Goal: Task Accomplishment & Management: Manage account settings

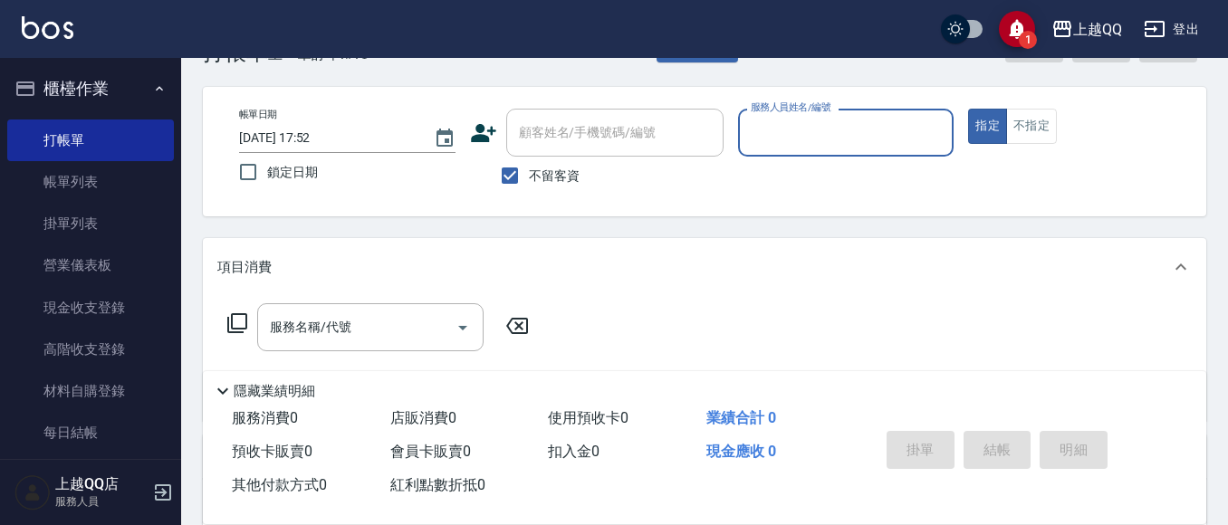
scroll to position [91, 0]
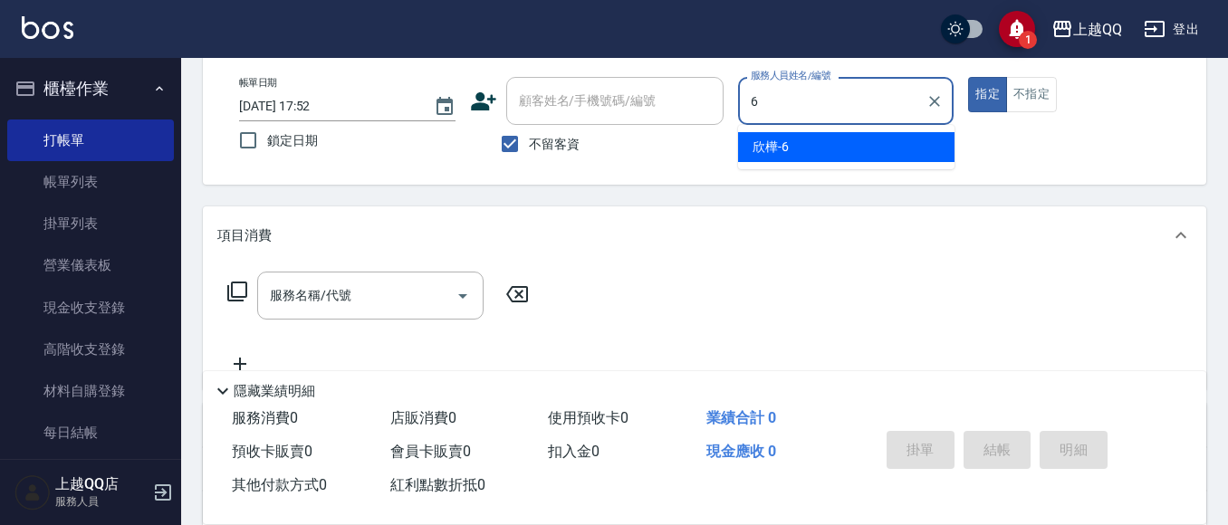
type input "6"
type button "true"
type input "欣樺-6"
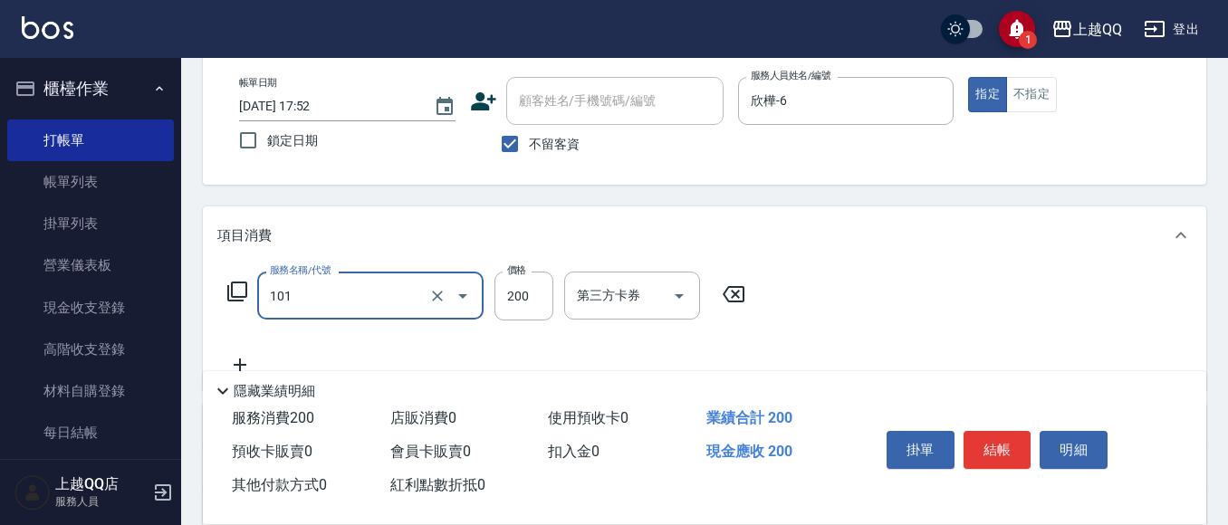
type input "洗髮(101)"
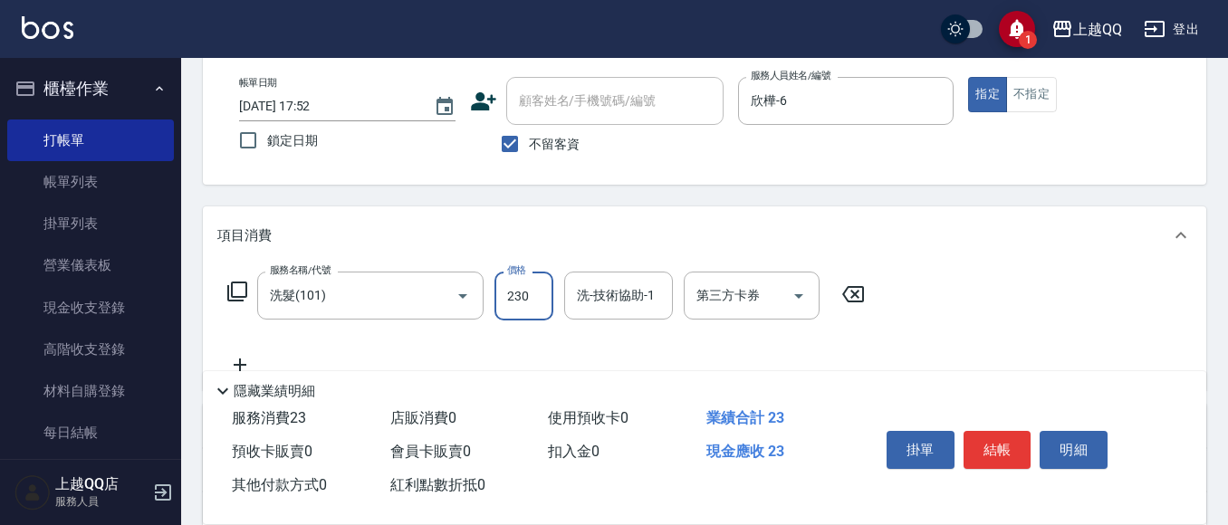
type input "230"
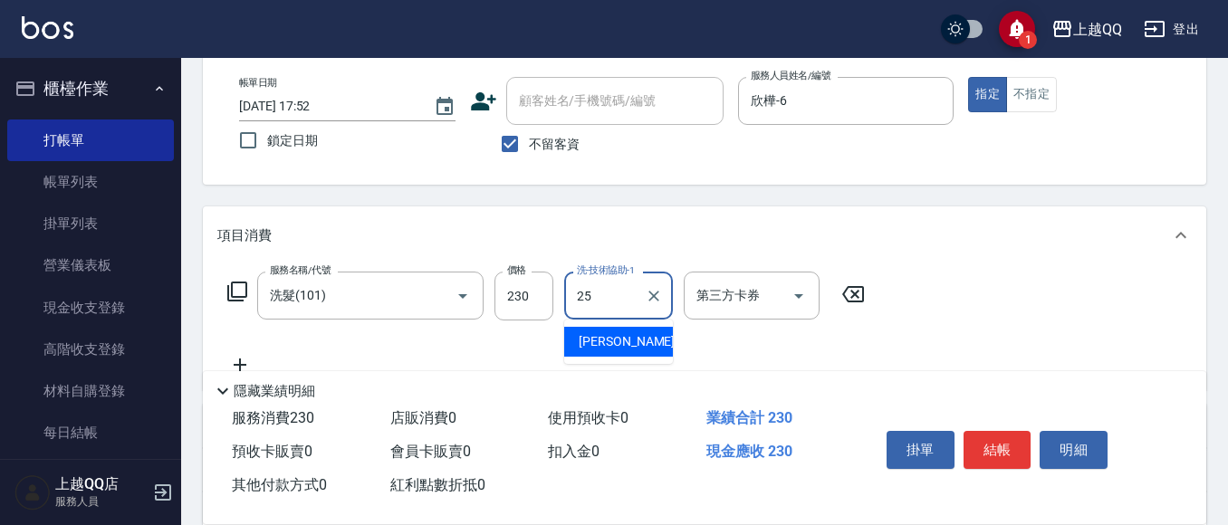
type input "[PERSON_NAME]-25"
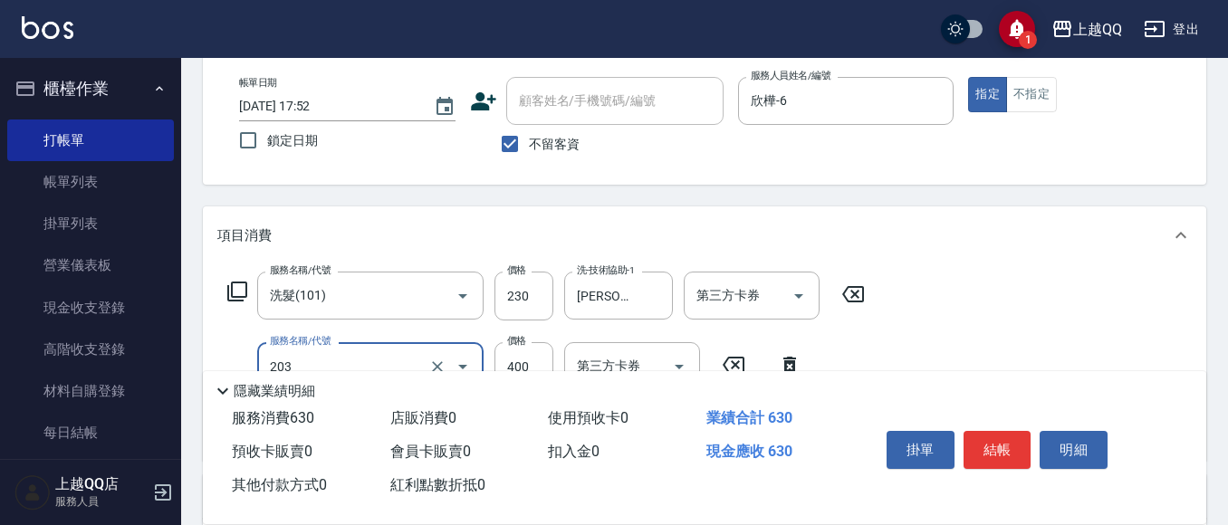
type input "指定單剪(203)"
type input "370"
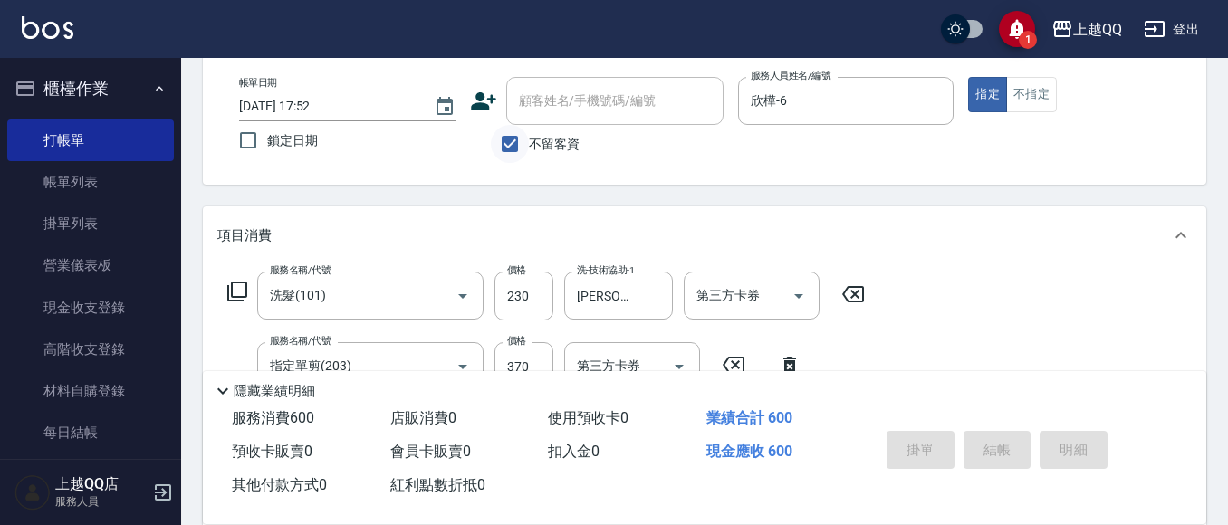
type input "[DATE] 19:13"
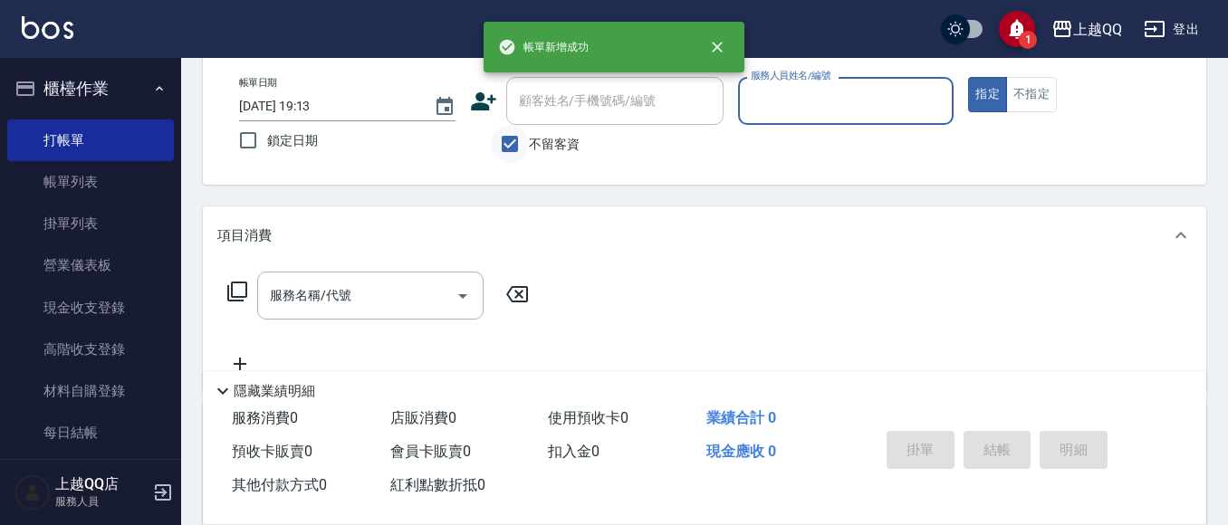
click at [507, 147] on input "不留客資" at bounding box center [510, 144] width 38 height 38
checkbox input "false"
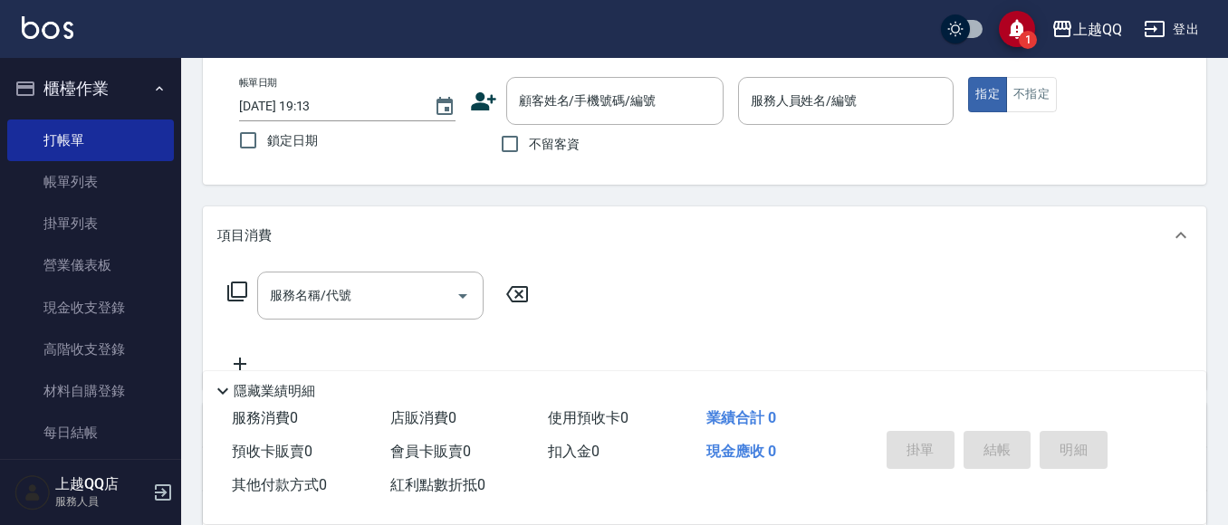
drag, startPoint x: 575, startPoint y: 112, endPoint x: 593, endPoint y: 9, distance: 104.8
click at [576, 110] on input "顧客姓名/手機號碼/編號" at bounding box center [601, 101] width 174 height 32
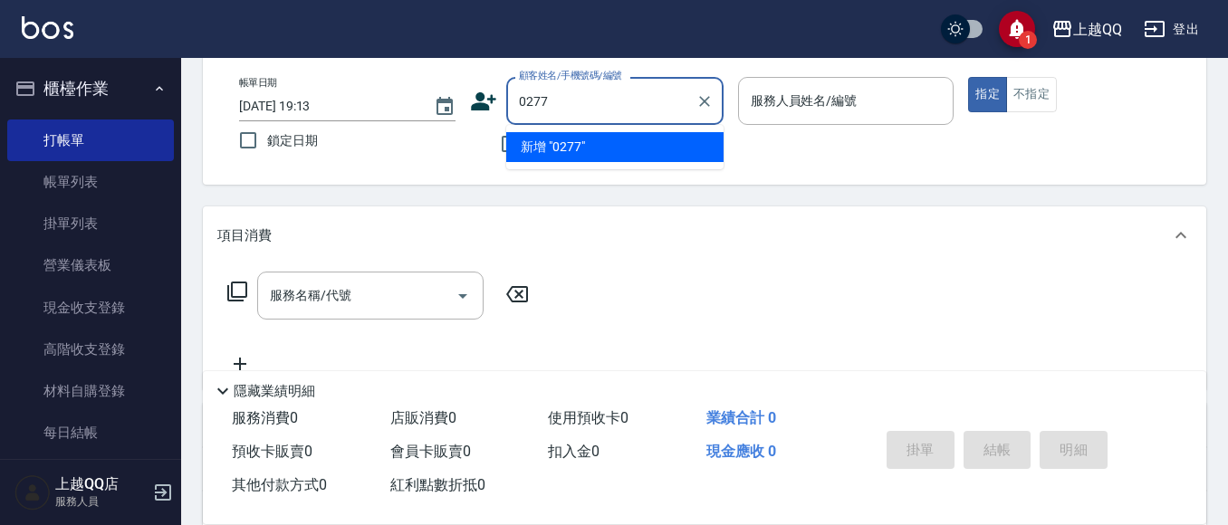
type input "0277"
click at [968, 77] on button "指定" at bounding box center [987, 94] width 39 height 35
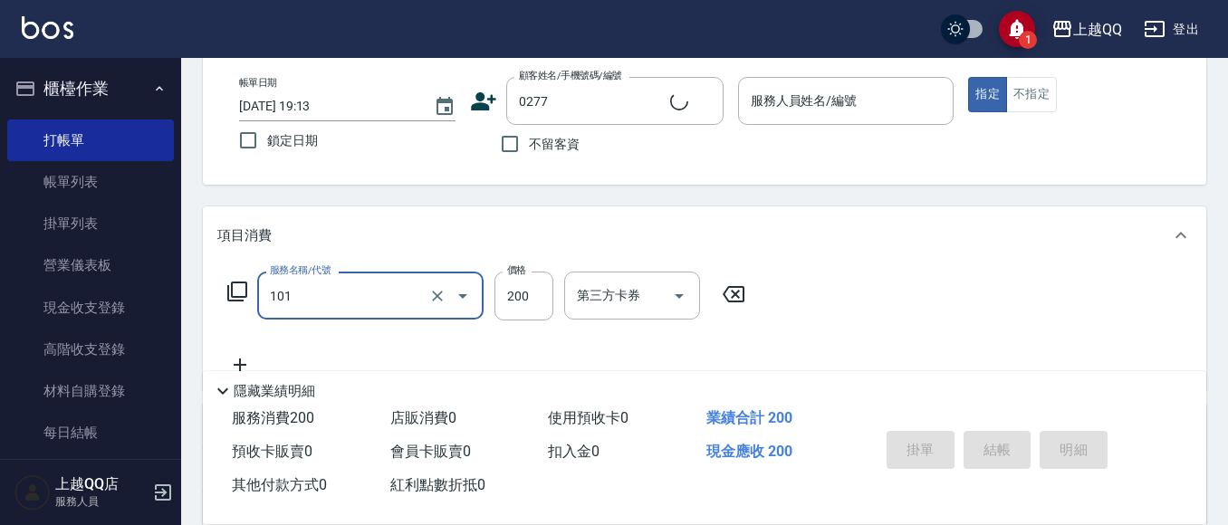
type input "洗髮(101)"
type input "2"
type input "[PERSON_NAME]/0987504288/0277"
type input "23"
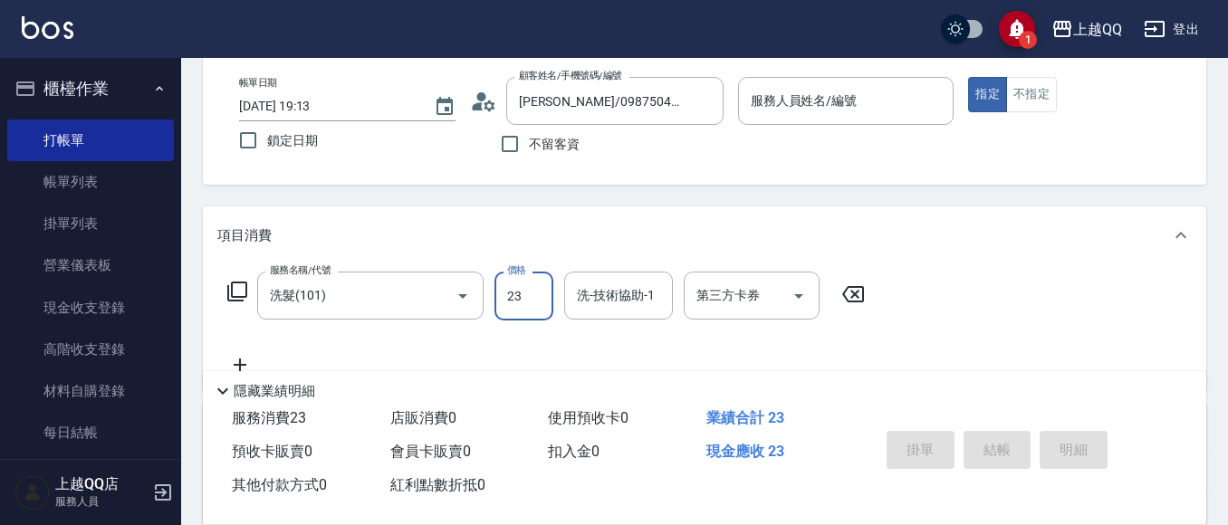
type input "欣樺-6"
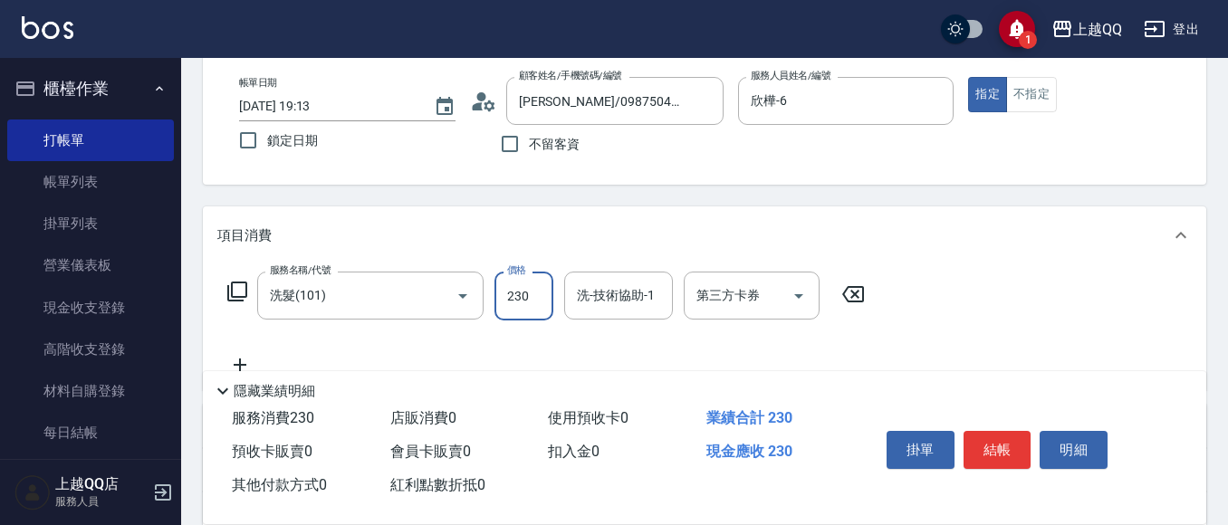
type input "230"
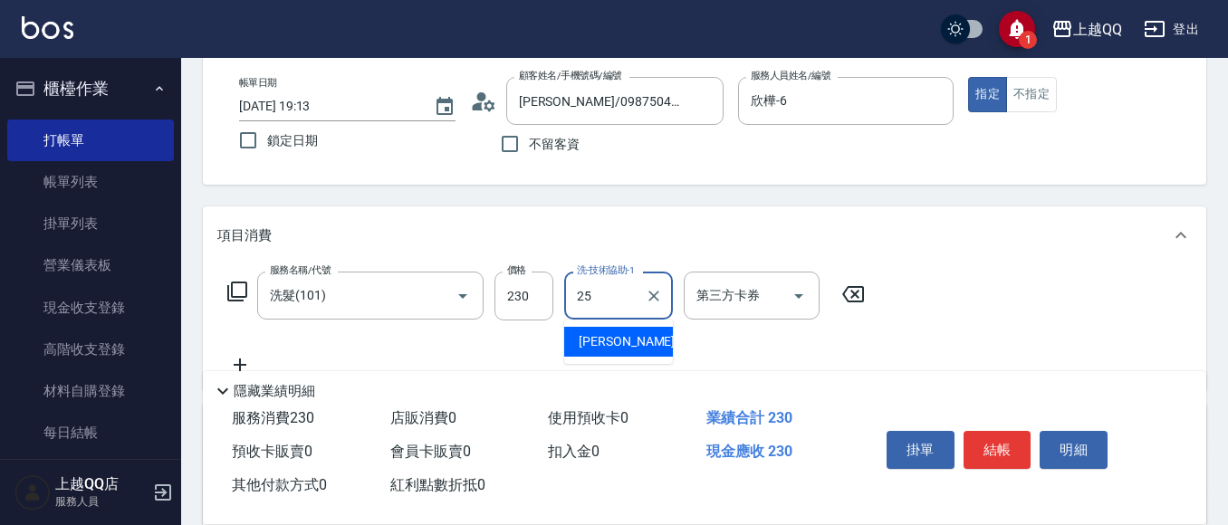
type input "[PERSON_NAME]-25"
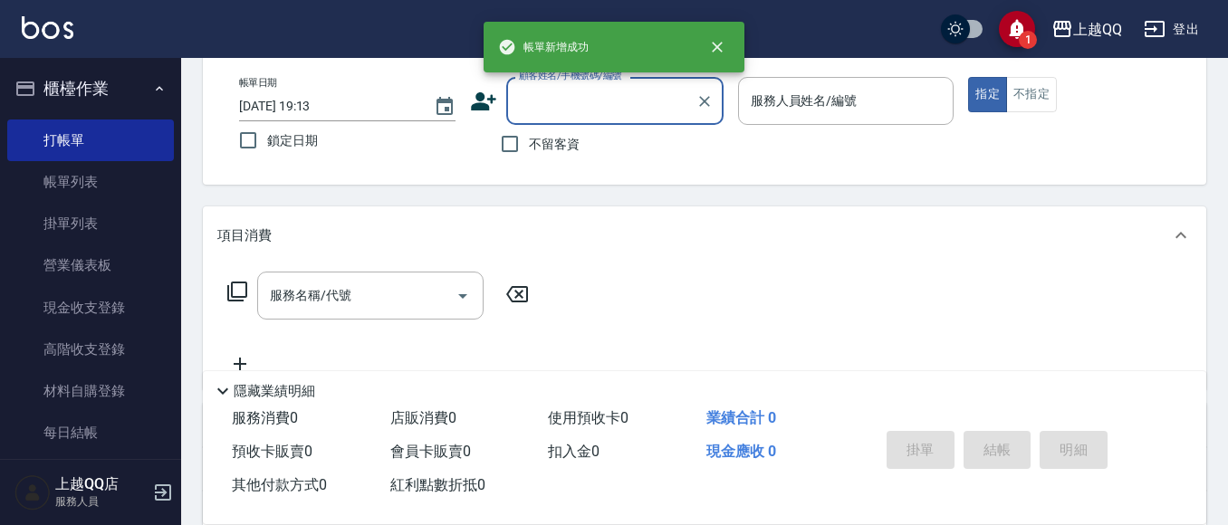
drag, startPoint x: 527, startPoint y: 155, endPoint x: 602, endPoint y: 120, distance: 83.0
click at [530, 152] on label "不留客資" at bounding box center [535, 144] width 89 height 38
click at [529, 152] on input "不留客資" at bounding box center [510, 144] width 38 height 38
checkbox input "true"
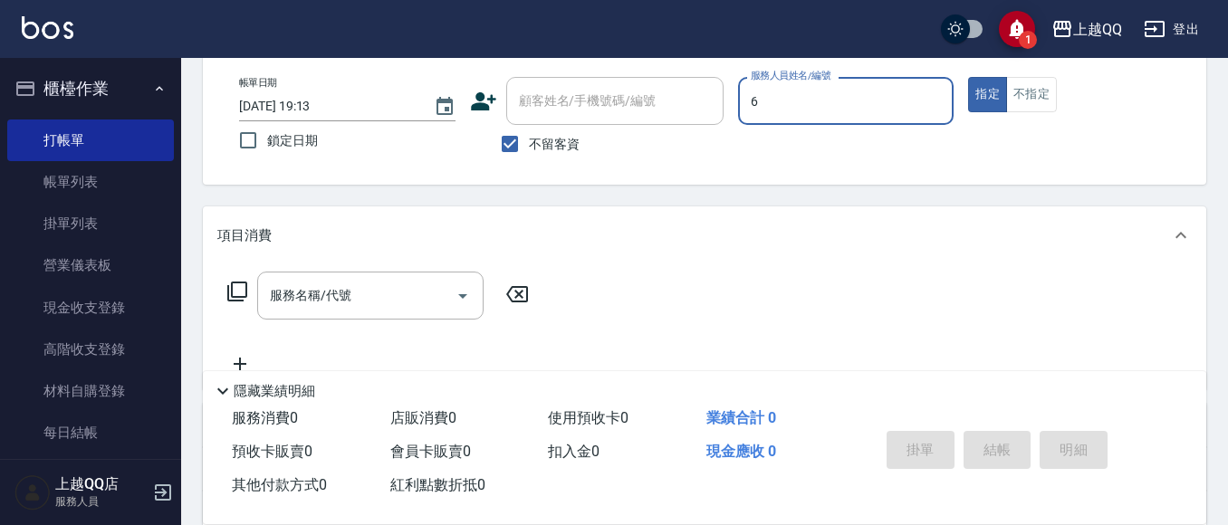
type input "欣樺-6"
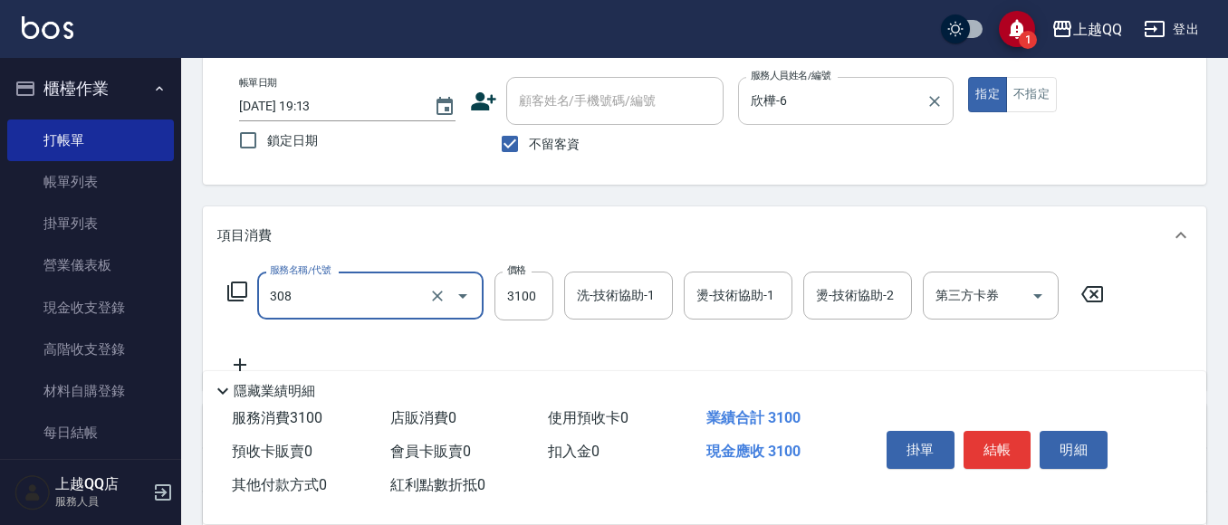
type input "設計燙髮3100(308)"
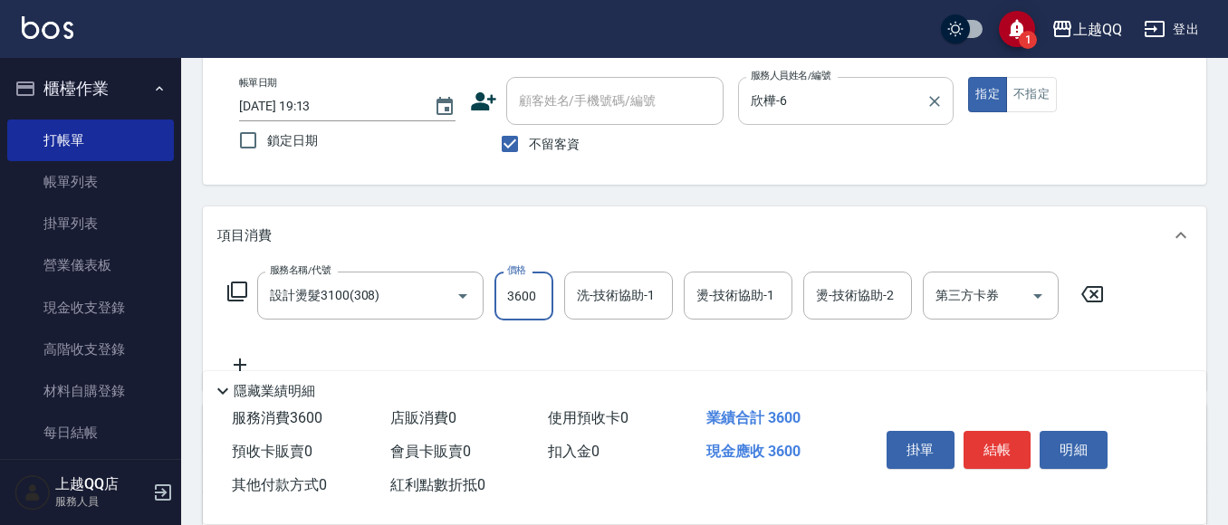
scroll to position [0, 0]
type input "3600"
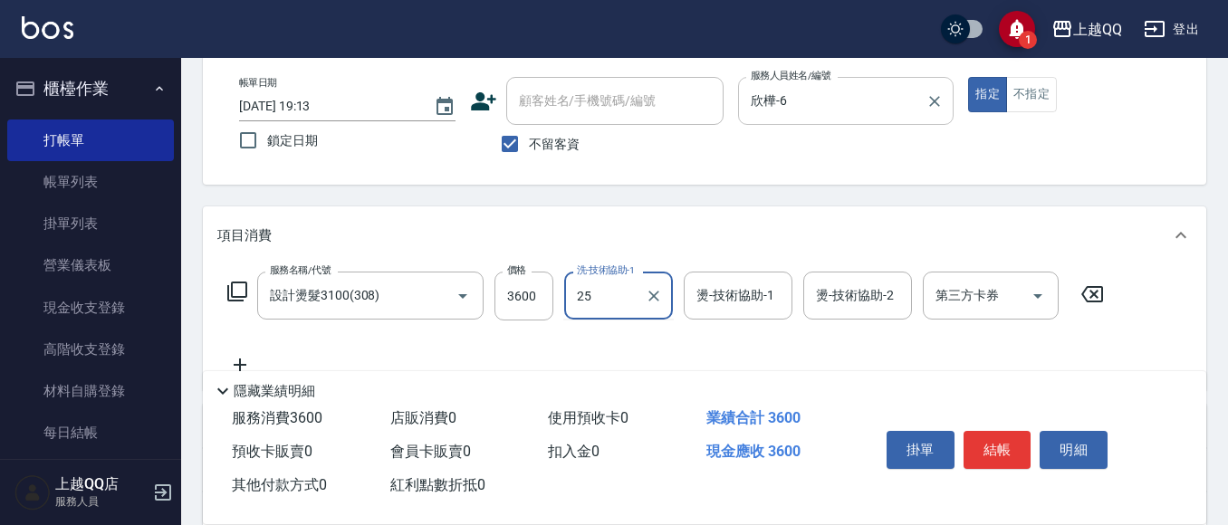
type input "[PERSON_NAME]-25"
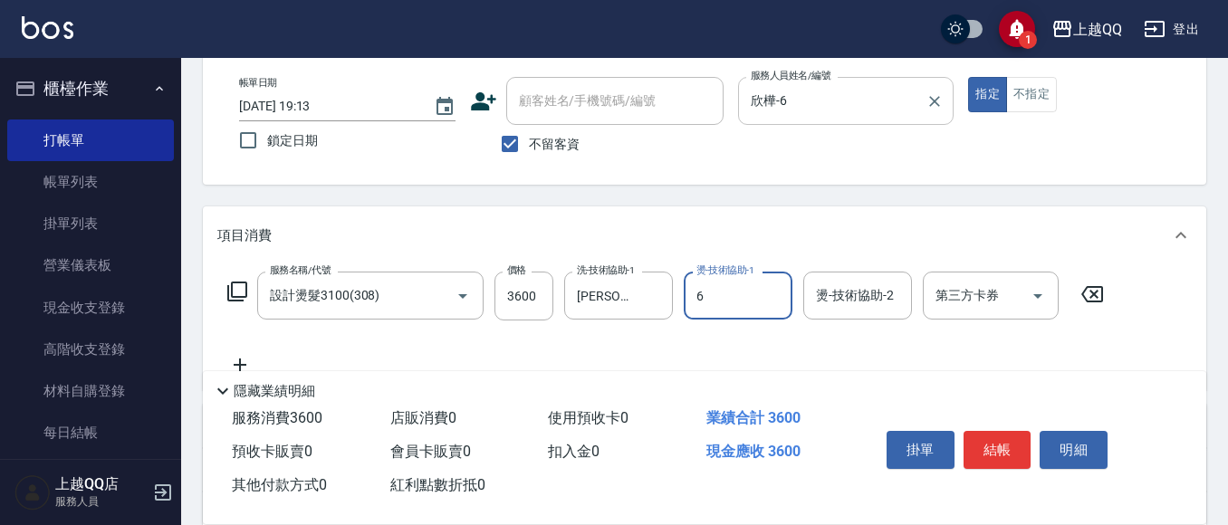
type input "欣樺-6"
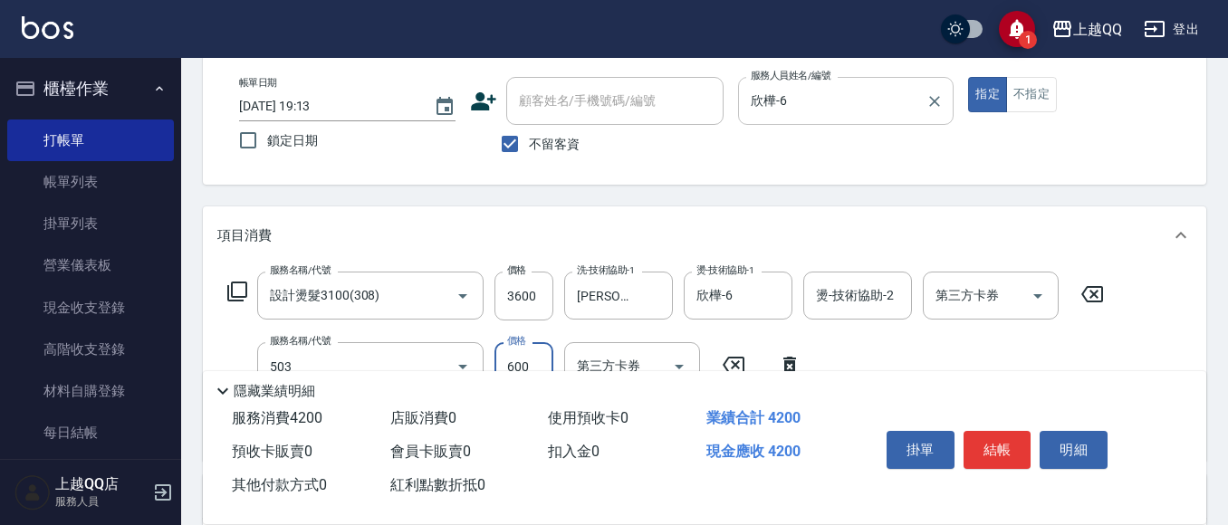
type input "小麥蛋白護髮(503)"
type input "300"
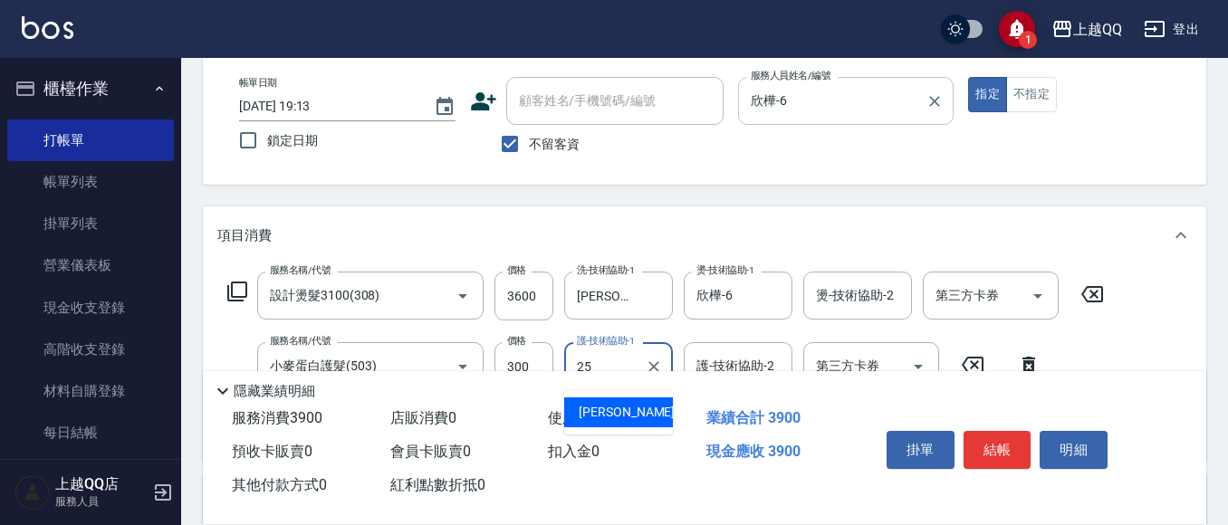
type input "[PERSON_NAME]-25"
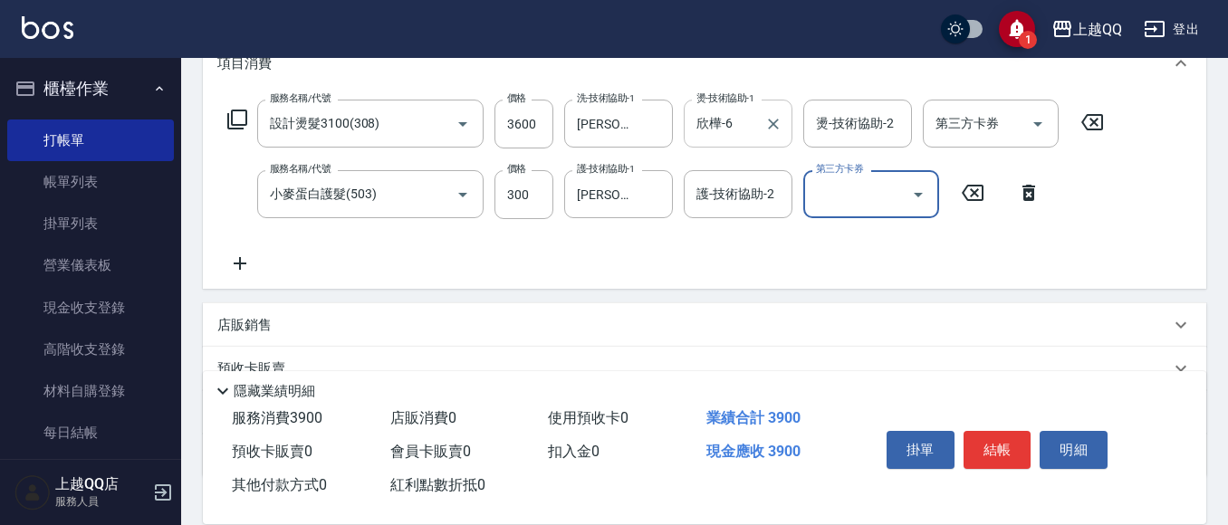
scroll to position [272, 0]
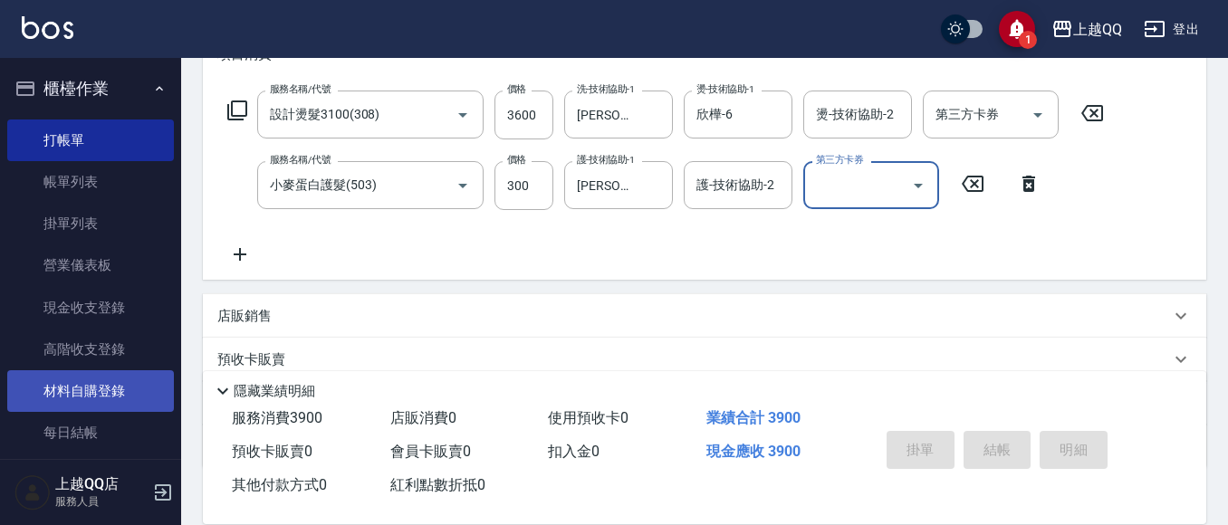
type input "[DATE] 19:14"
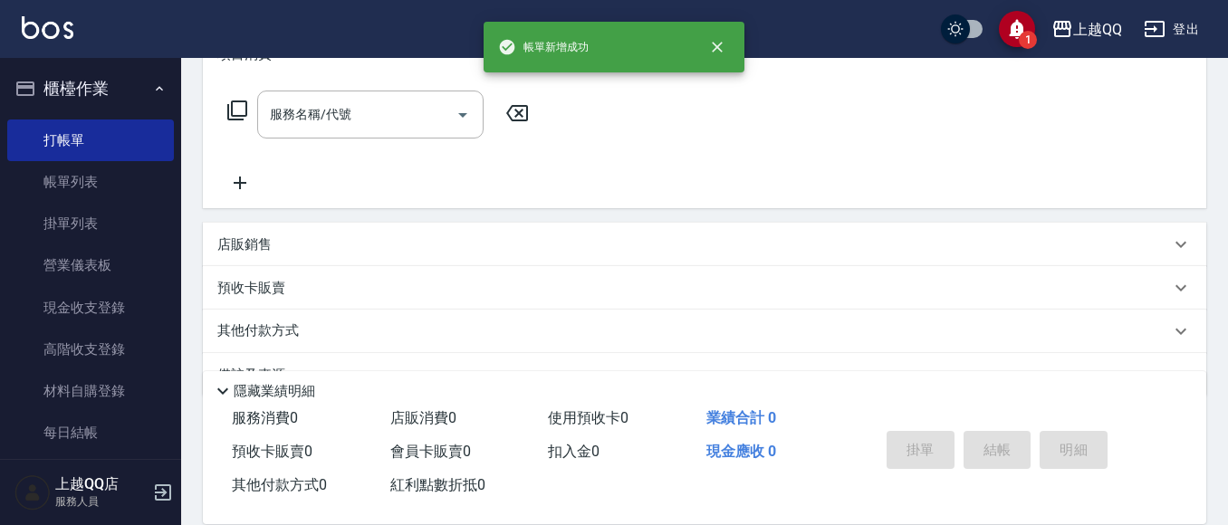
scroll to position [0, 0]
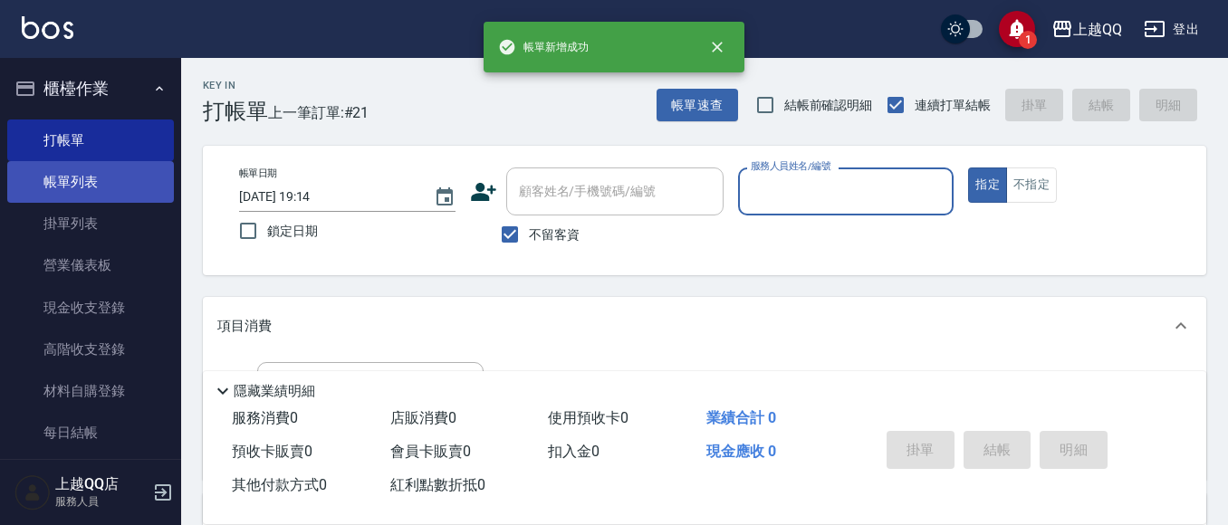
click at [107, 187] on link "帳單列表" at bounding box center [90, 182] width 167 height 42
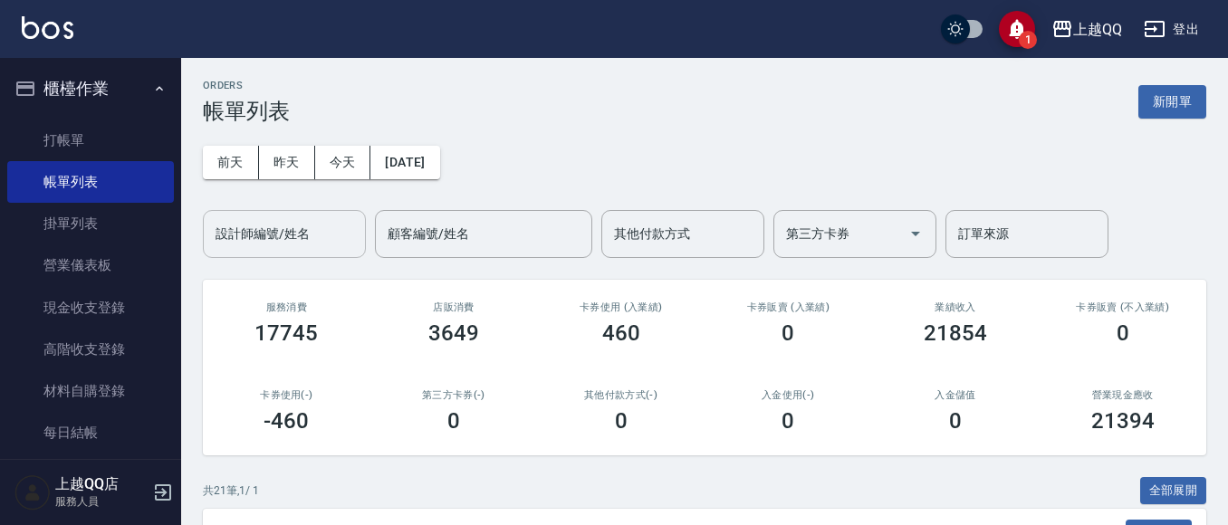
drag, startPoint x: 261, startPoint y: 244, endPoint x: 292, endPoint y: 222, distance: 38.2
click at [273, 240] on input "設計師編號/姓名" at bounding box center [284, 234] width 147 height 32
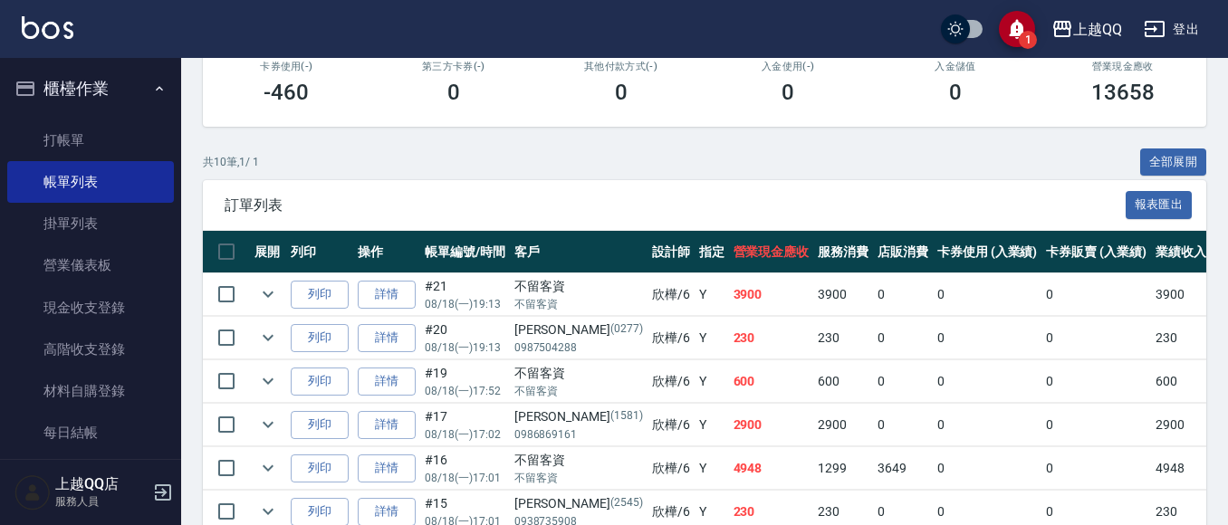
scroll to position [91, 0]
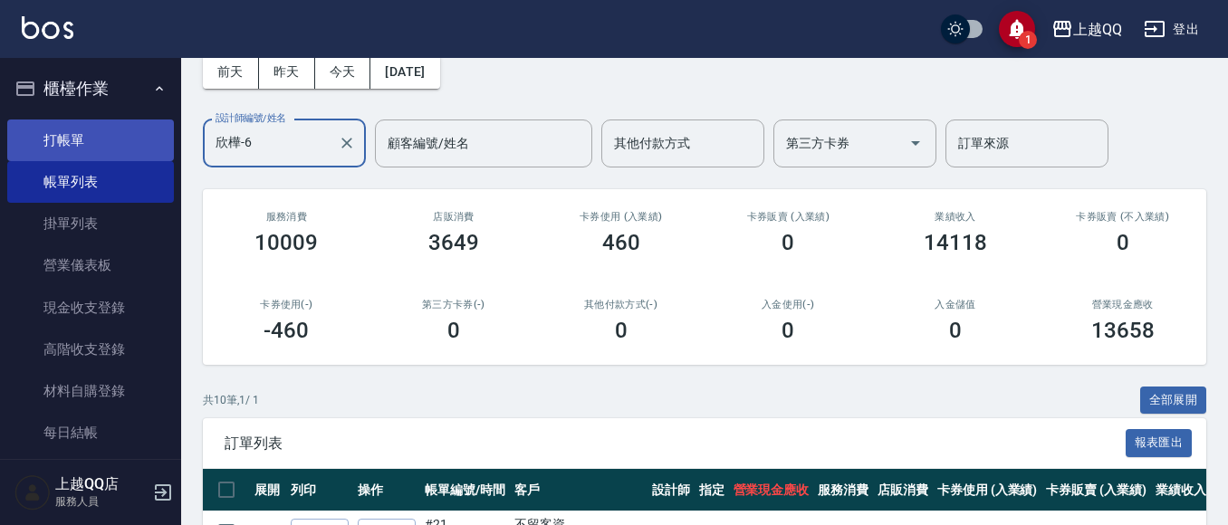
type input "欣樺-6"
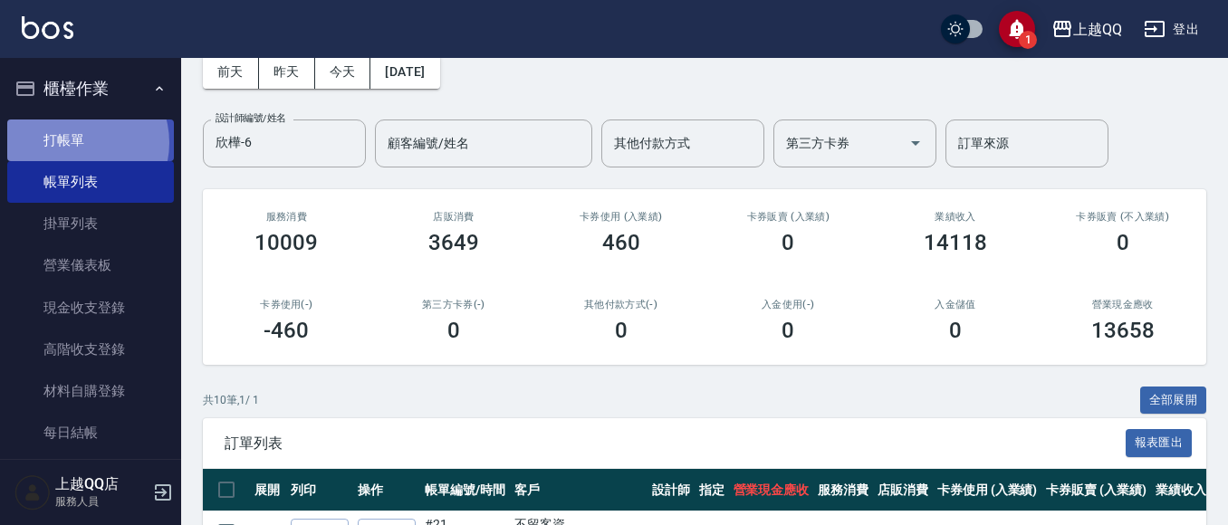
click at [76, 142] on link "打帳單" at bounding box center [90, 141] width 167 height 42
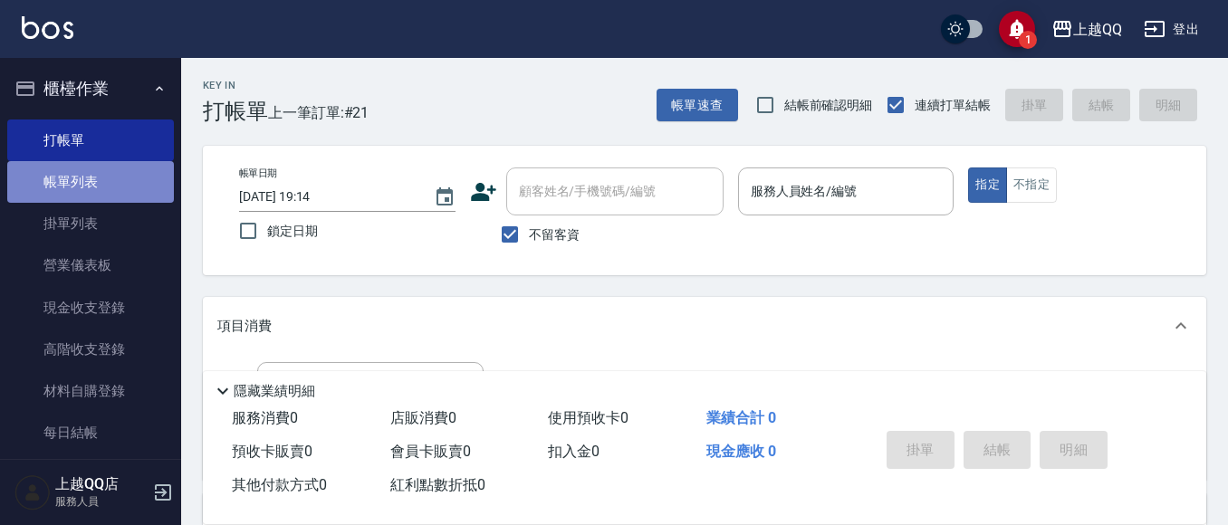
click at [114, 173] on link "帳單列表" at bounding box center [90, 182] width 167 height 42
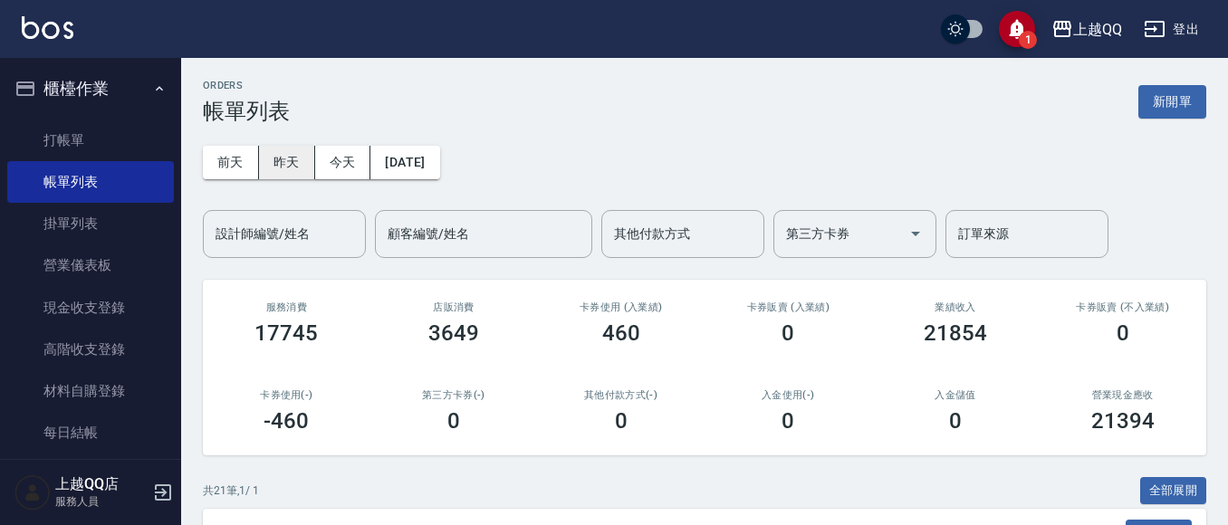
click at [278, 161] on button "昨天" at bounding box center [287, 163] width 56 height 34
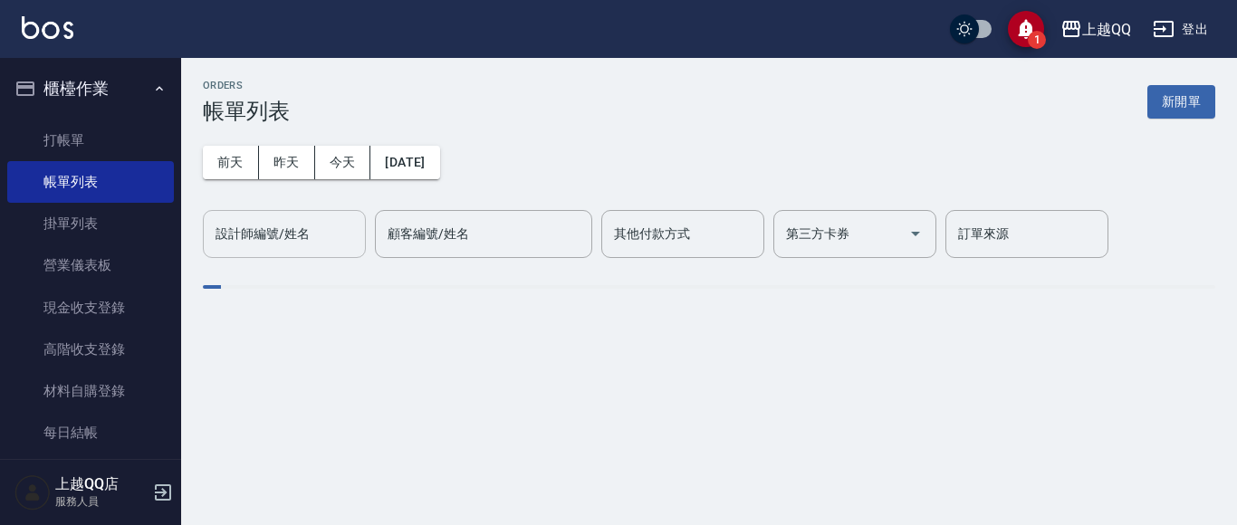
click at [321, 236] on input "設計師編號/姓名" at bounding box center [284, 234] width 147 height 32
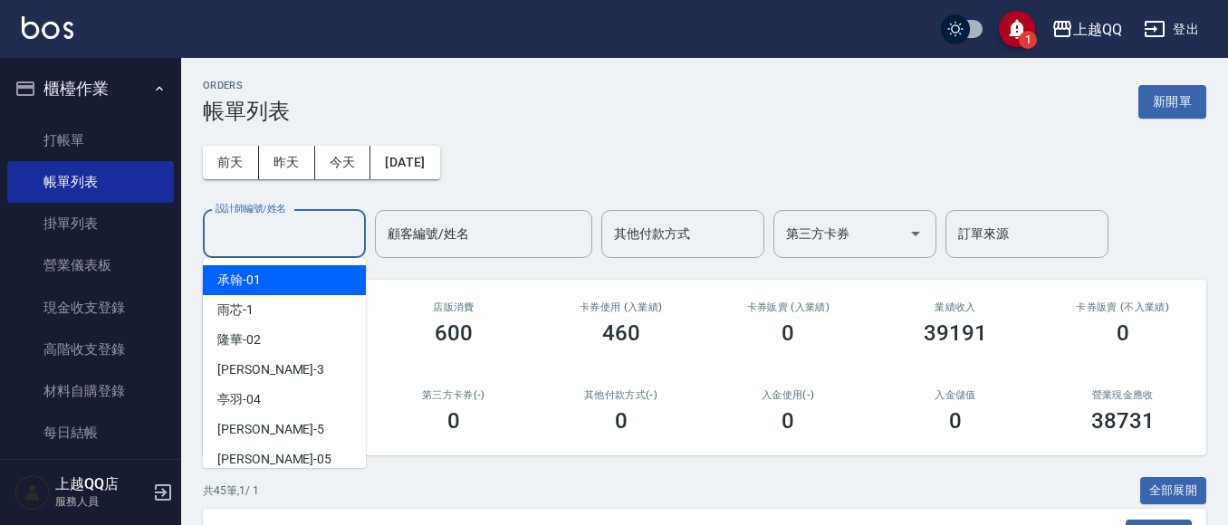
click at [321, 236] on input "設計師編號/姓名" at bounding box center [284, 234] width 147 height 32
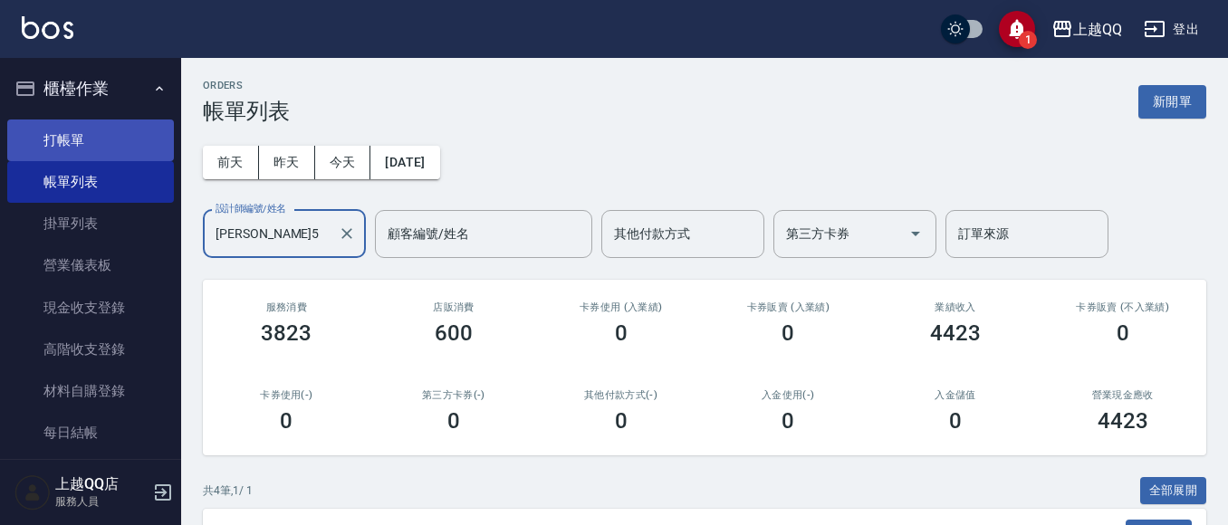
type input "[PERSON_NAME]5"
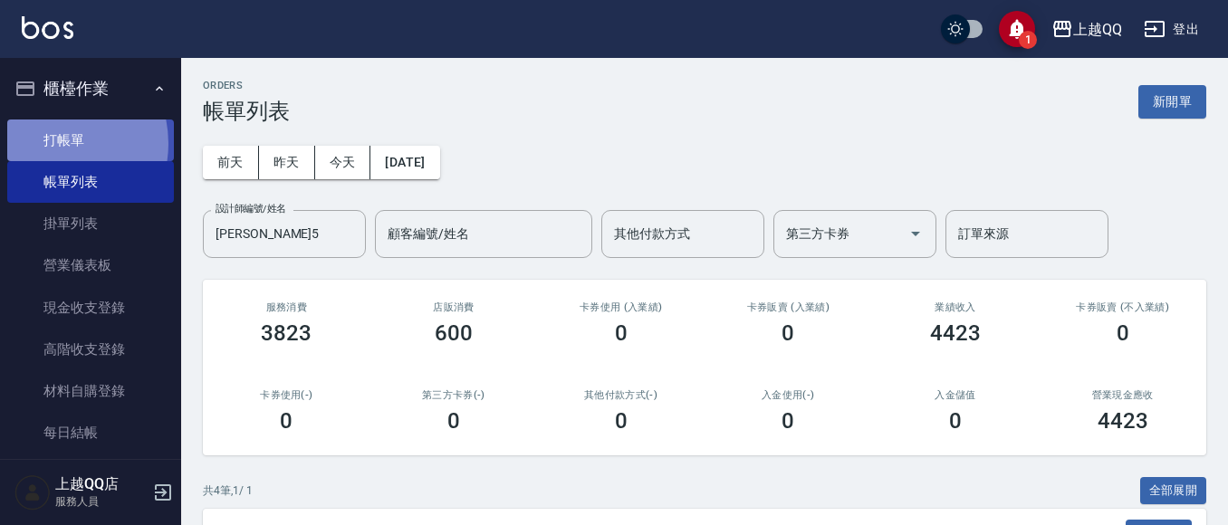
click at [47, 143] on link "打帳單" at bounding box center [90, 141] width 167 height 42
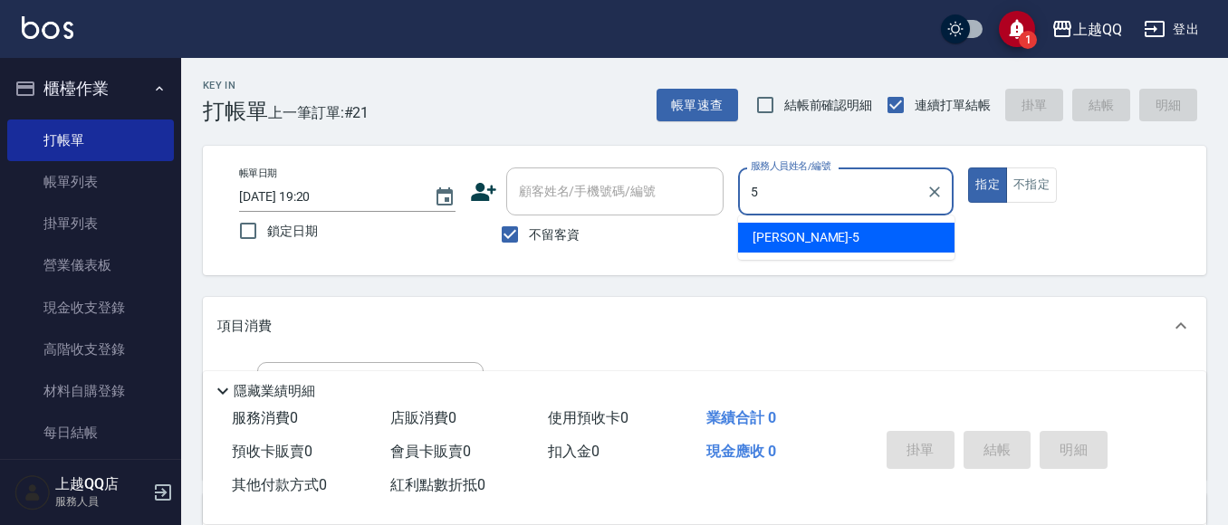
type input "5"
type button "true"
type input "[PERSON_NAME]5"
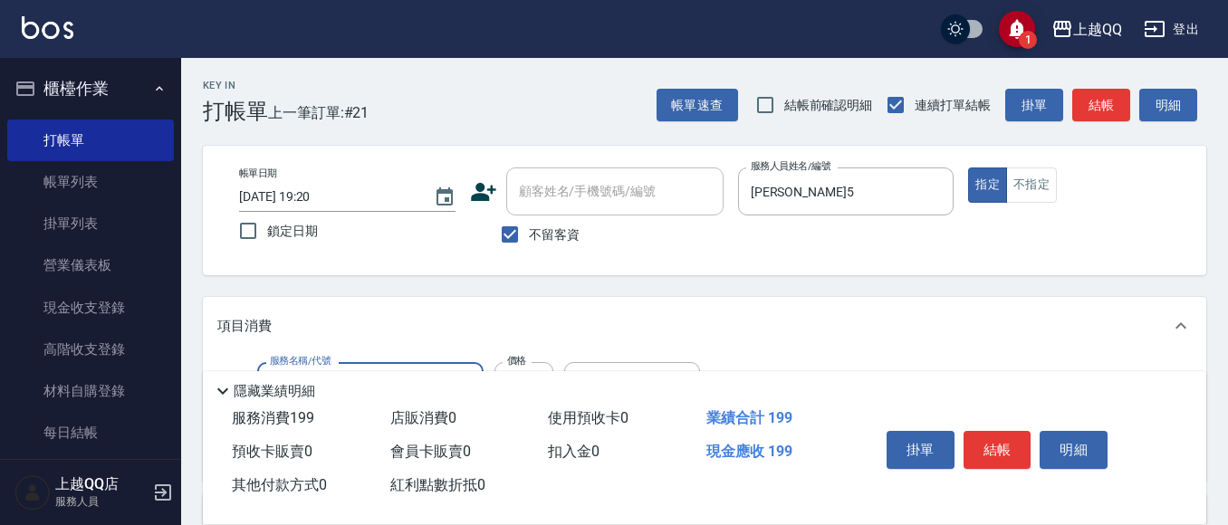
type input "不指定單剪(202)"
click at [1009, 451] on button "結帳" at bounding box center [997, 450] width 68 height 38
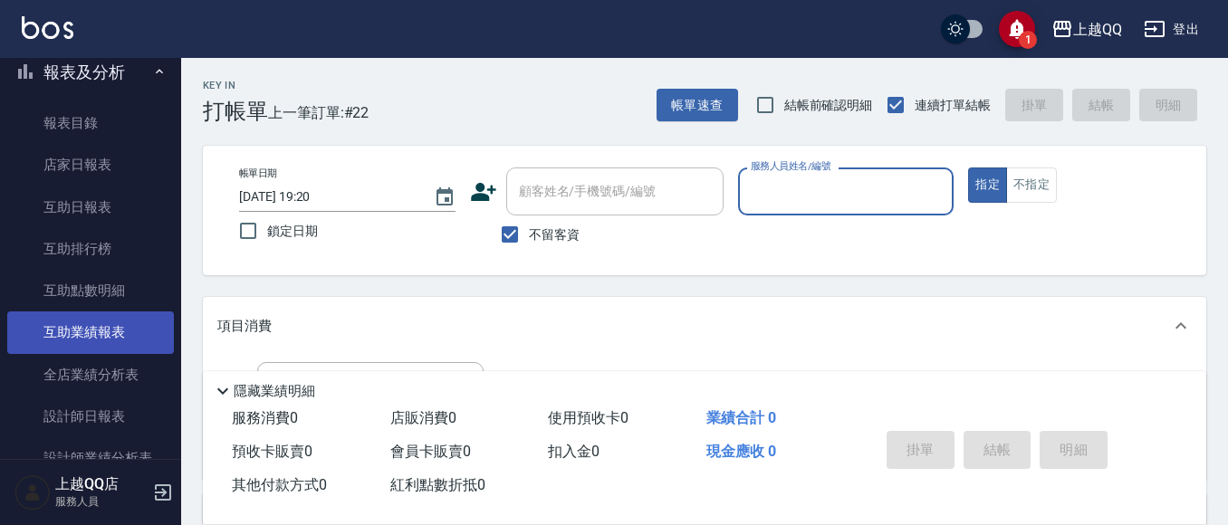
scroll to position [634, 0]
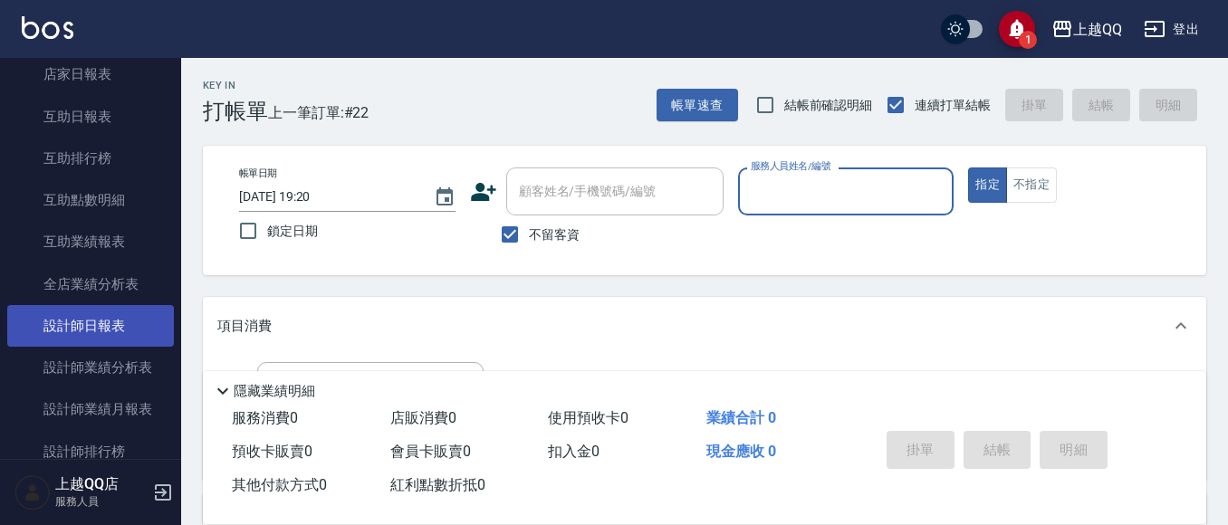
click at [145, 335] on link "設計師日報表" at bounding box center [90, 326] width 167 height 42
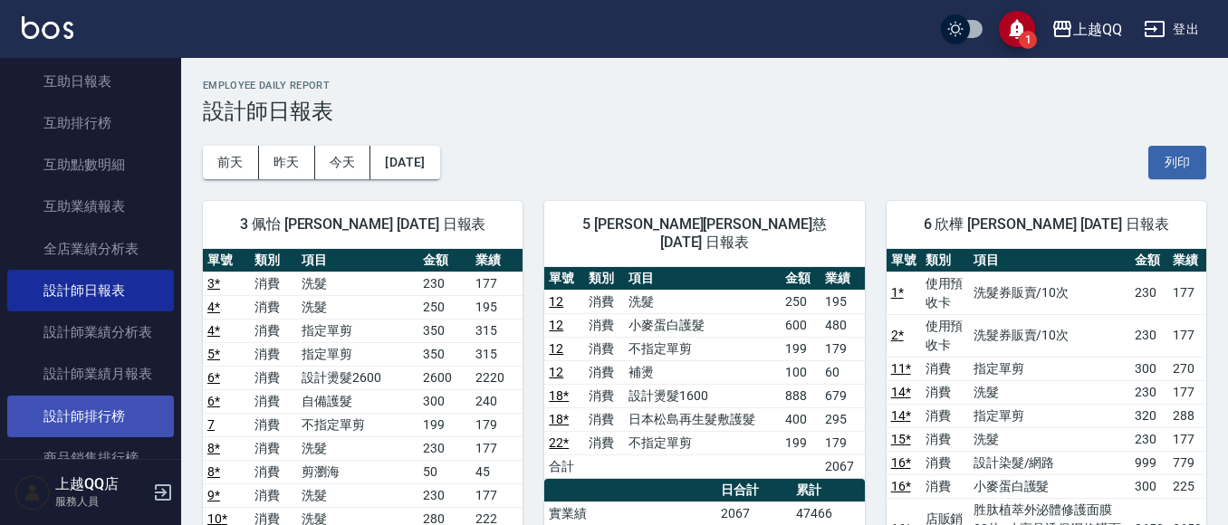
scroll to position [724, 0]
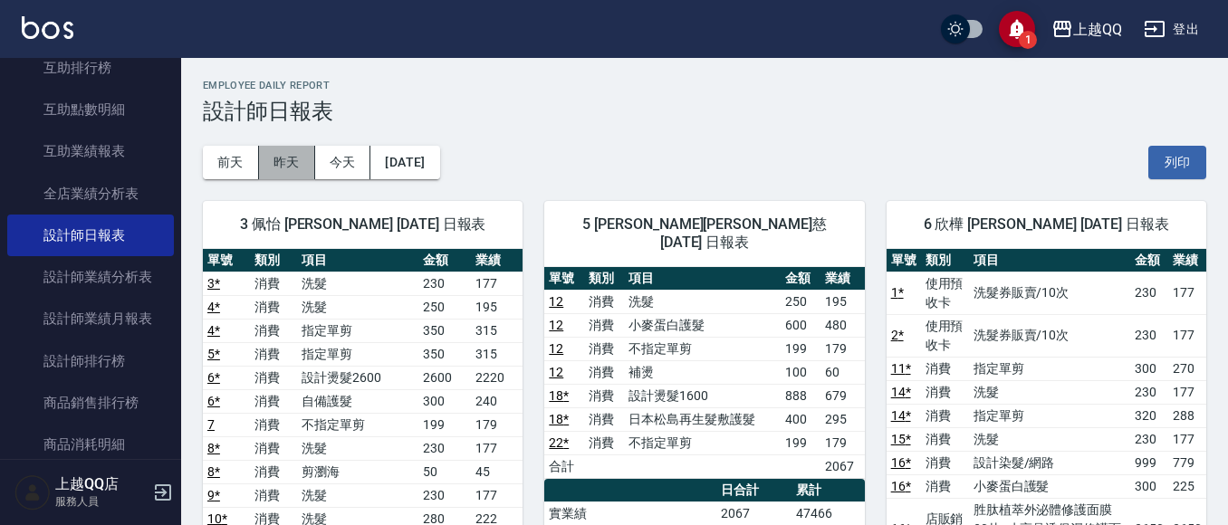
click at [284, 157] on button "昨天" at bounding box center [287, 163] width 56 height 34
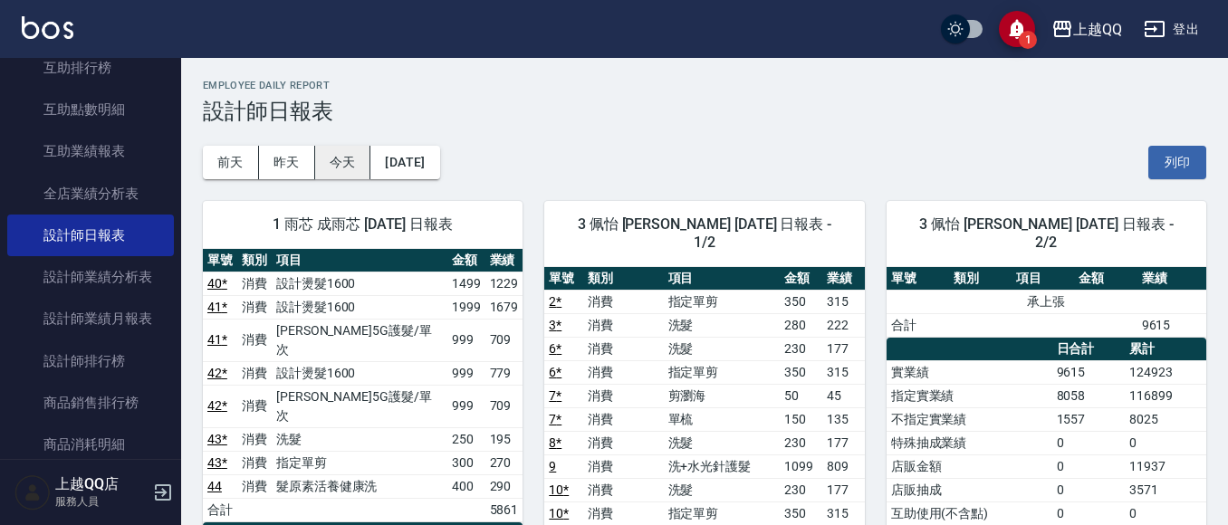
click at [343, 155] on button "今天" at bounding box center [343, 163] width 56 height 34
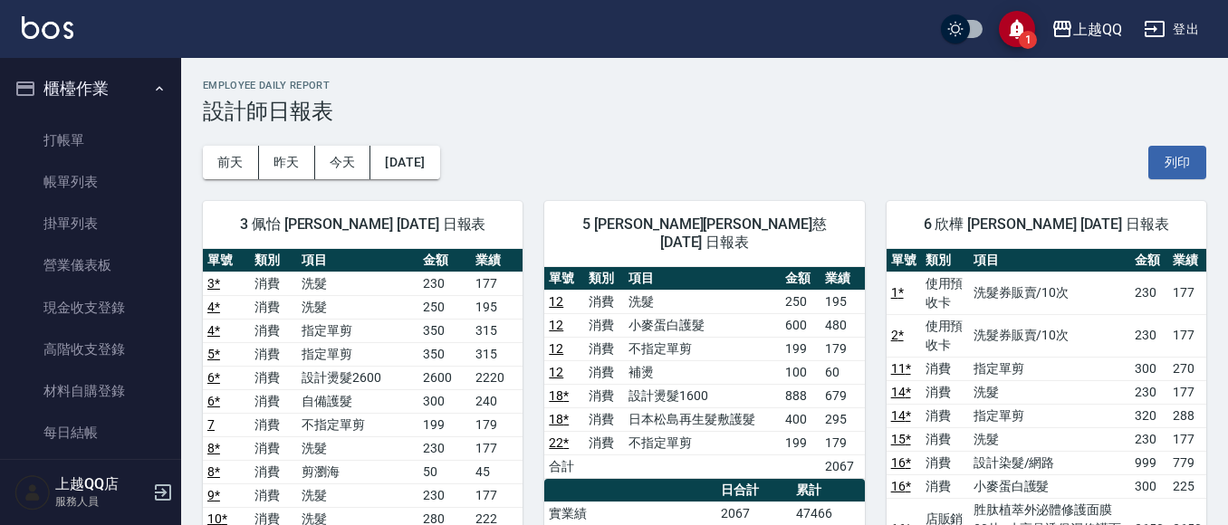
click at [124, 118] on ul "打帳單 帳單列表 掛單列表 營業儀表板 現金收支登錄 高階收支登錄 材料自購登錄 每日結帳 排班表 現場電腦打卡" at bounding box center [90, 329] width 167 height 434
click at [321, 172] on button "今天" at bounding box center [343, 163] width 56 height 34
click at [159, 141] on link "打帳單" at bounding box center [90, 141] width 167 height 42
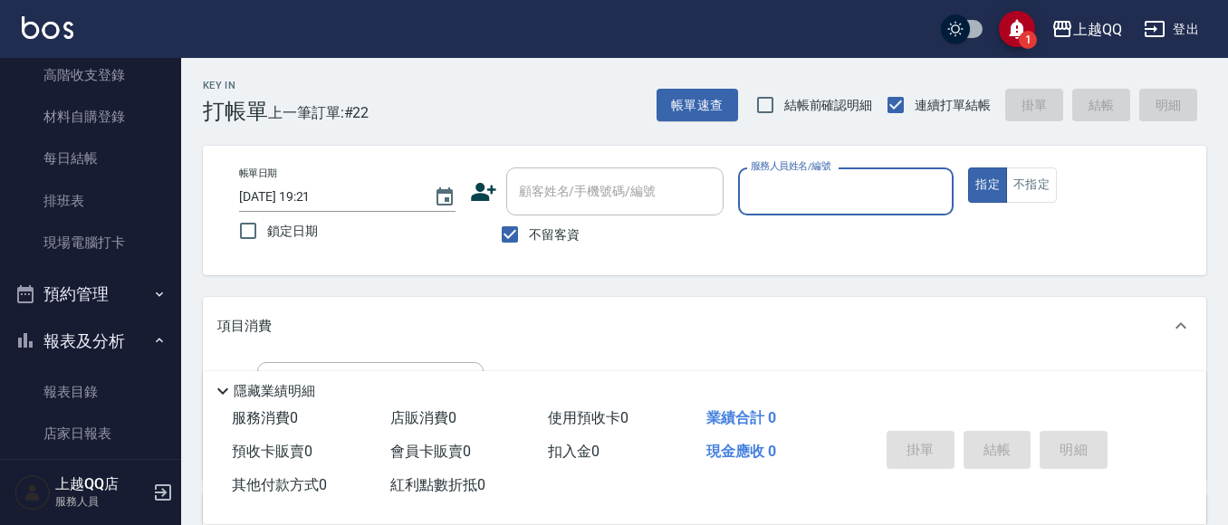
scroll to position [272, 0]
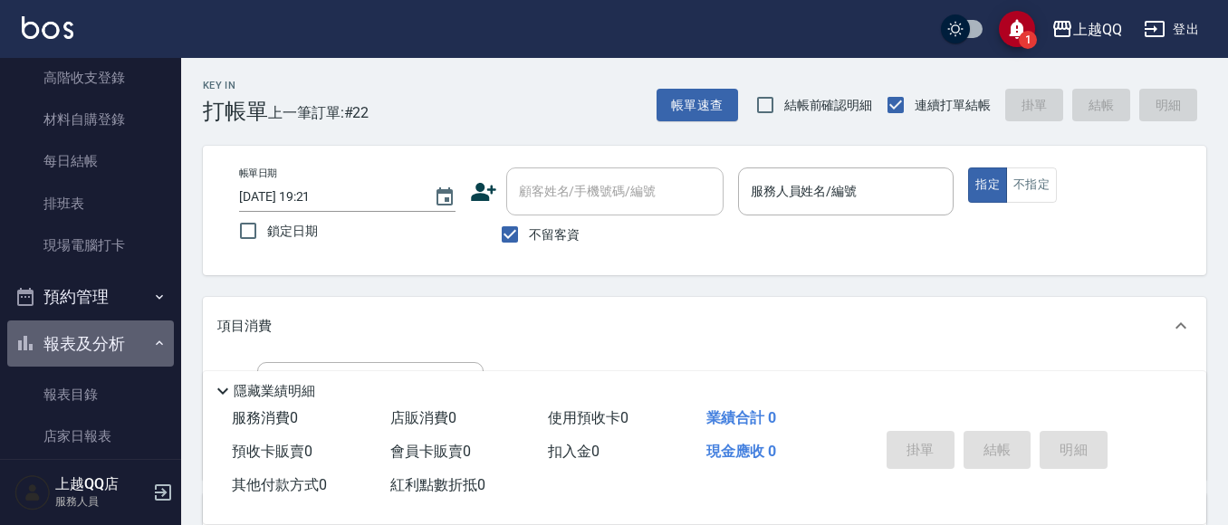
click at [139, 333] on button "報表及分析" at bounding box center [90, 344] width 167 height 47
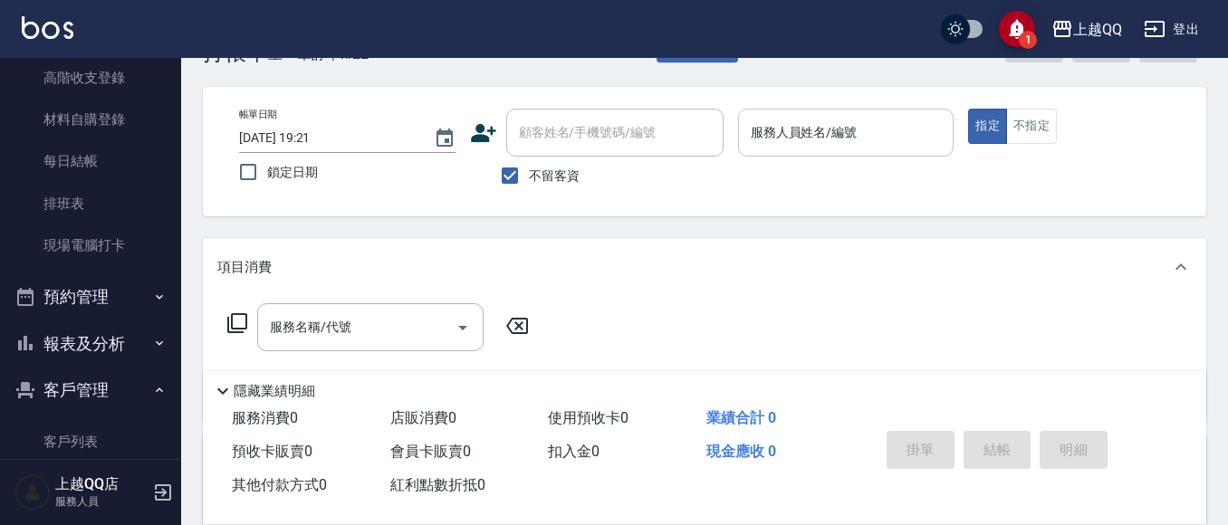
scroll to position [91, 0]
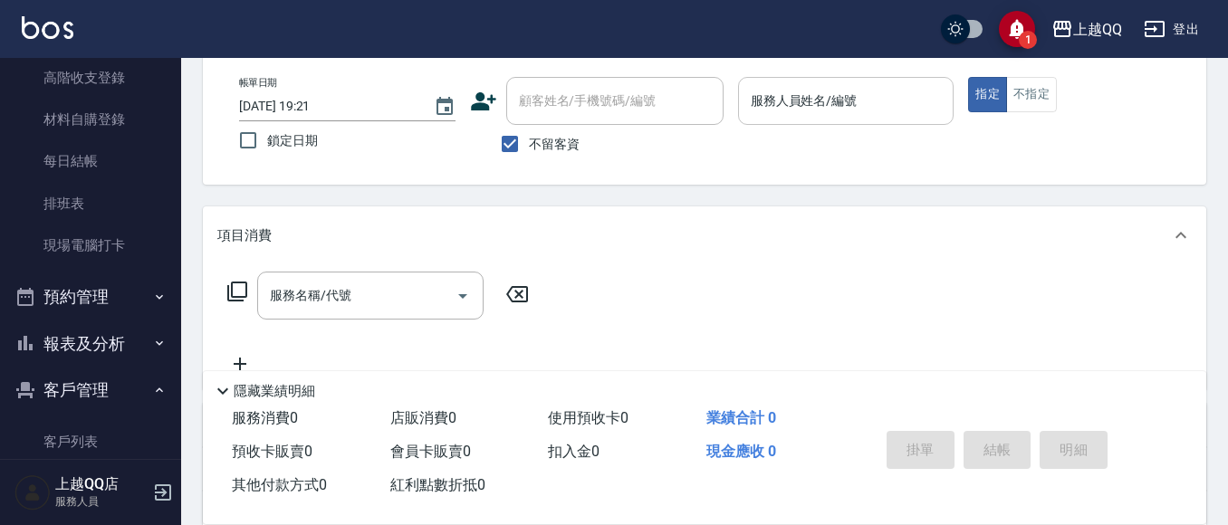
click at [857, 83] on div "服務人員姓名/編號" at bounding box center [846, 101] width 216 height 48
type input "欣樺-6"
type button "true"
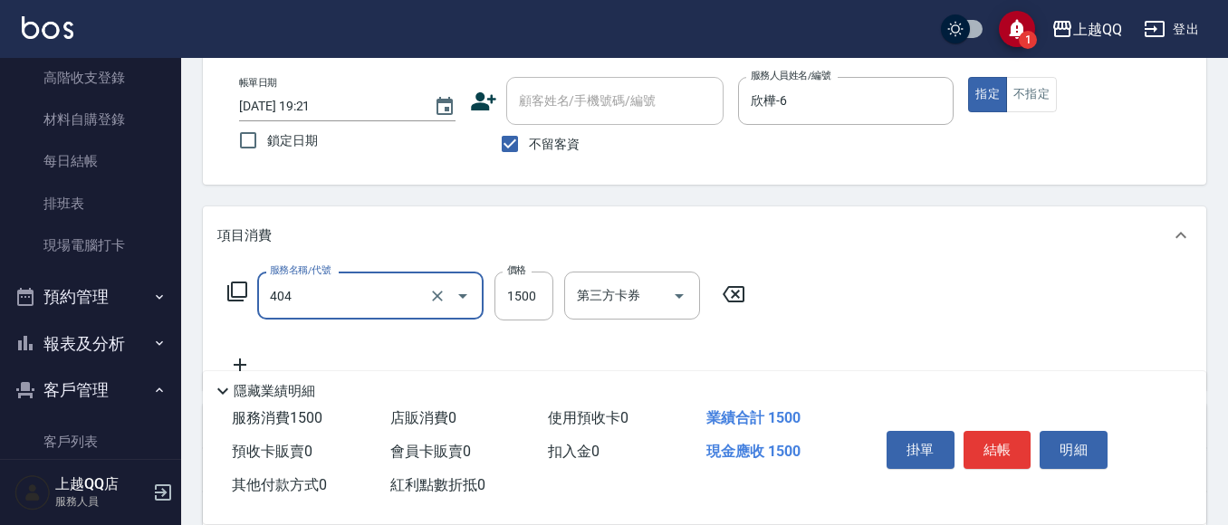
type input "設計染髮(404)"
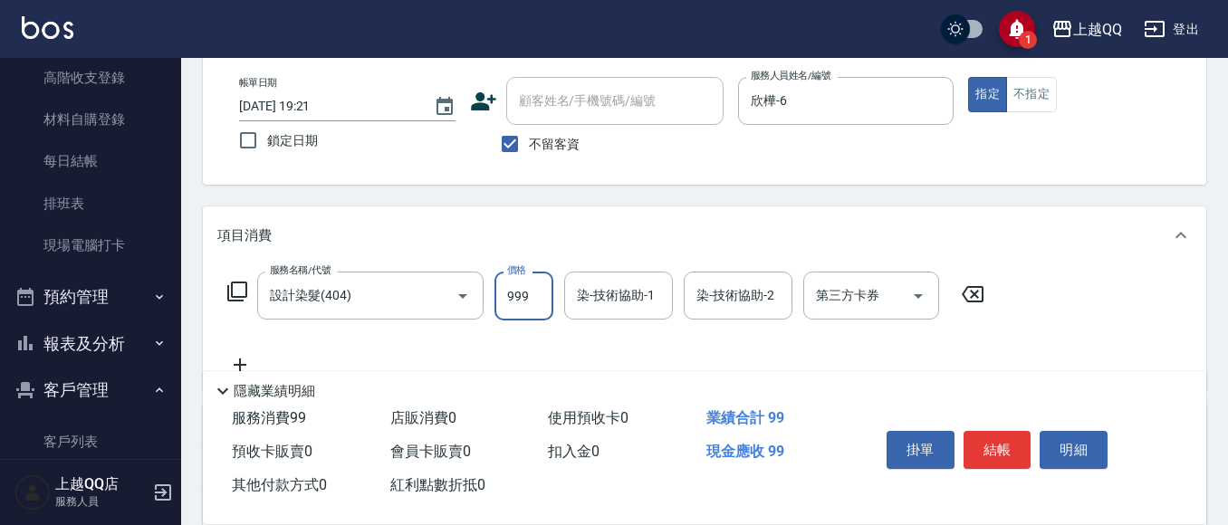
type input "999"
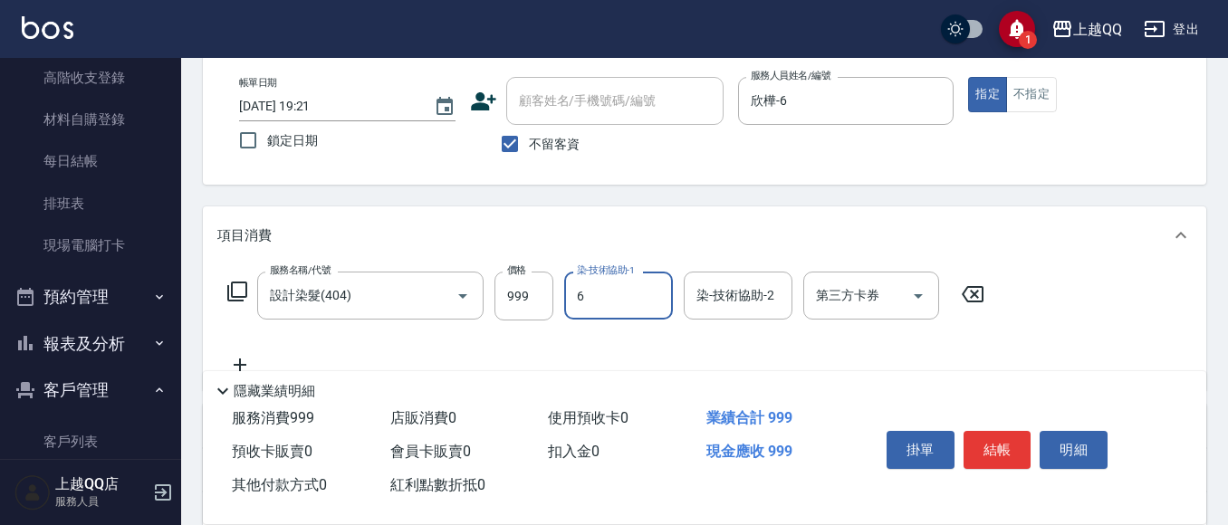
type input "欣樺-6"
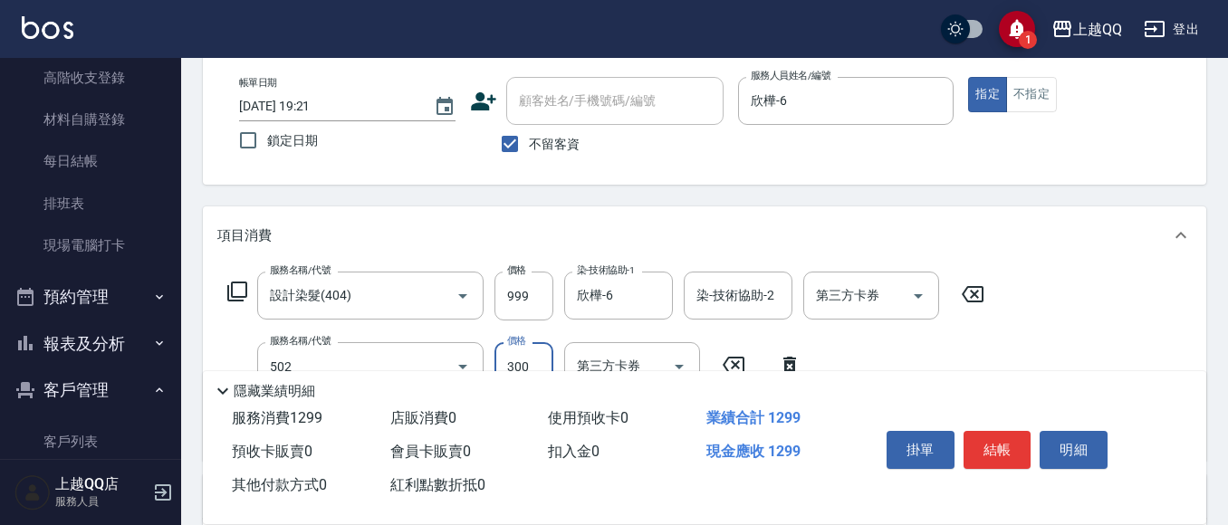
type input "自備護髮(502)"
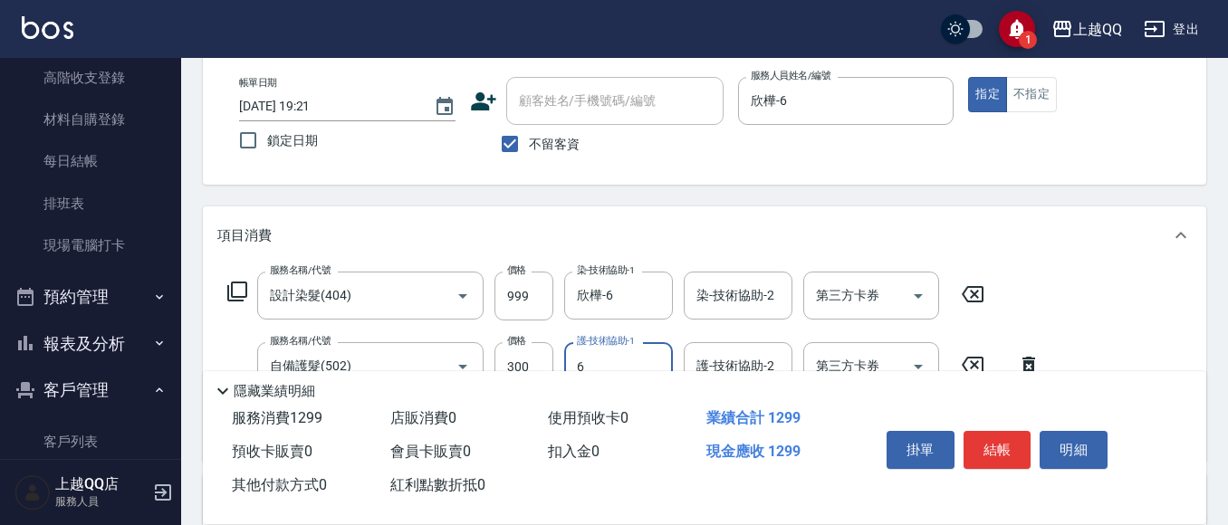
type input "欣樺-6"
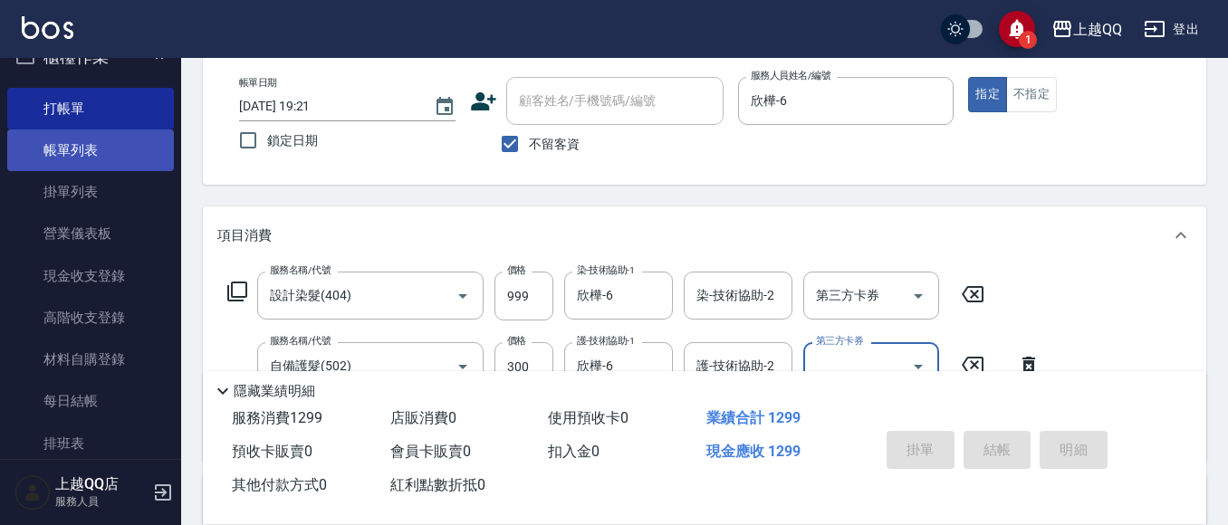
scroll to position [0, 0]
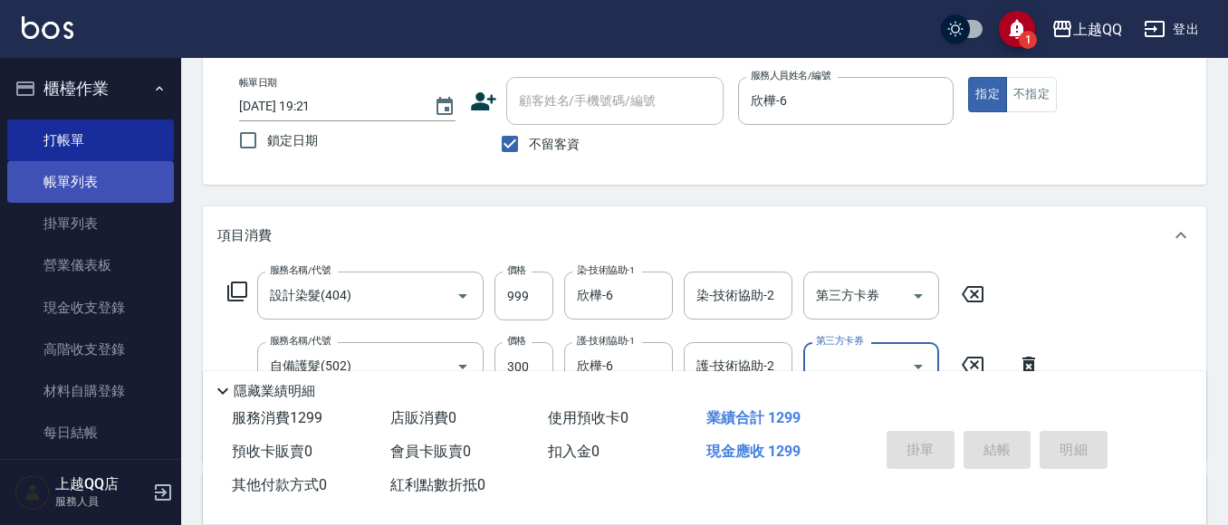
type input "[DATE] 19:50"
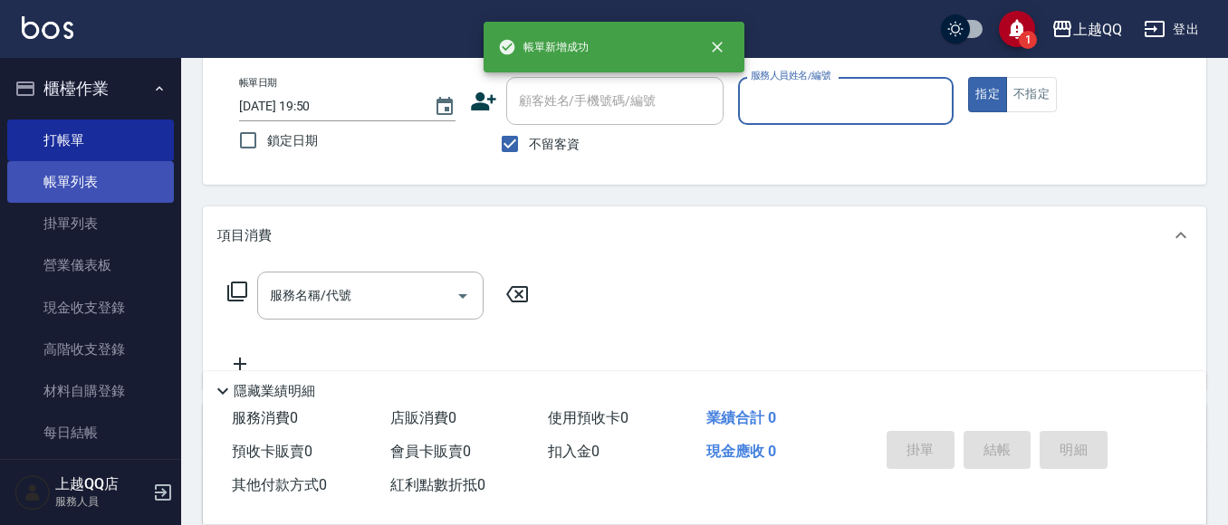
click at [99, 189] on link "帳單列表" at bounding box center [90, 182] width 167 height 42
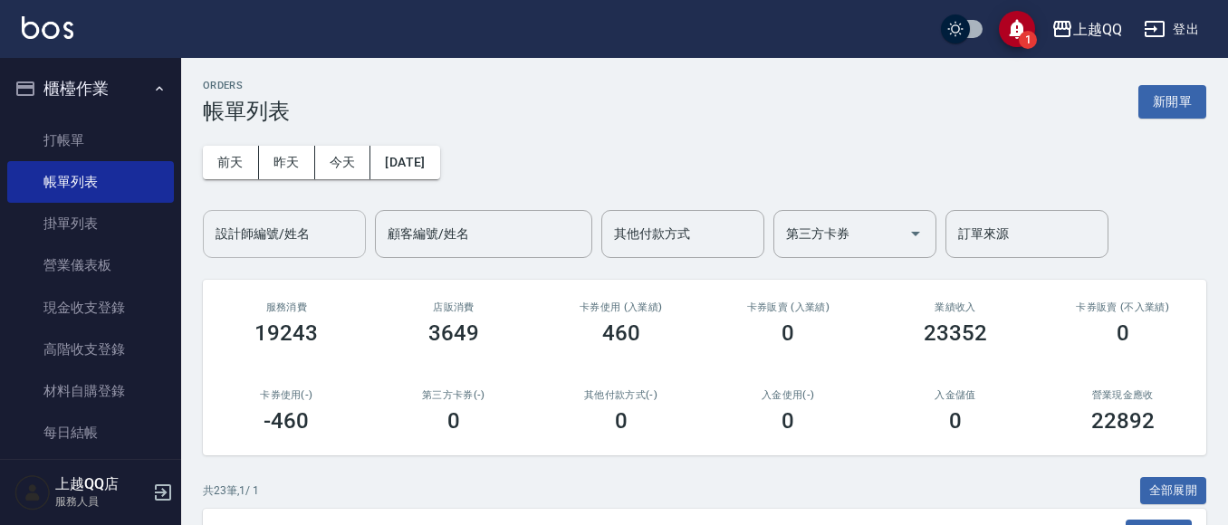
click at [251, 240] on input "設計師編號/姓名" at bounding box center [284, 234] width 147 height 32
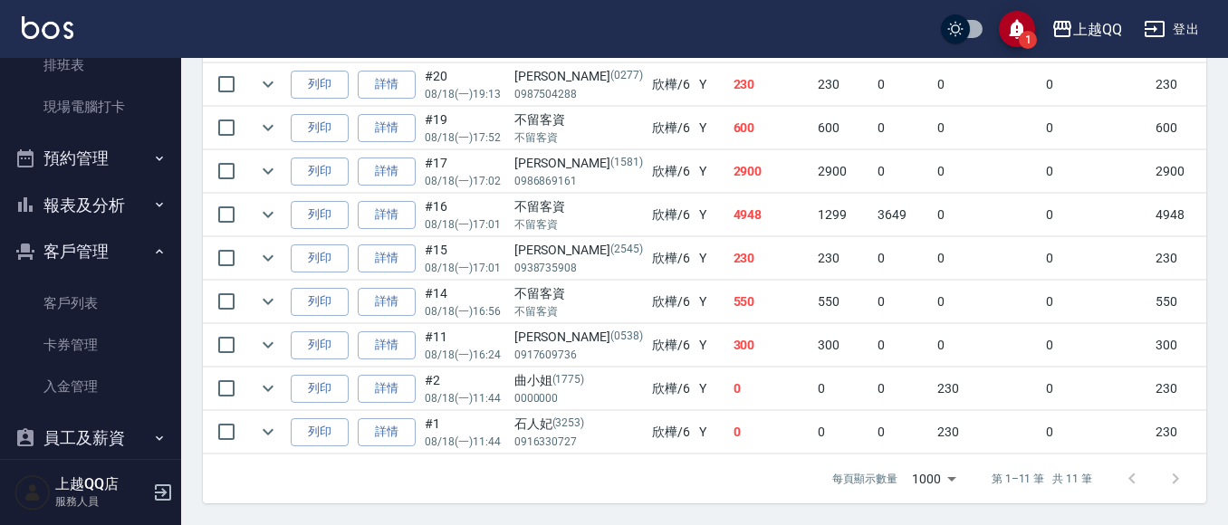
scroll to position [435, 0]
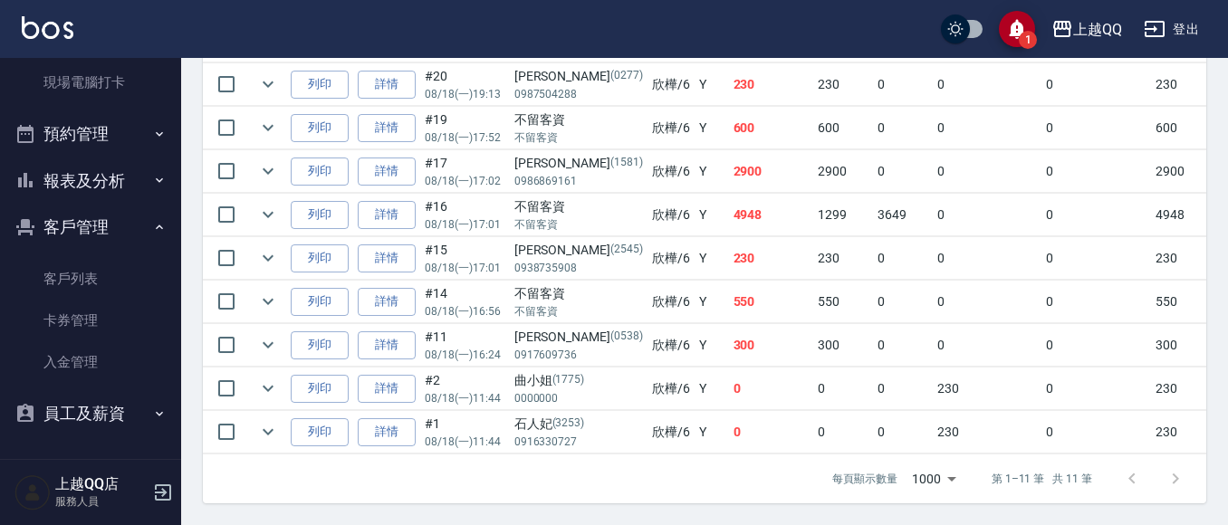
type input "欣樺-6"
click at [86, 198] on button "報表及分析" at bounding box center [90, 181] width 167 height 47
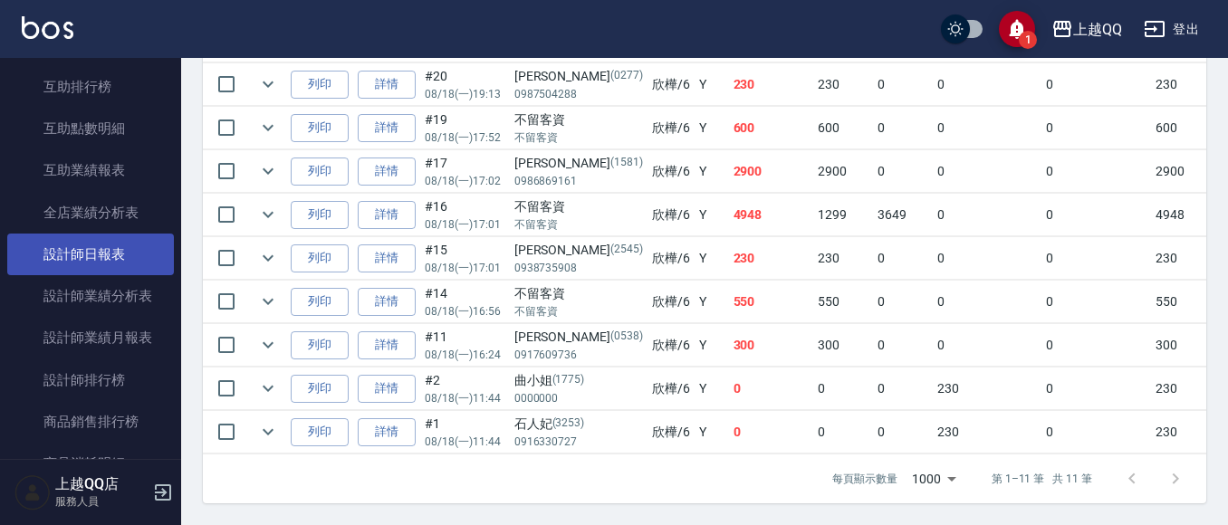
scroll to position [706, 0]
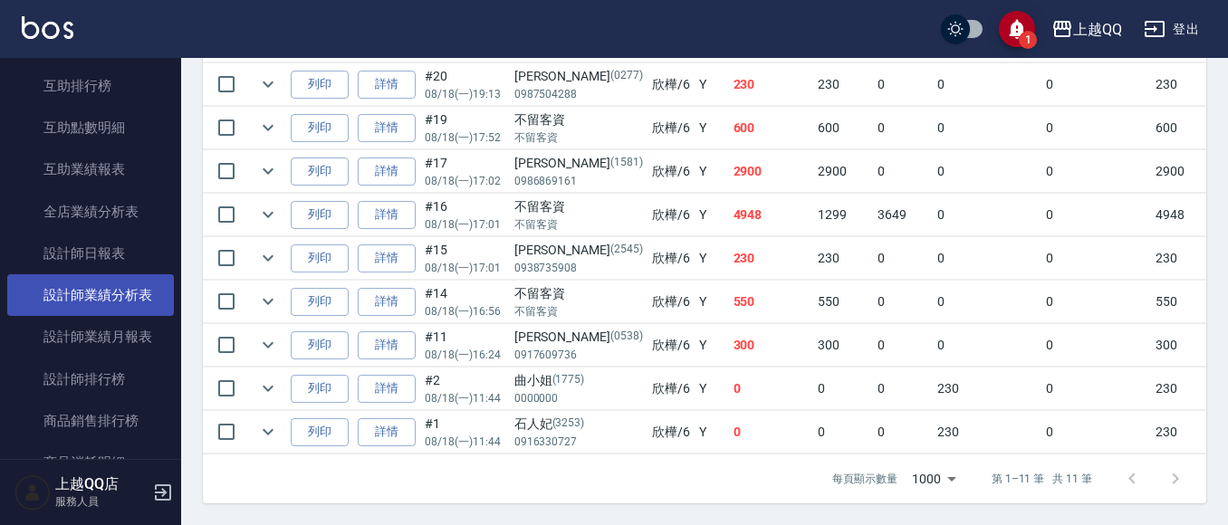
click at [102, 274] on link "設計師業績分析表" at bounding box center [90, 295] width 167 height 42
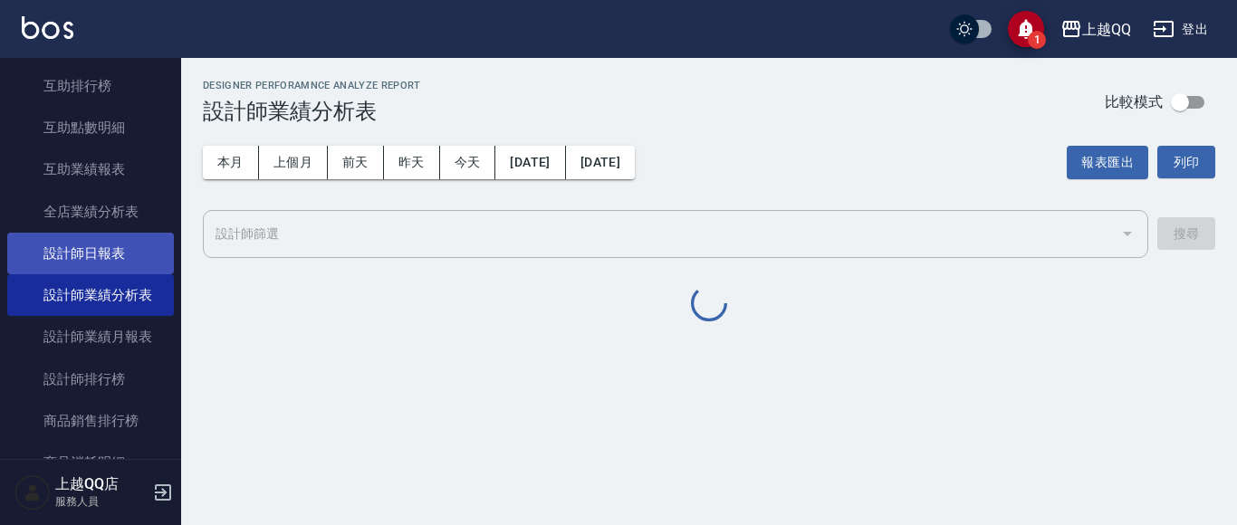
click at [115, 260] on link "設計師日報表" at bounding box center [90, 254] width 167 height 42
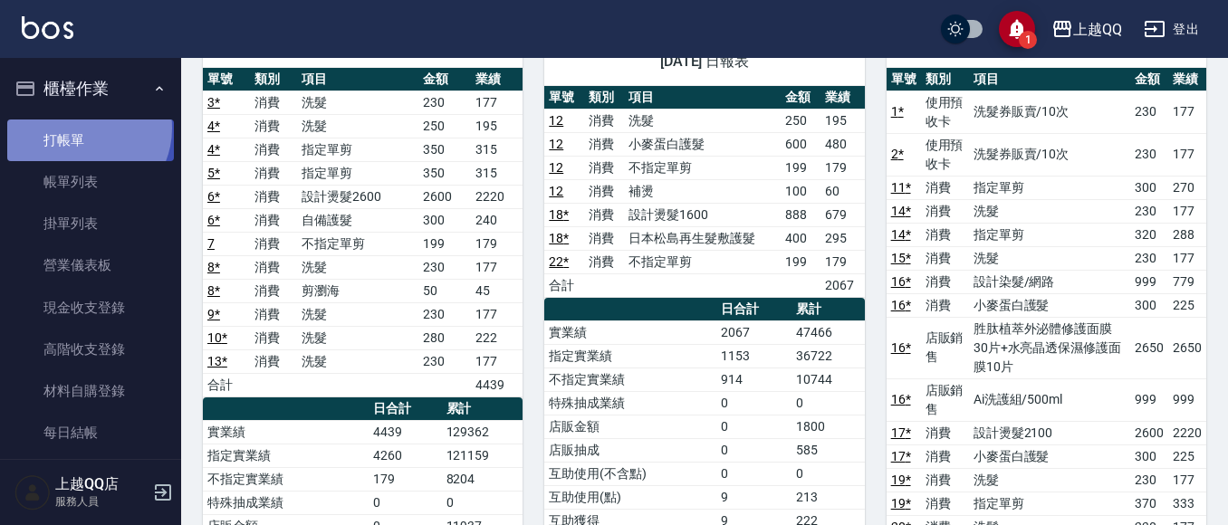
click at [82, 128] on link "打帳單" at bounding box center [90, 141] width 167 height 42
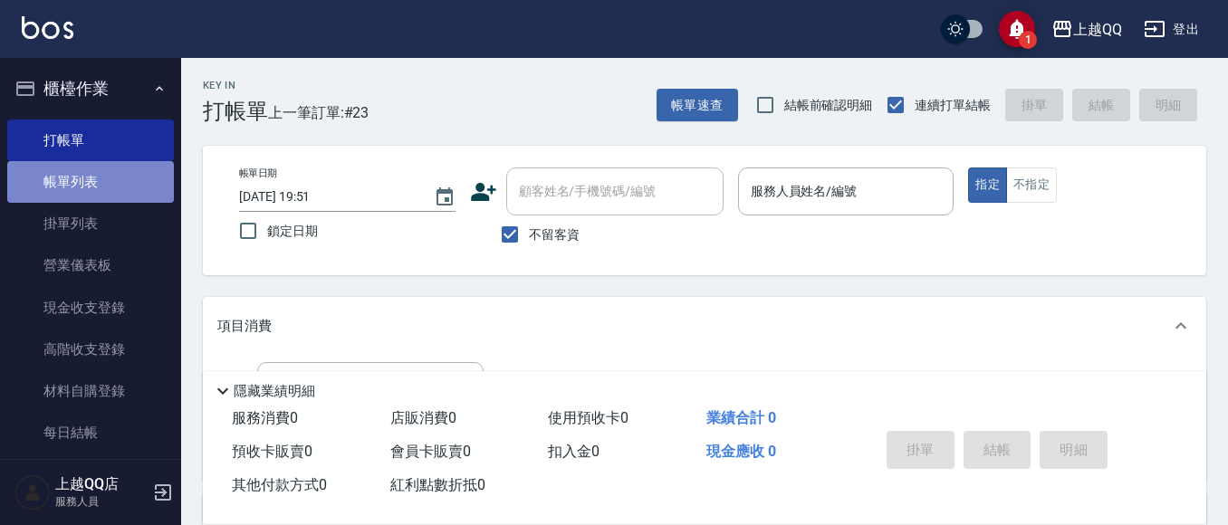
click at [116, 170] on link "帳單列表" at bounding box center [90, 182] width 167 height 42
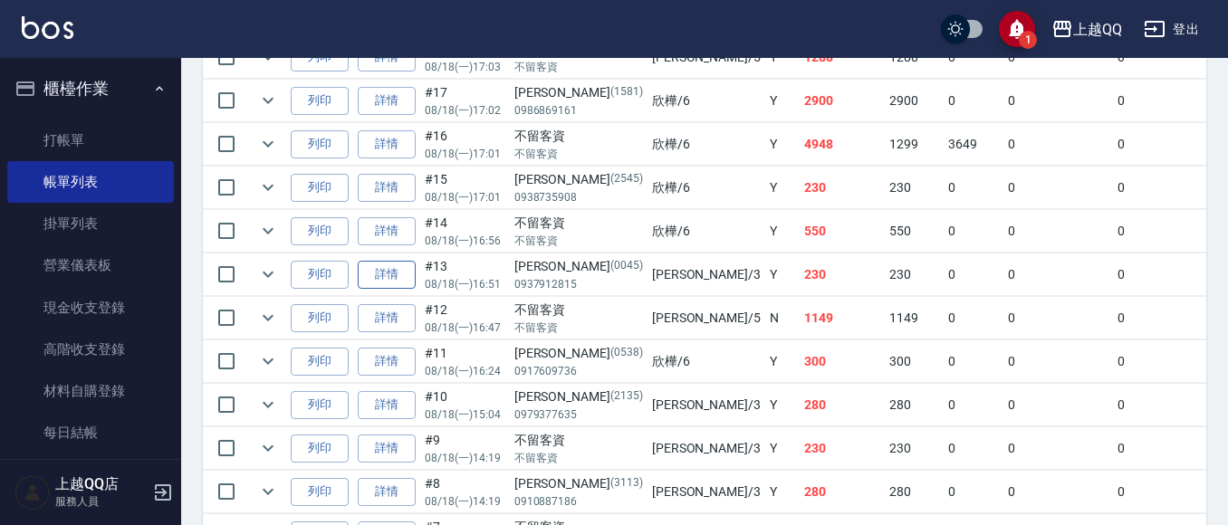
scroll to position [815, 0]
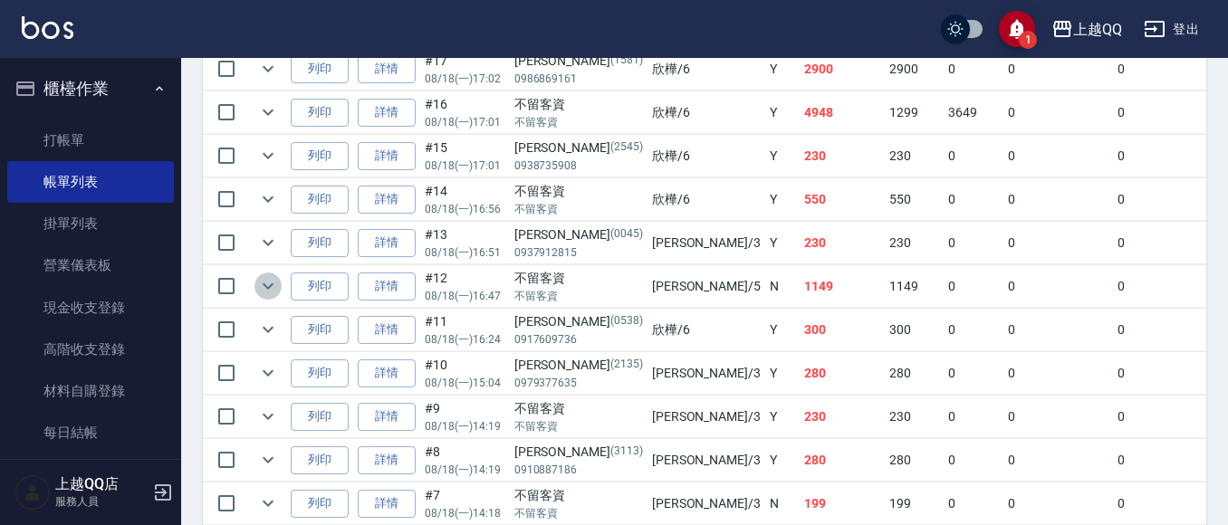
click at [270, 292] on icon "expand row" at bounding box center [268, 286] width 22 height 22
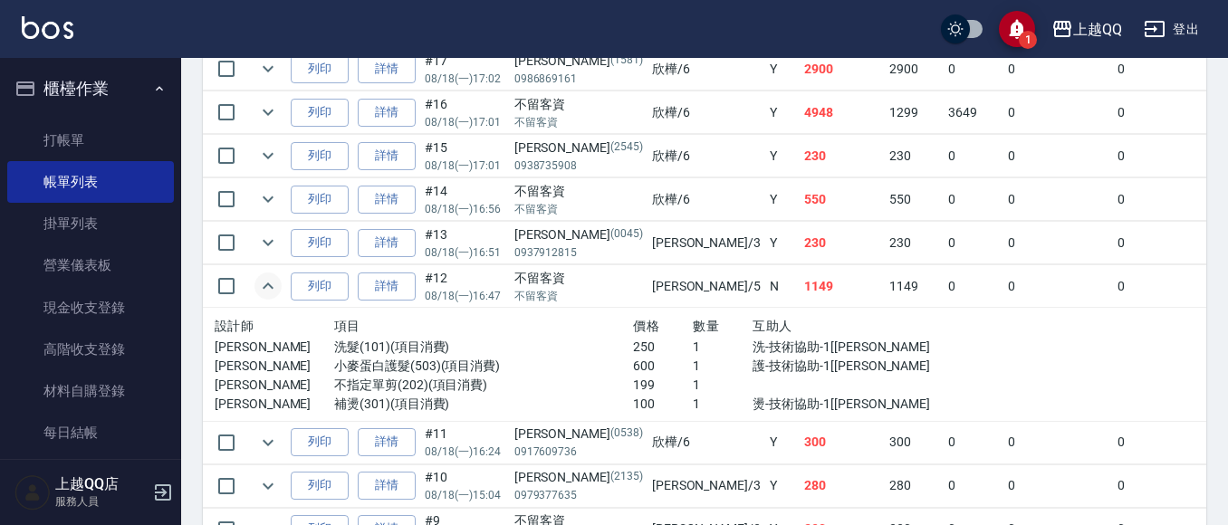
click at [270, 292] on icon "expand row" at bounding box center [268, 286] width 22 height 22
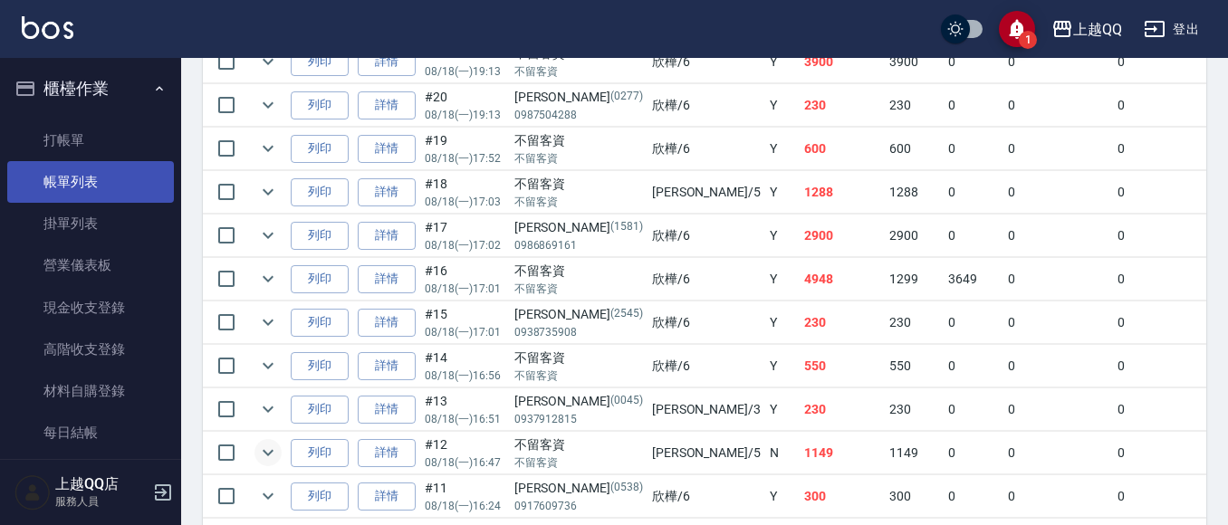
scroll to position [634, 0]
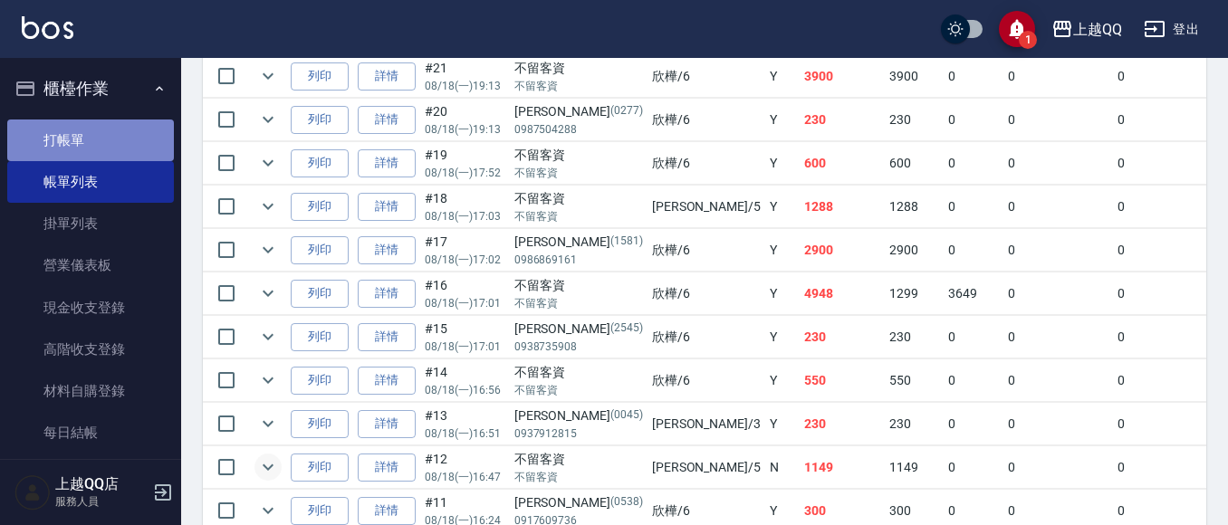
click at [112, 143] on link "打帳單" at bounding box center [90, 141] width 167 height 42
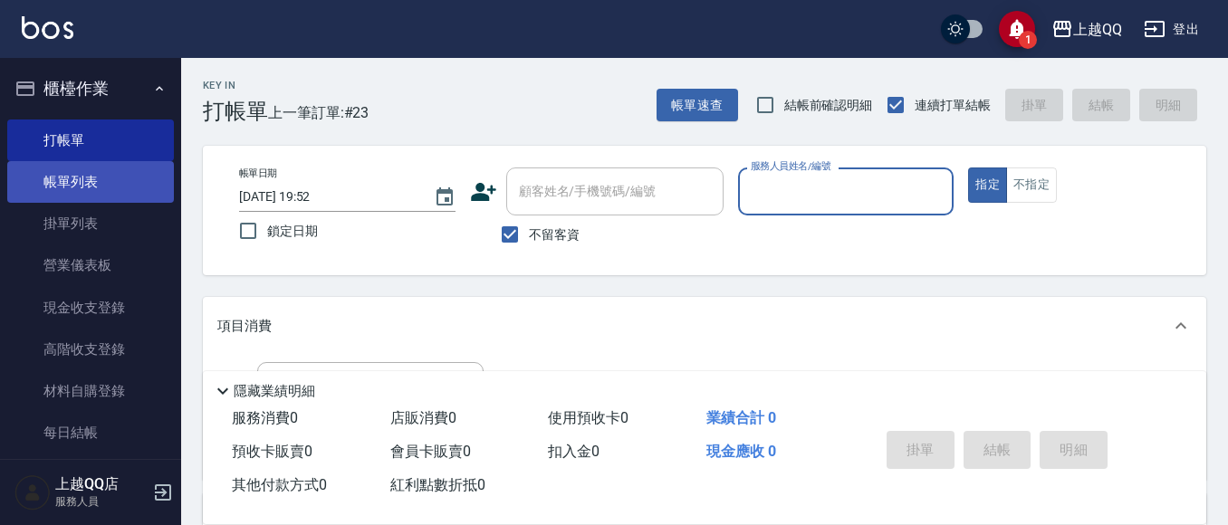
click at [72, 190] on link "帳單列表" at bounding box center [90, 182] width 167 height 42
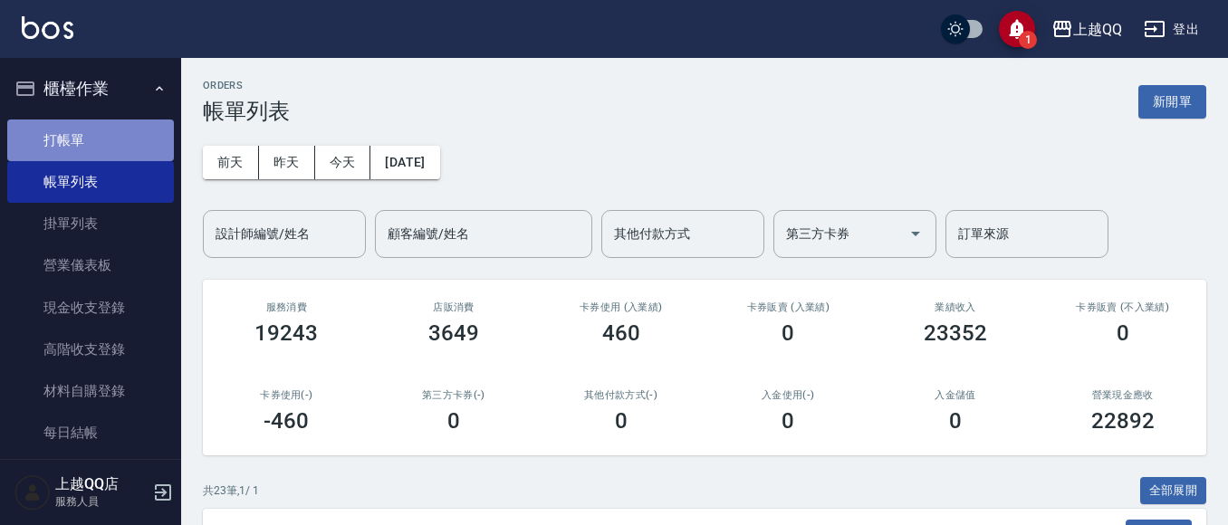
click at [91, 135] on link "打帳單" at bounding box center [90, 141] width 167 height 42
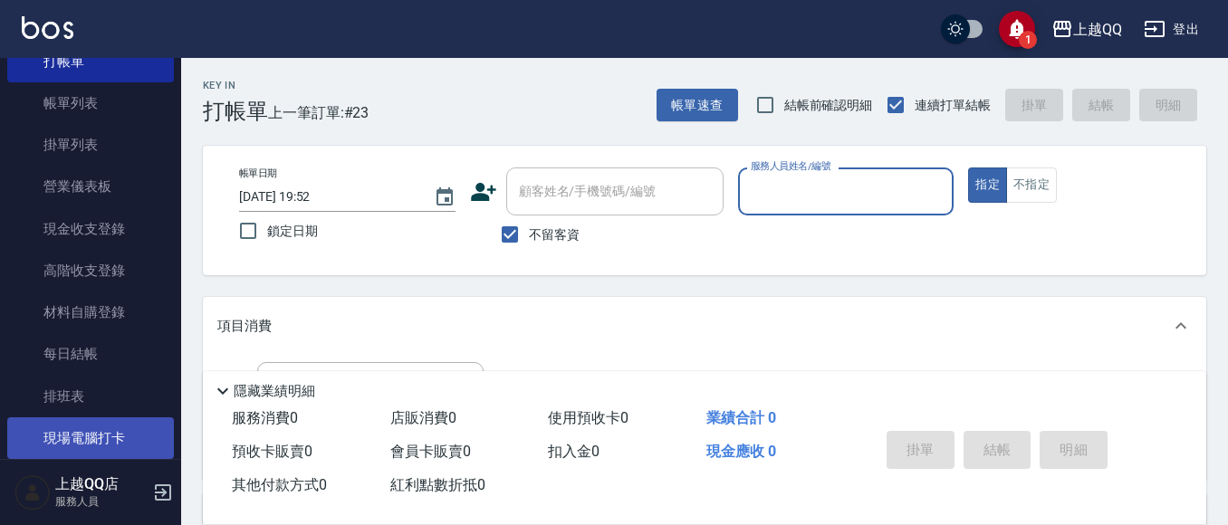
scroll to position [181, 0]
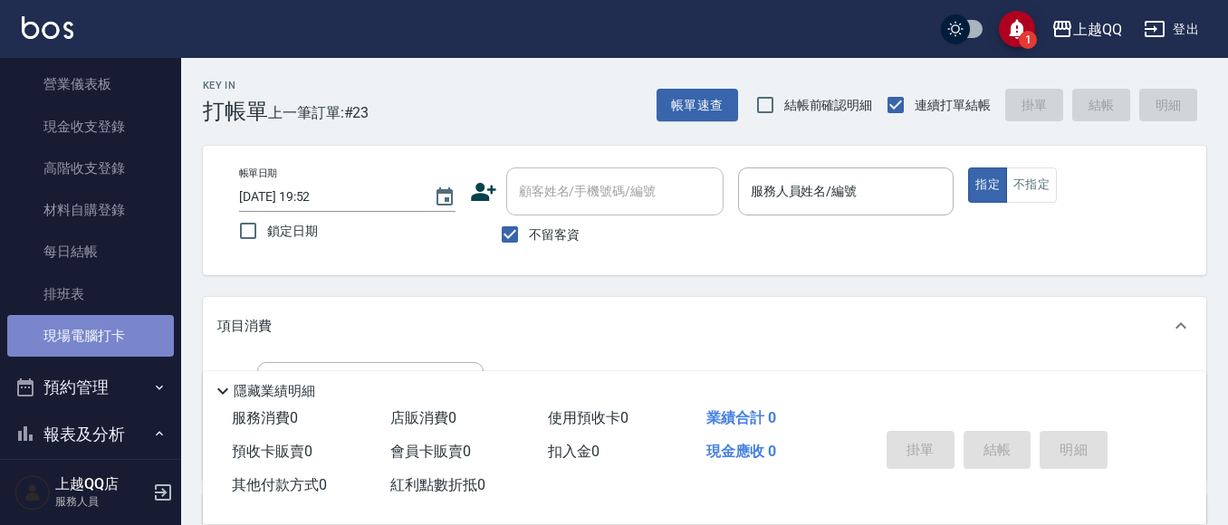
click at [106, 340] on link "現場電腦打卡" at bounding box center [90, 336] width 167 height 42
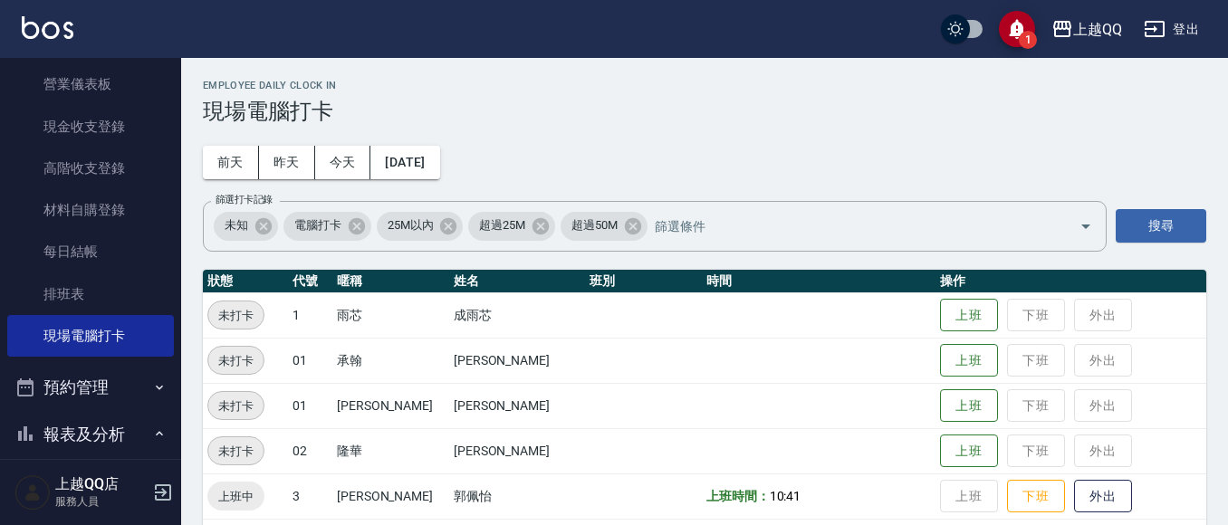
scroll to position [91, 0]
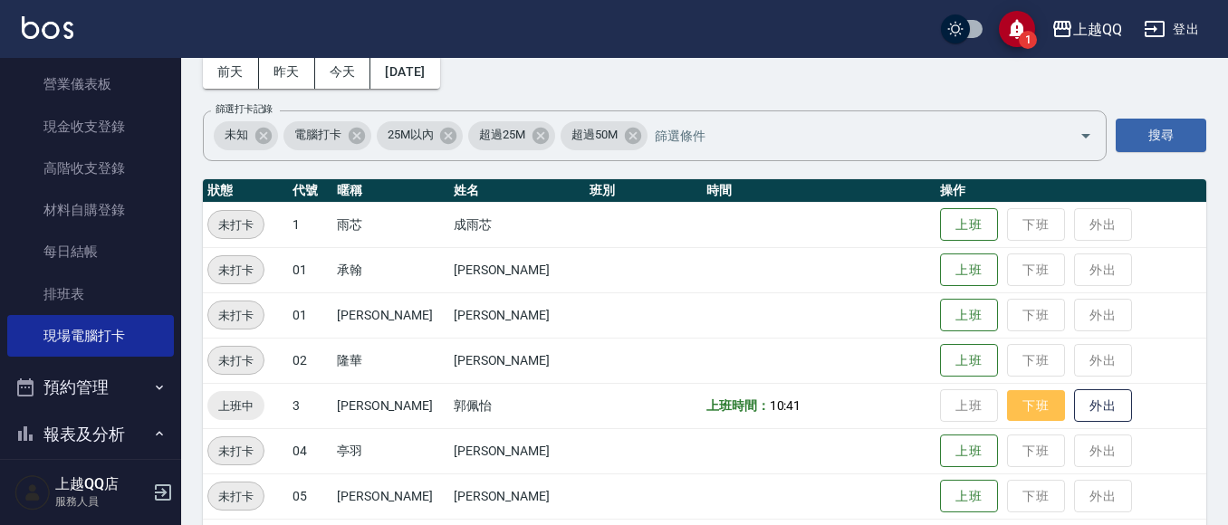
click at [1026, 407] on button "下班" at bounding box center [1036, 406] width 58 height 32
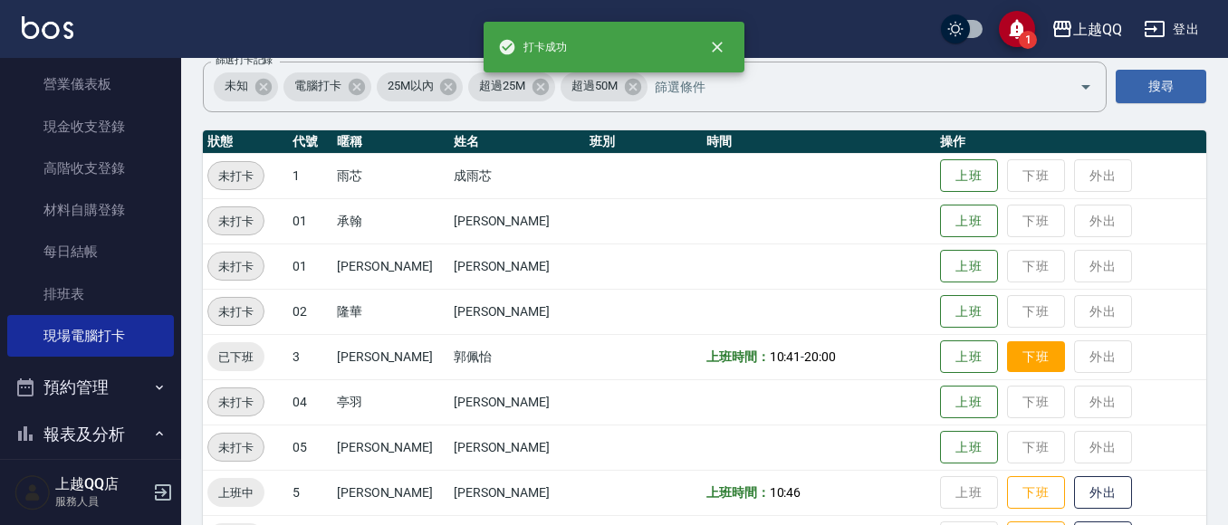
scroll to position [272, 0]
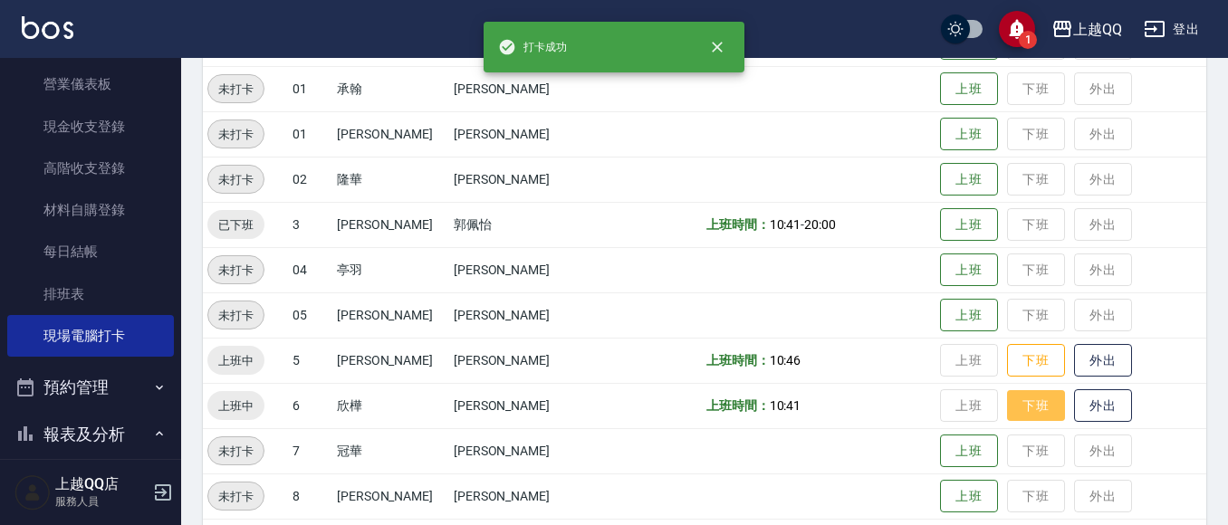
click at [1022, 404] on button "下班" at bounding box center [1036, 406] width 58 height 32
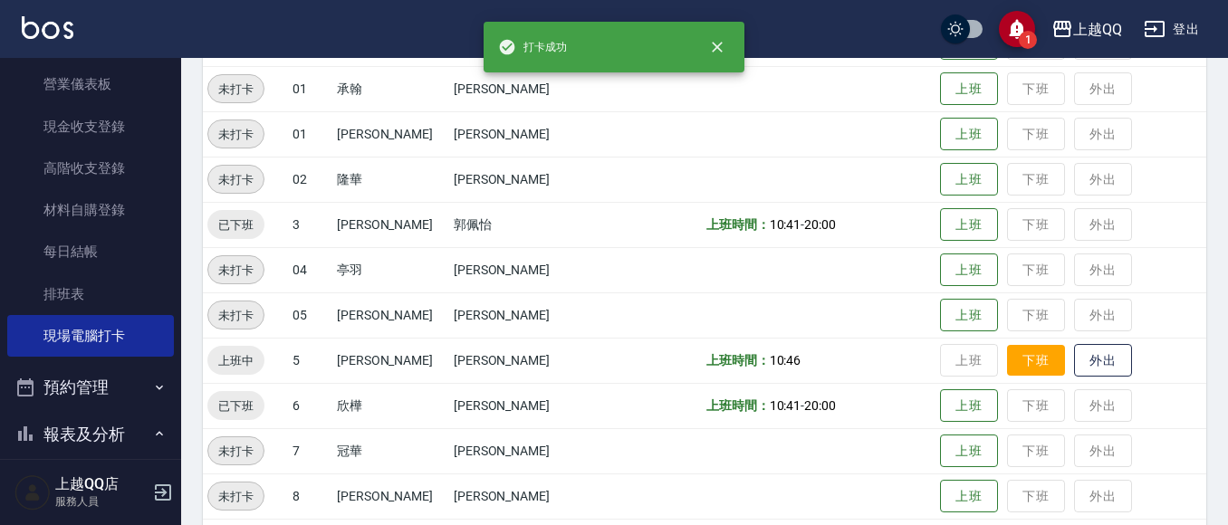
click at [1029, 358] on button "下班" at bounding box center [1036, 361] width 58 height 32
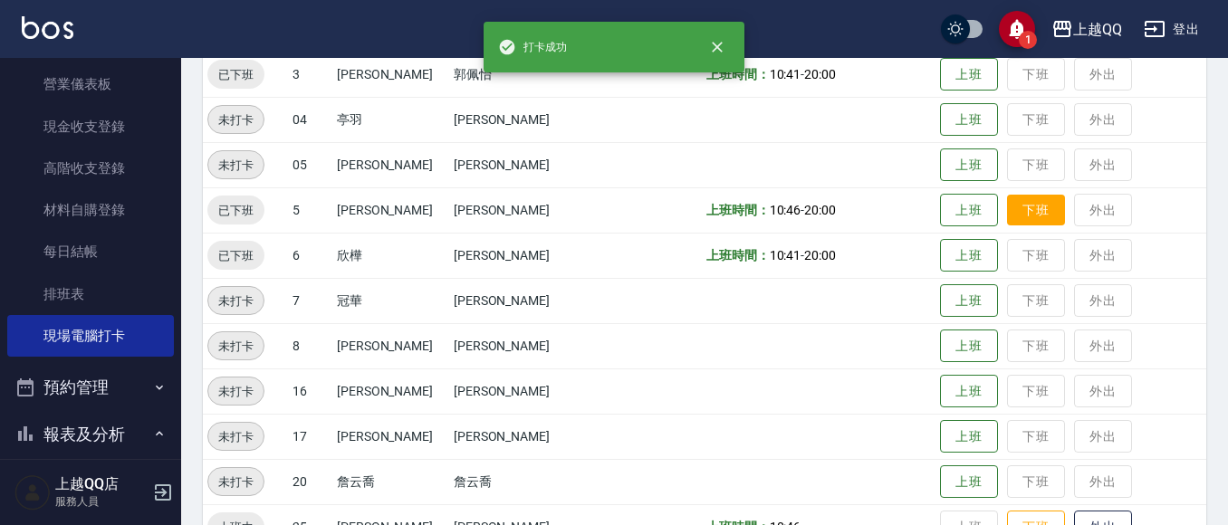
scroll to position [543, 0]
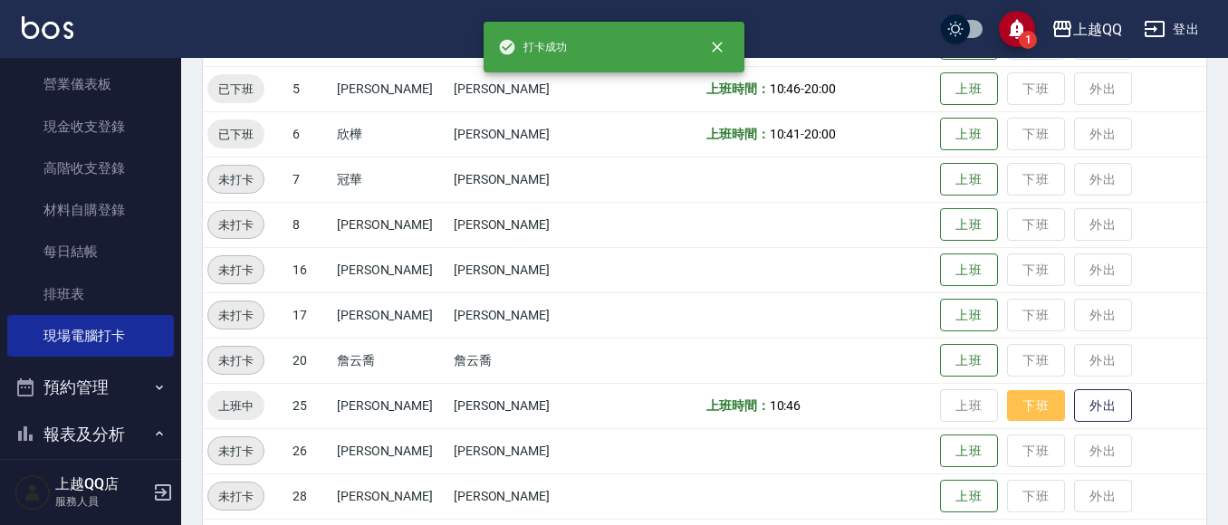
click at [1007, 396] on button "下班" at bounding box center [1036, 406] width 58 height 32
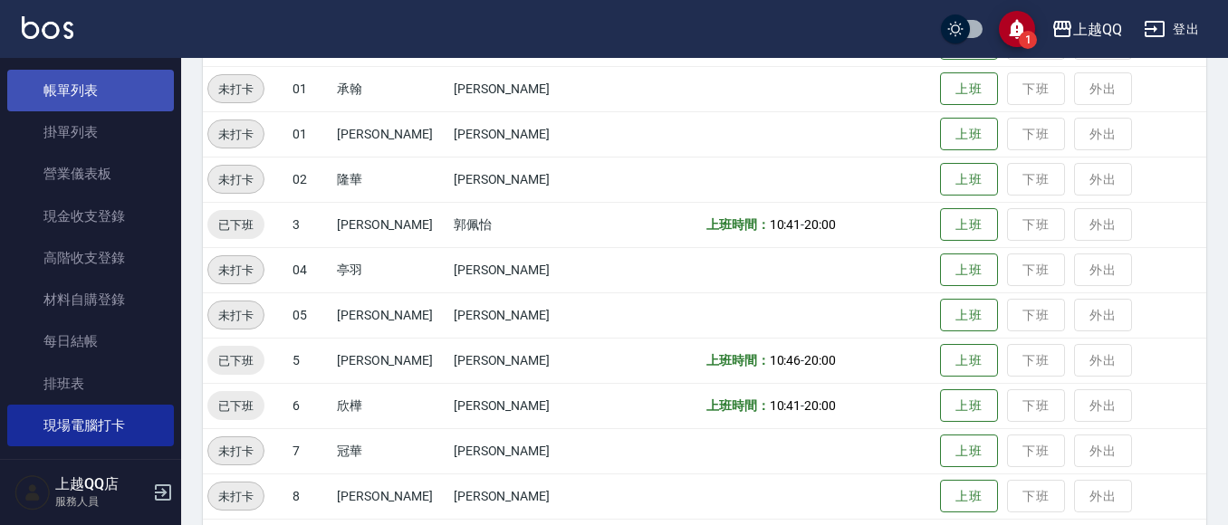
scroll to position [0, 0]
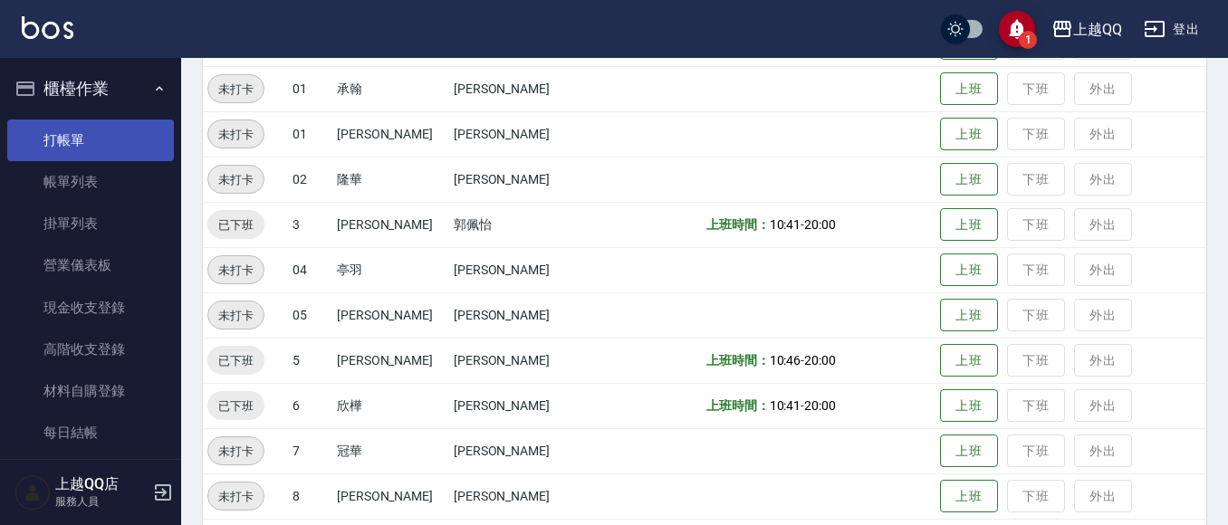
click at [79, 141] on link "打帳單" at bounding box center [90, 141] width 167 height 42
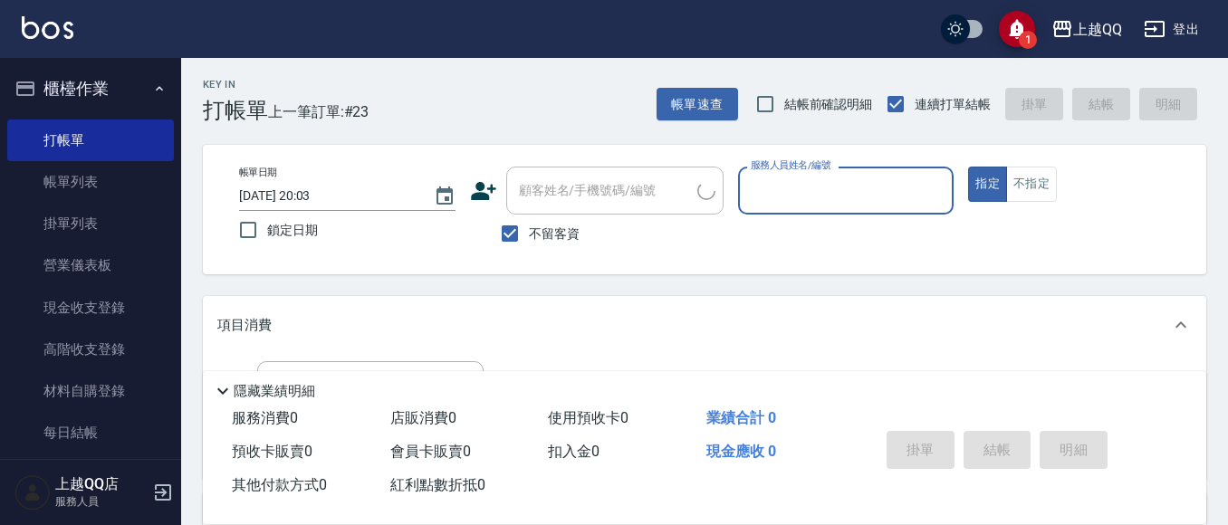
scroll to position [91, 0]
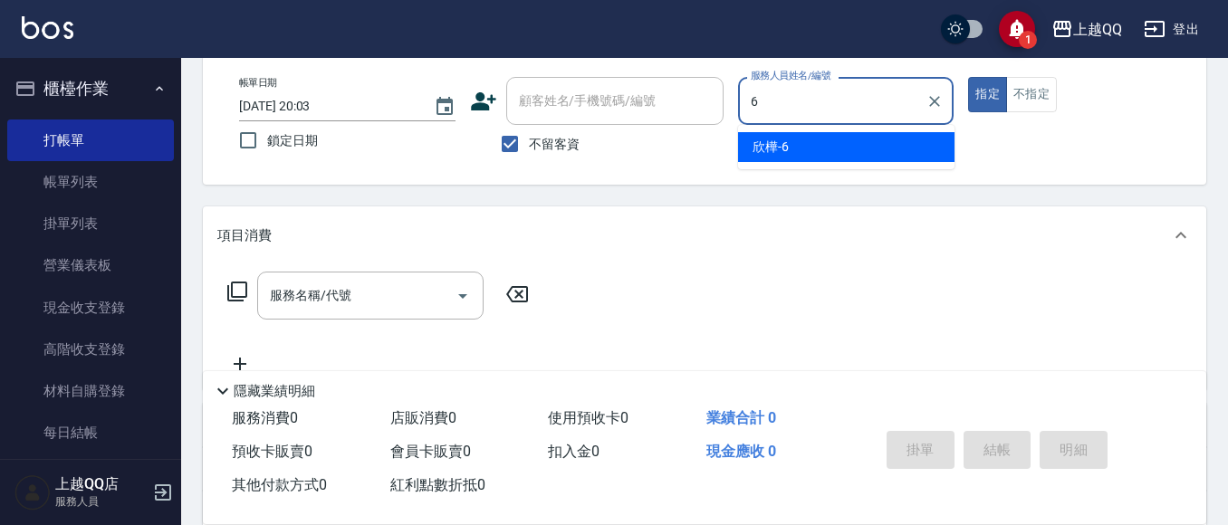
type input "6"
type button "true"
type input "欣樺-6"
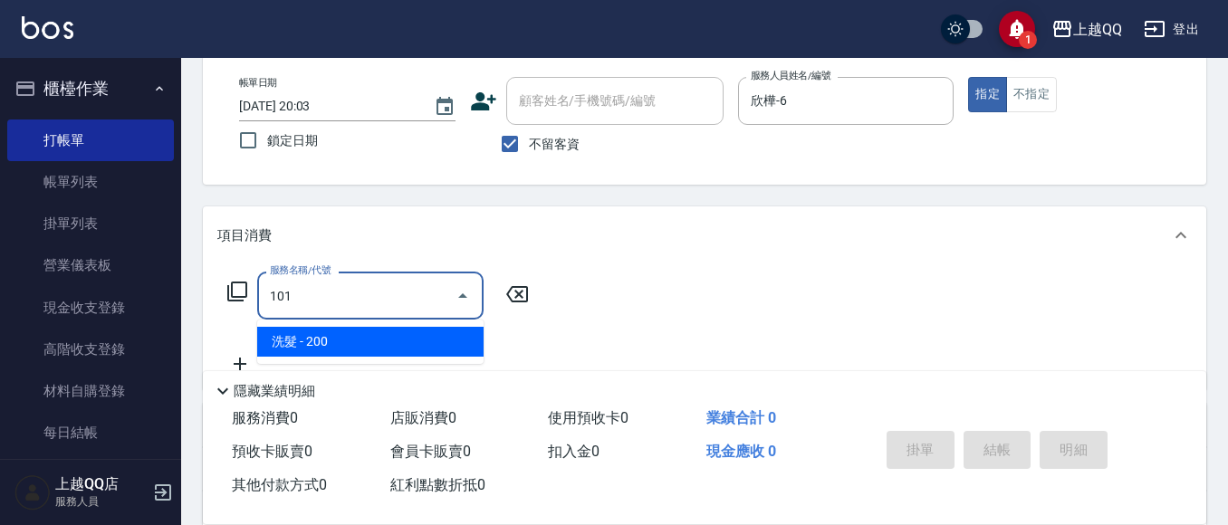
type input "洗髮(101)"
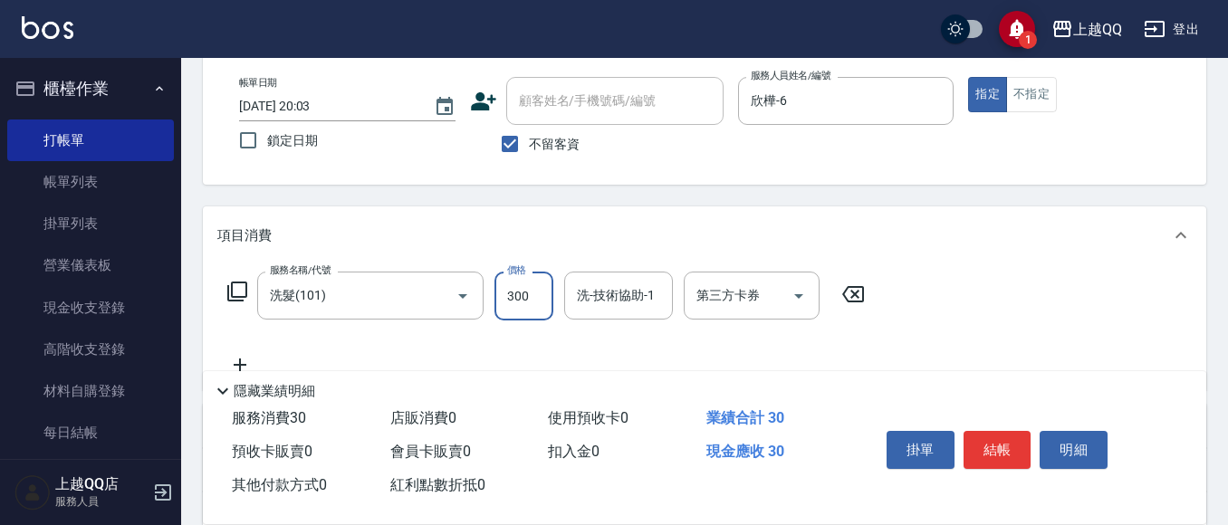
type input "300"
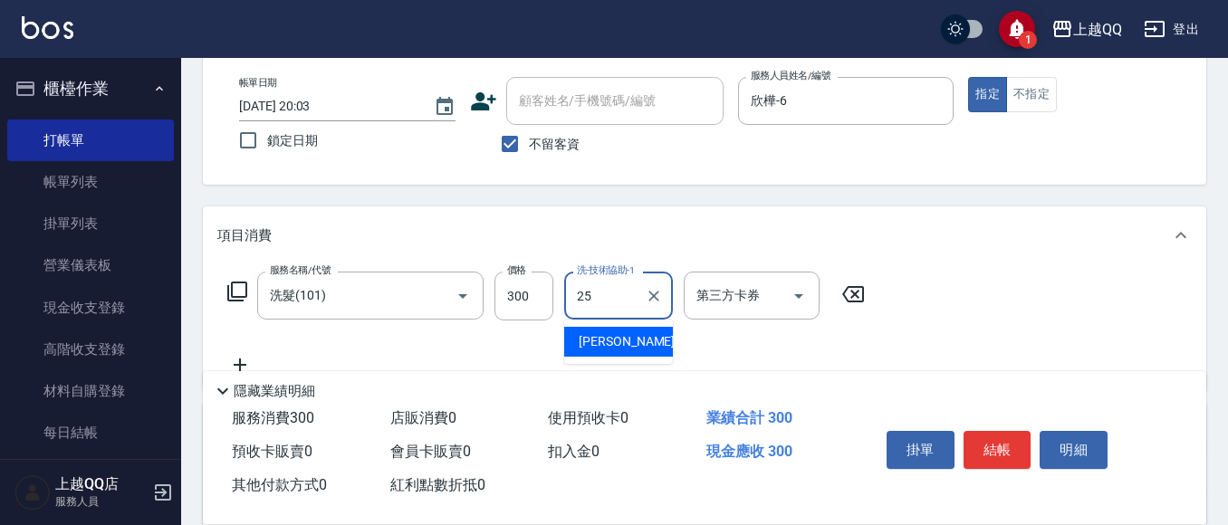
type input "[PERSON_NAME]-25"
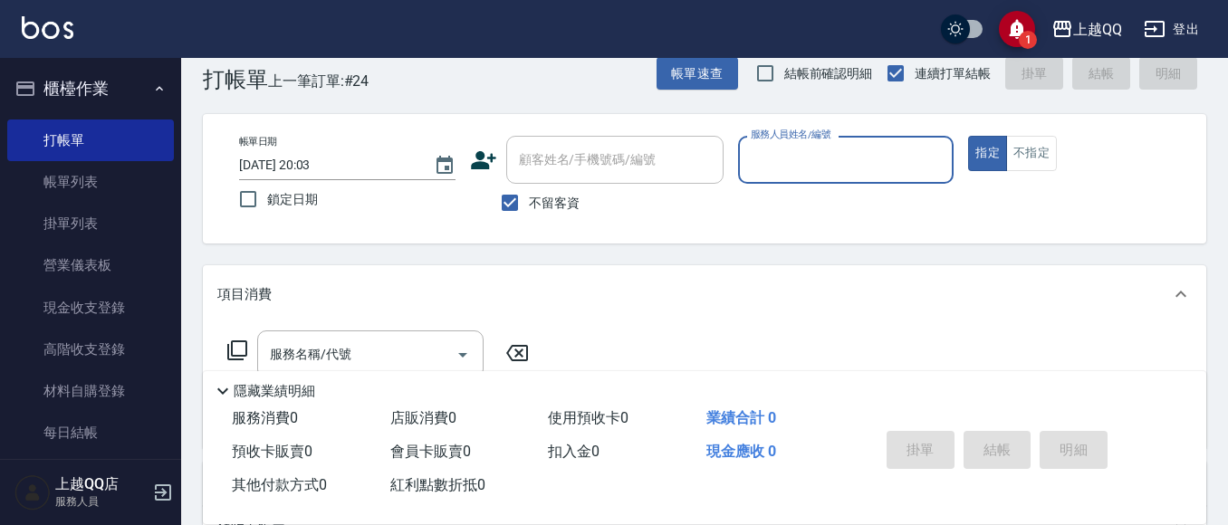
scroll to position [0, 0]
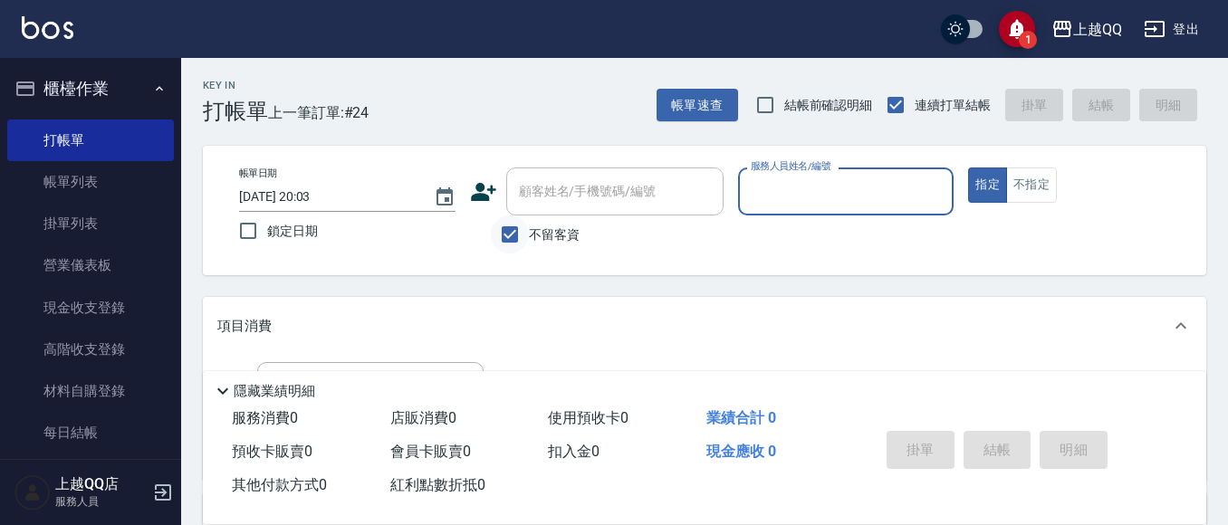
click at [511, 227] on input "不留客資" at bounding box center [510, 234] width 38 height 38
checkbox input "false"
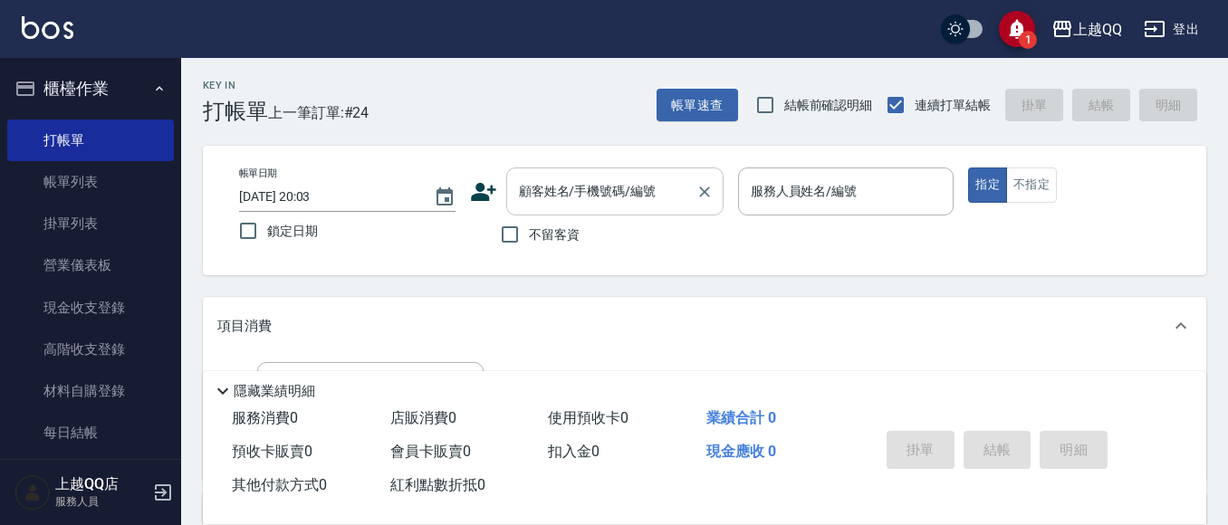
click at [560, 199] on div "顧客姓名/手機號碼/編號 顧客姓名/手機號碼/編號" at bounding box center [614, 192] width 217 height 48
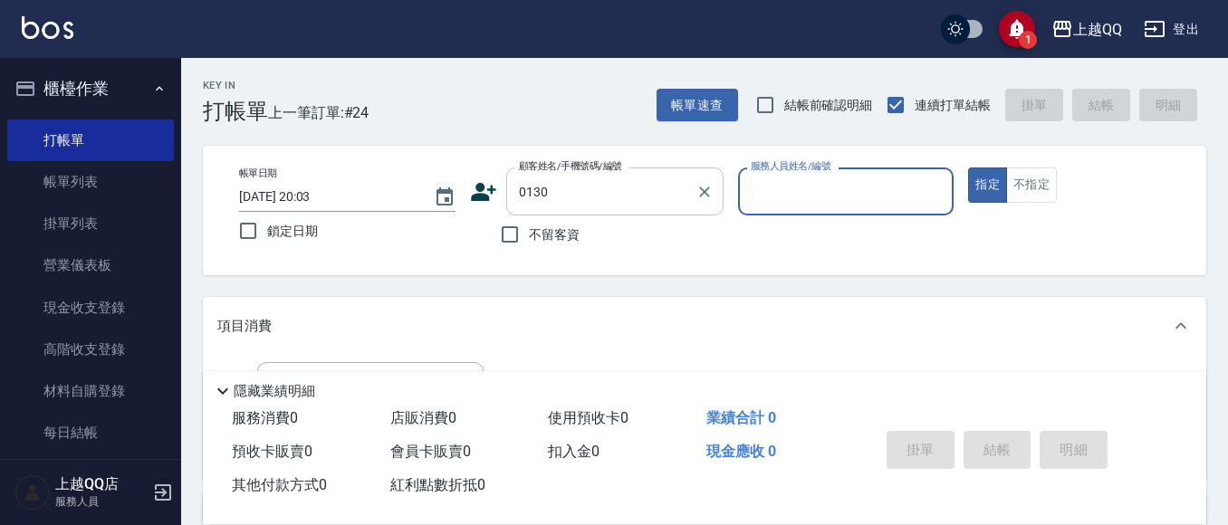
type input "[PERSON_NAME]/0953019179/0130"
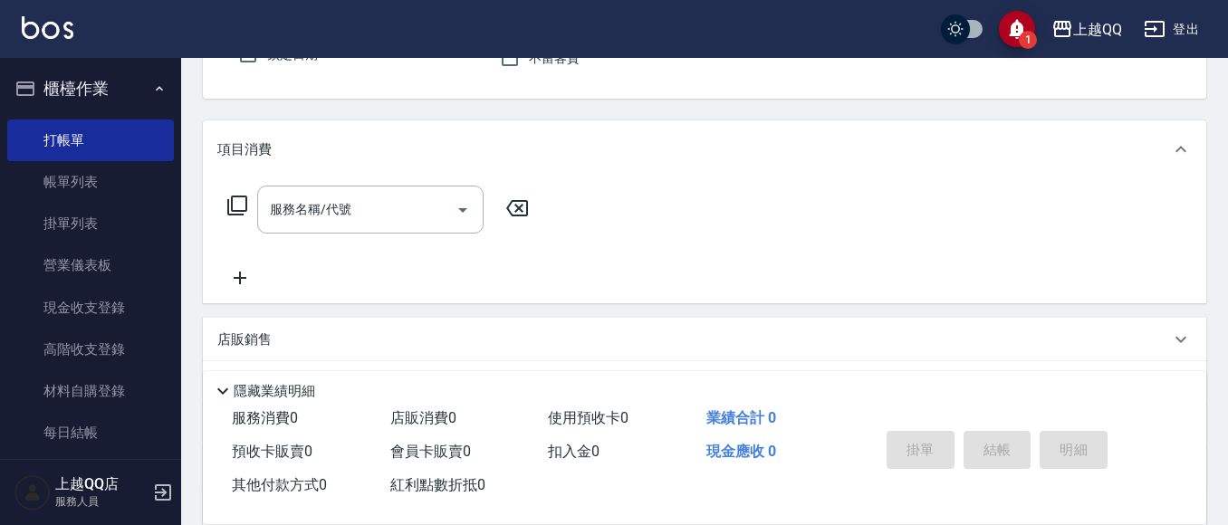
type input "佩怡-3"
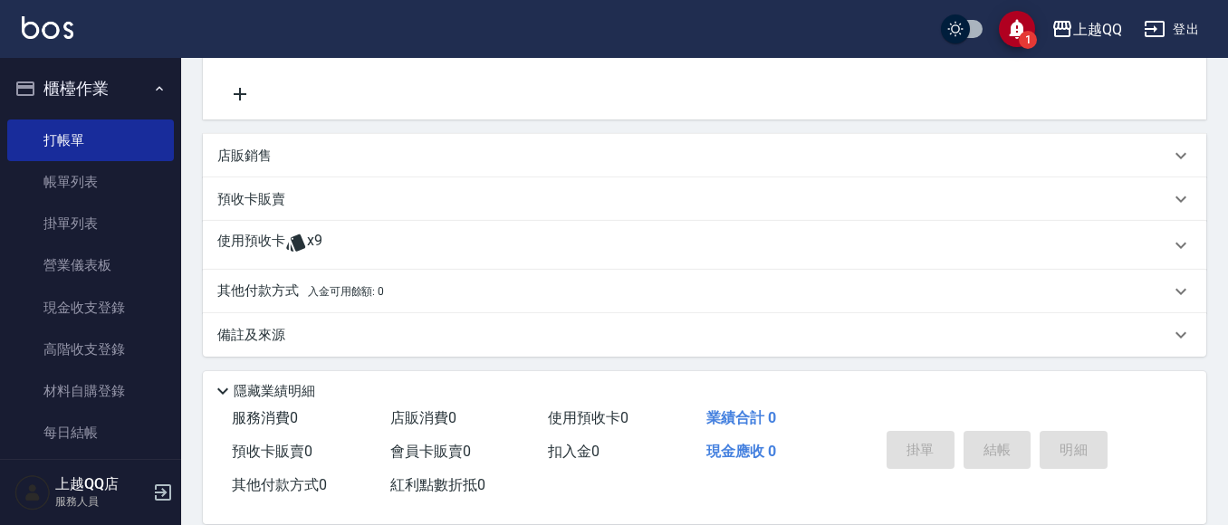
scroll to position [366, 0]
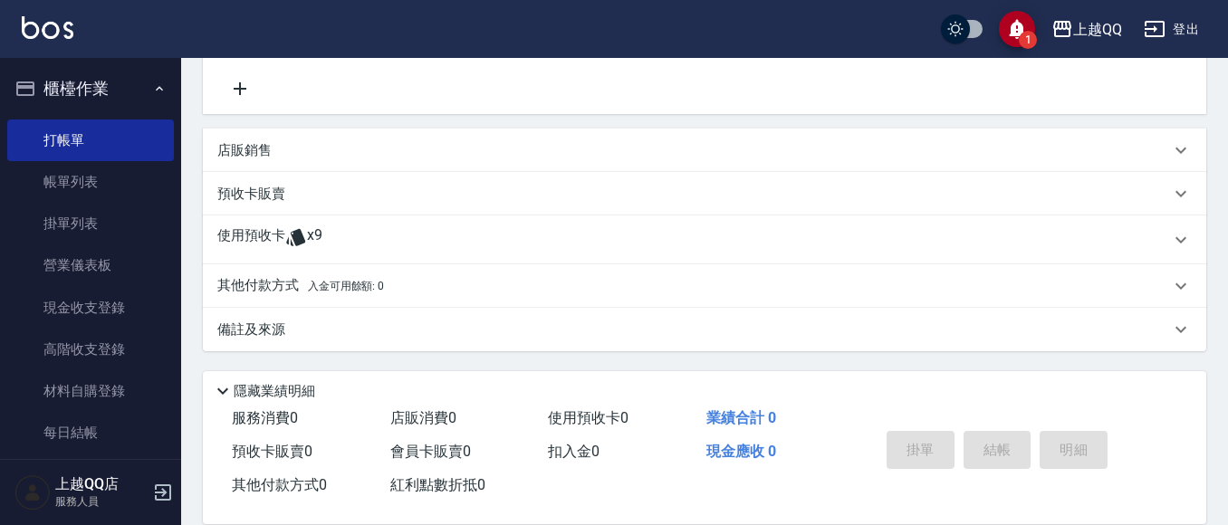
drag, startPoint x: 232, startPoint y: 234, endPoint x: 243, endPoint y: 241, distance: 13.1
click at [235, 233] on p "使用預收卡" at bounding box center [251, 239] width 68 height 27
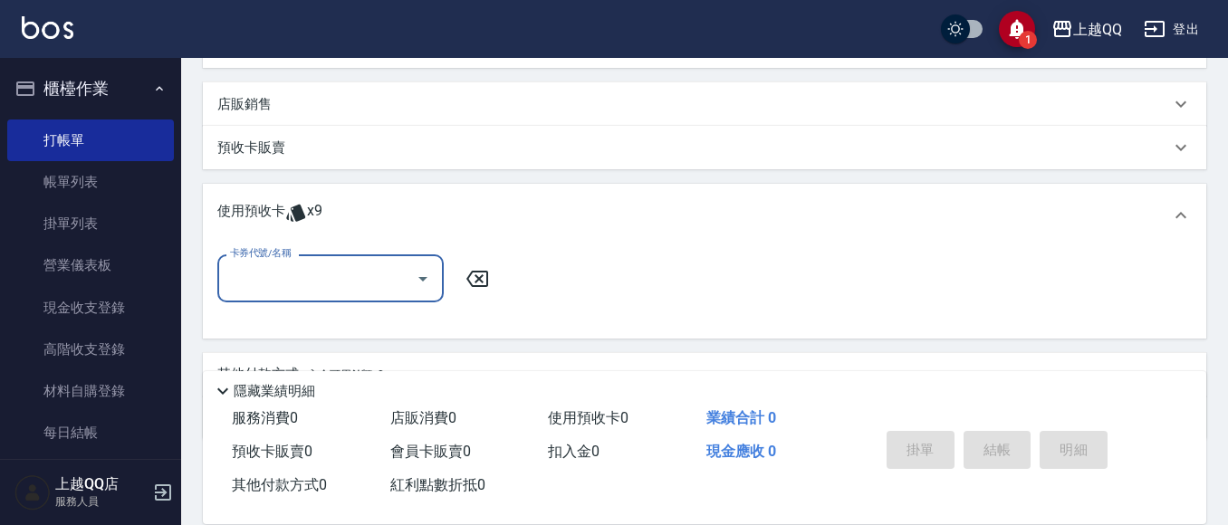
scroll to position [456, 0]
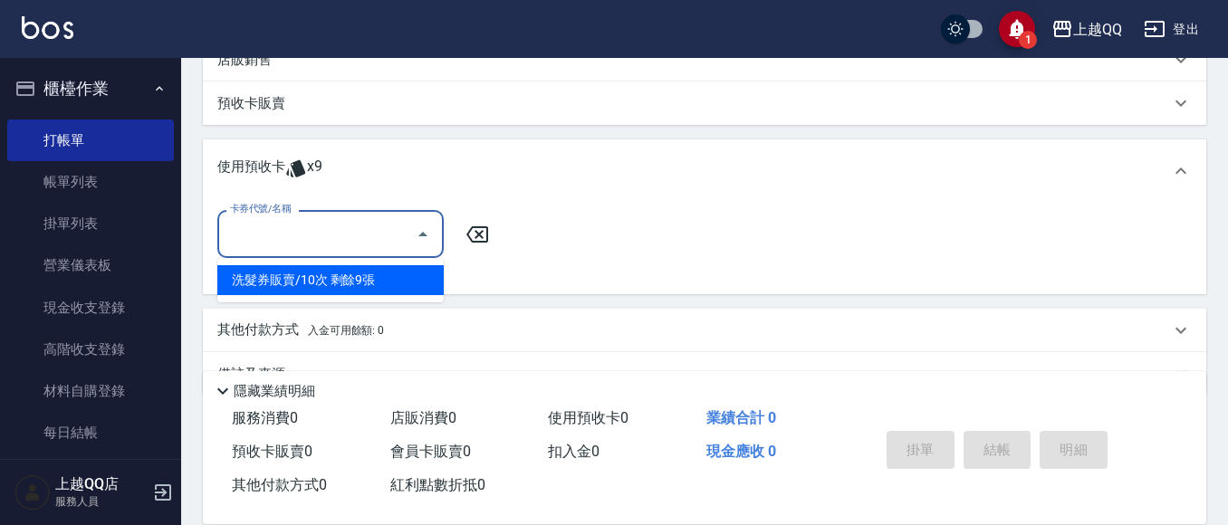
click at [407, 240] on input "卡券代號/名稱" at bounding box center [316, 234] width 183 height 32
click at [366, 269] on div "洗髮券販賣/10次 剩餘9張" at bounding box center [330, 280] width 226 height 30
type input "洗髮券販賣/10次"
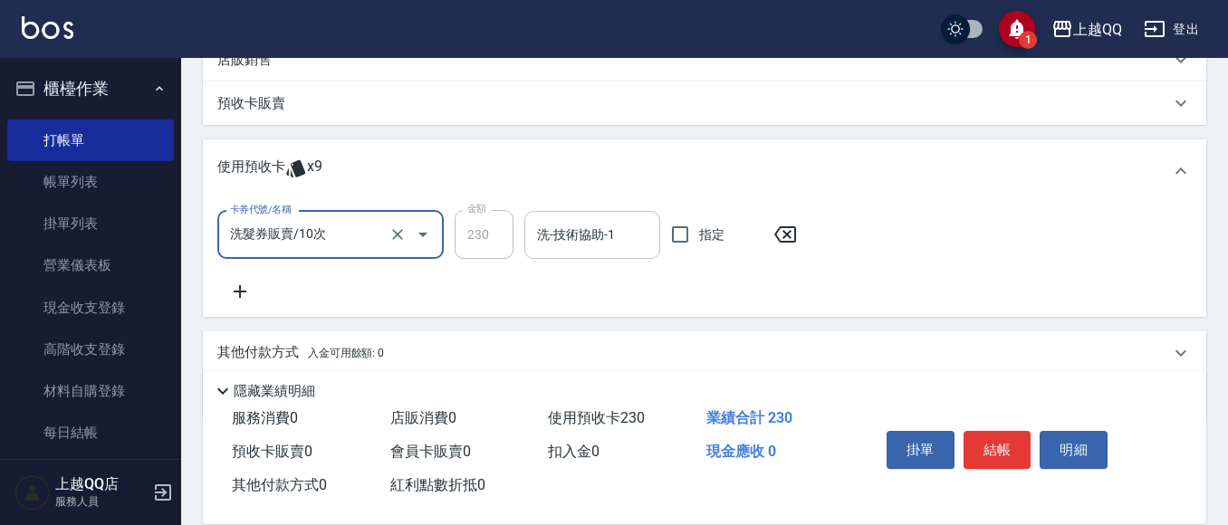
click at [563, 235] on input "洗-技術協助-1" at bounding box center [592, 235] width 120 height 32
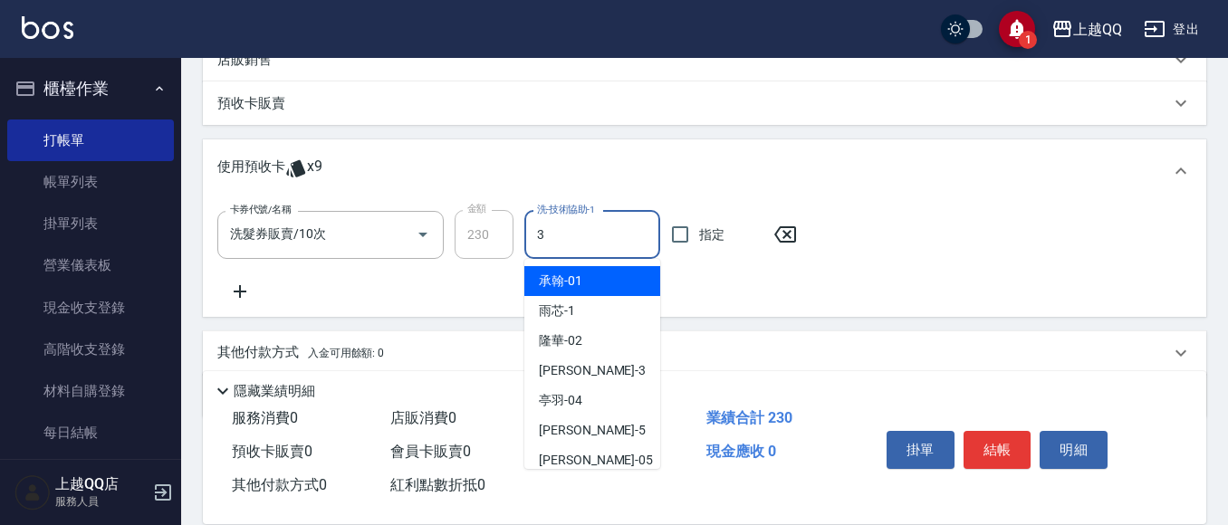
type input "佩怡-3"
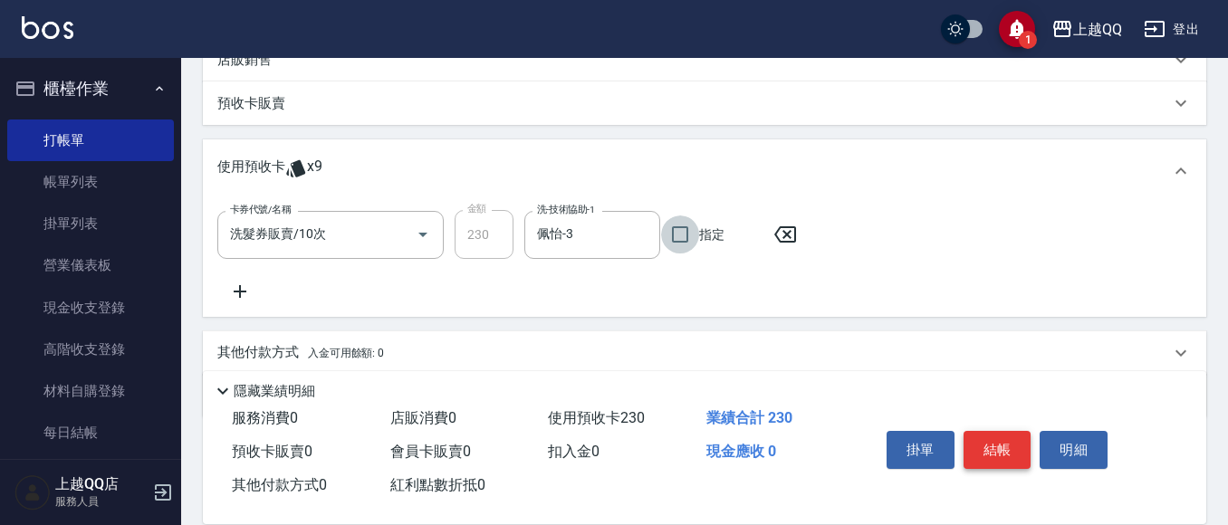
click at [1024, 437] on button "結帳" at bounding box center [997, 450] width 68 height 38
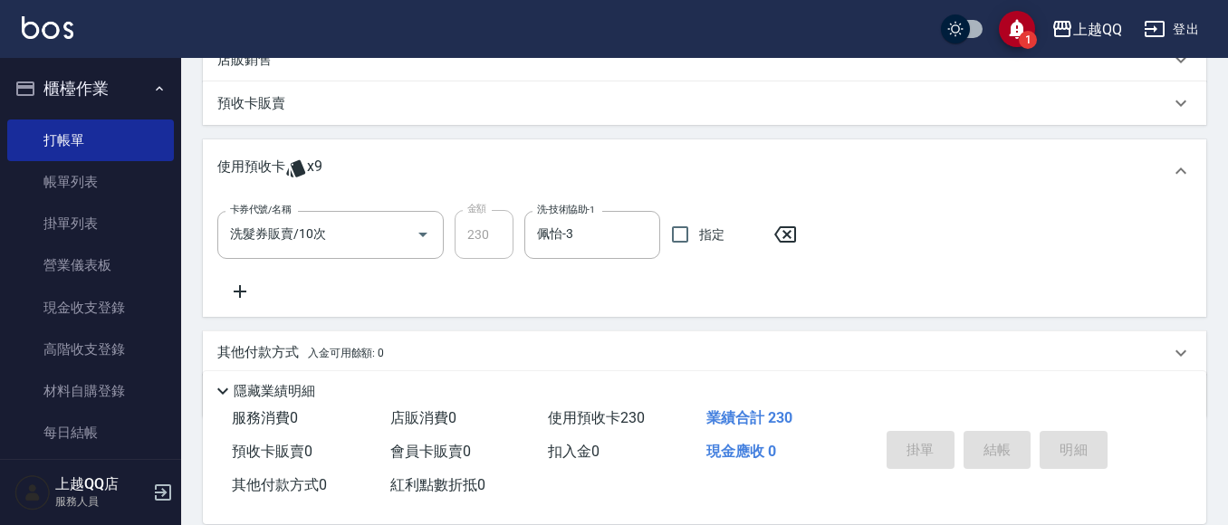
type input "[DATE] 20:04"
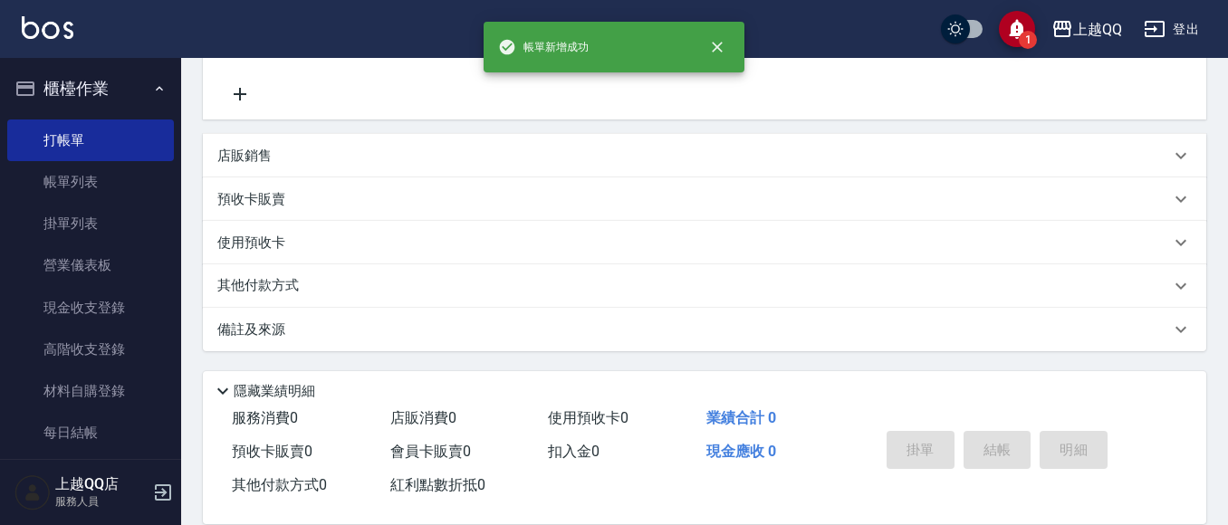
scroll to position [0, 0]
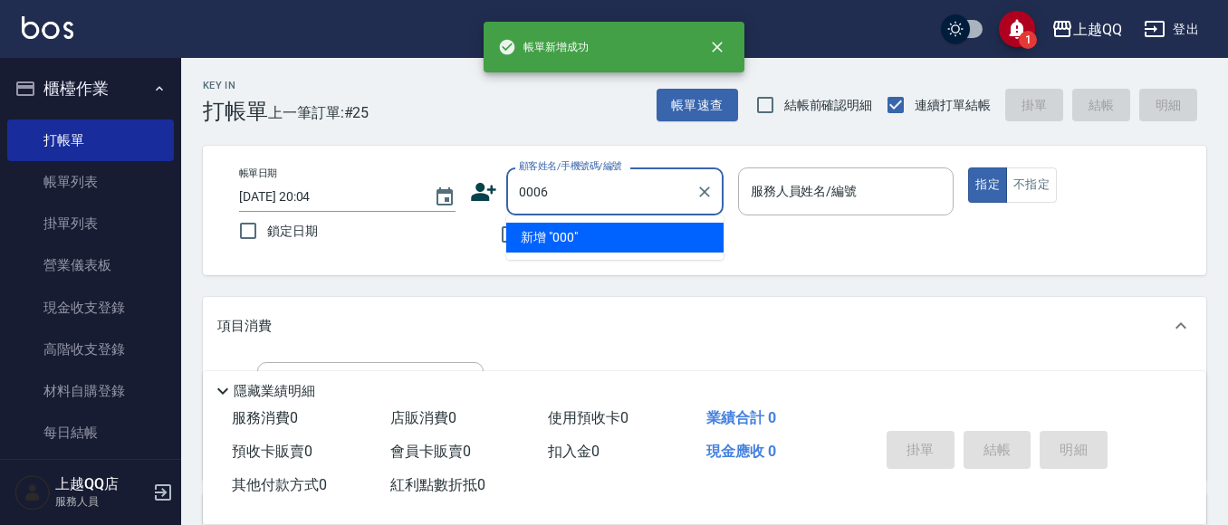
type input "0006"
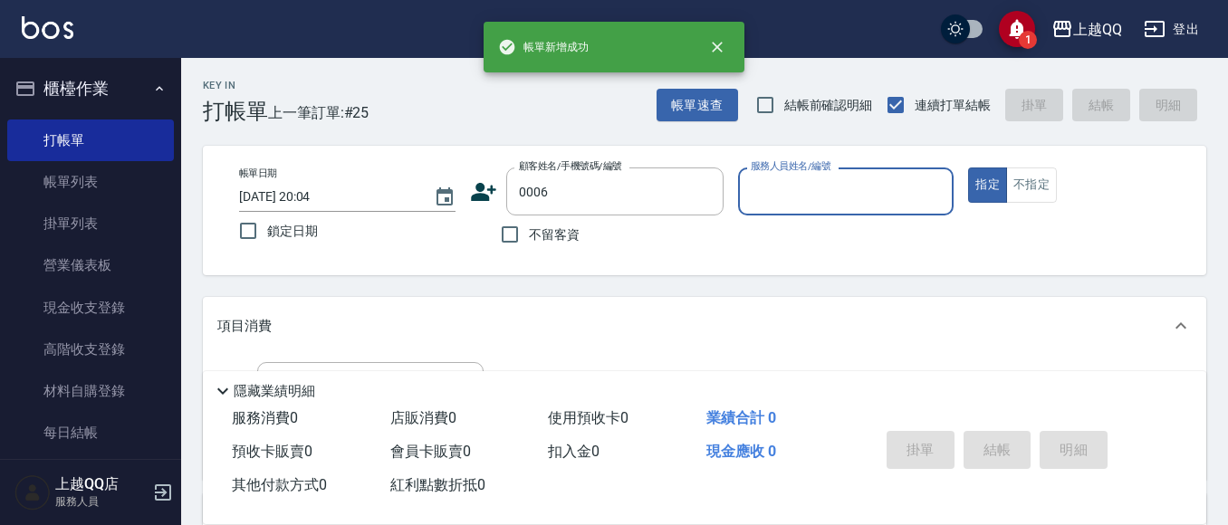
click at [968, 168] on button "指定" at bounding box center [987, 185] width 39 height 35
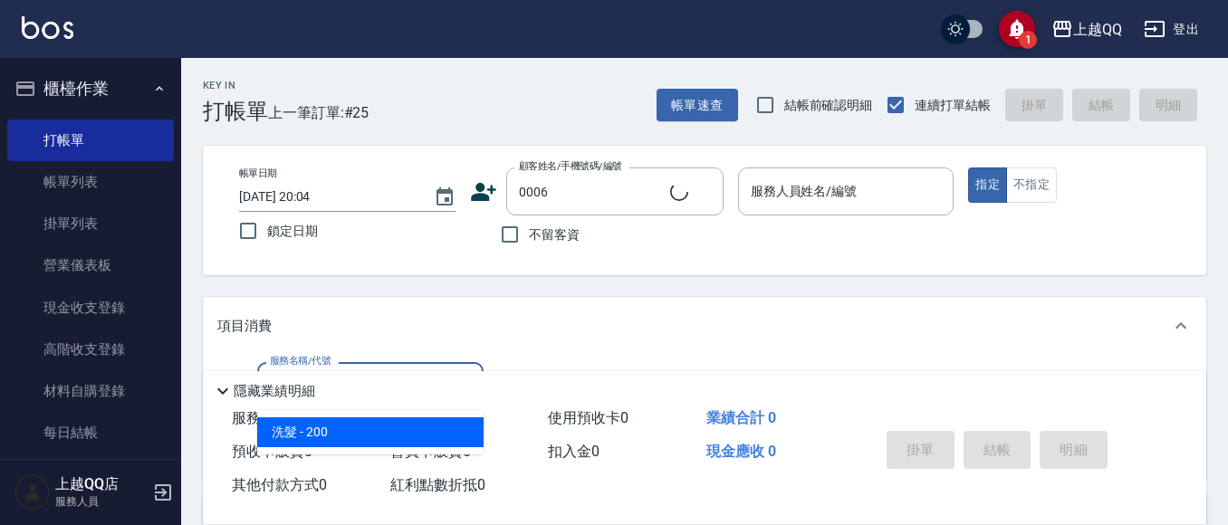
type input "101"
type input "[PERSON_NAME]/0935695722/0006"
type input "洗髮(101)"
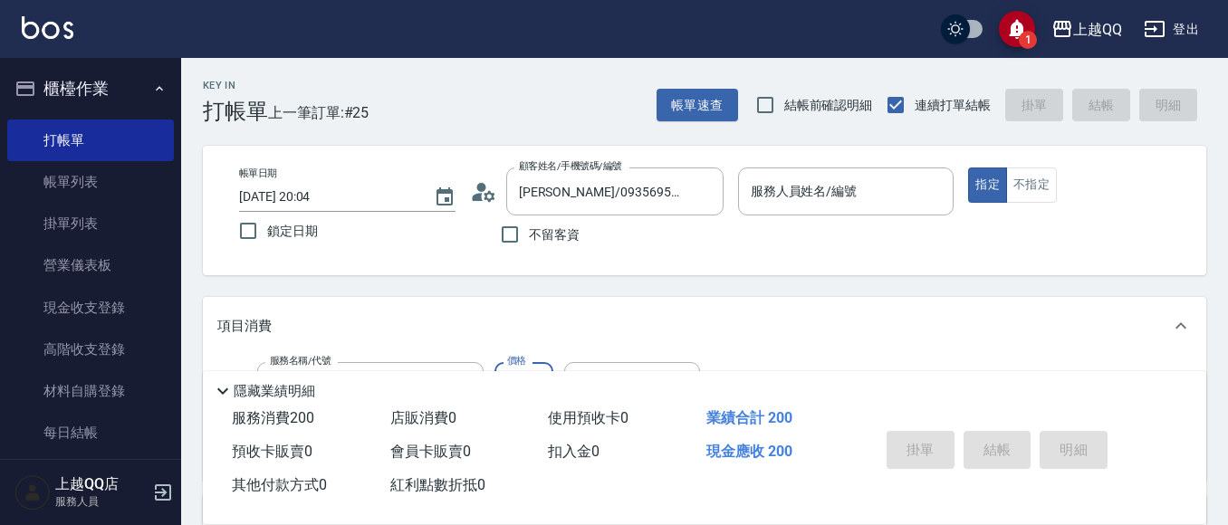
type input "23"
type input "佩怡-3"
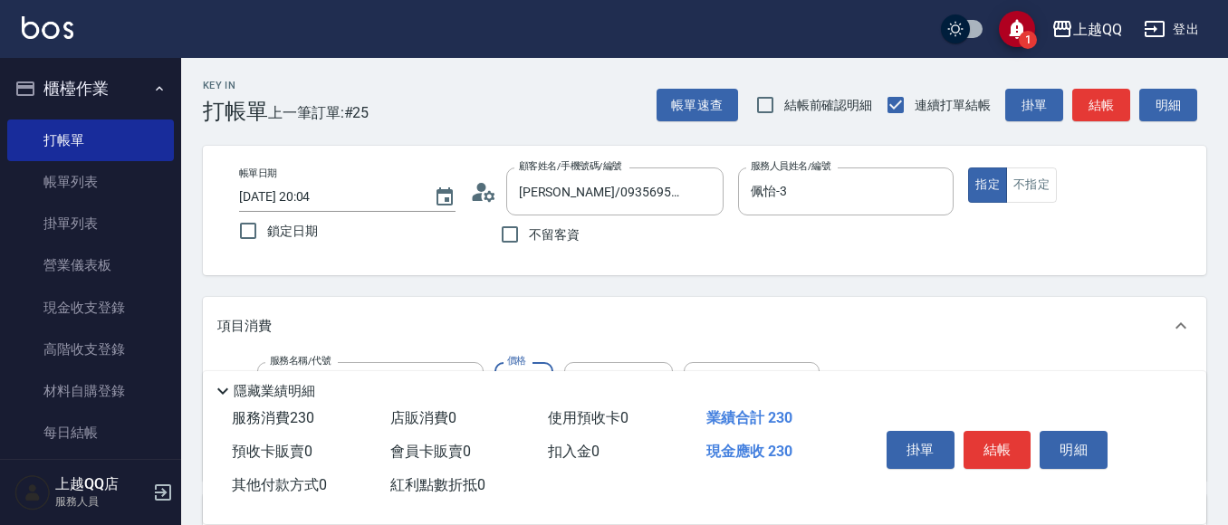
type input "230"
type input "[PERSON_NAME]-25"
click at [979, 440] on button "結帳" at bounding box center [997, 450] width 68 height 38
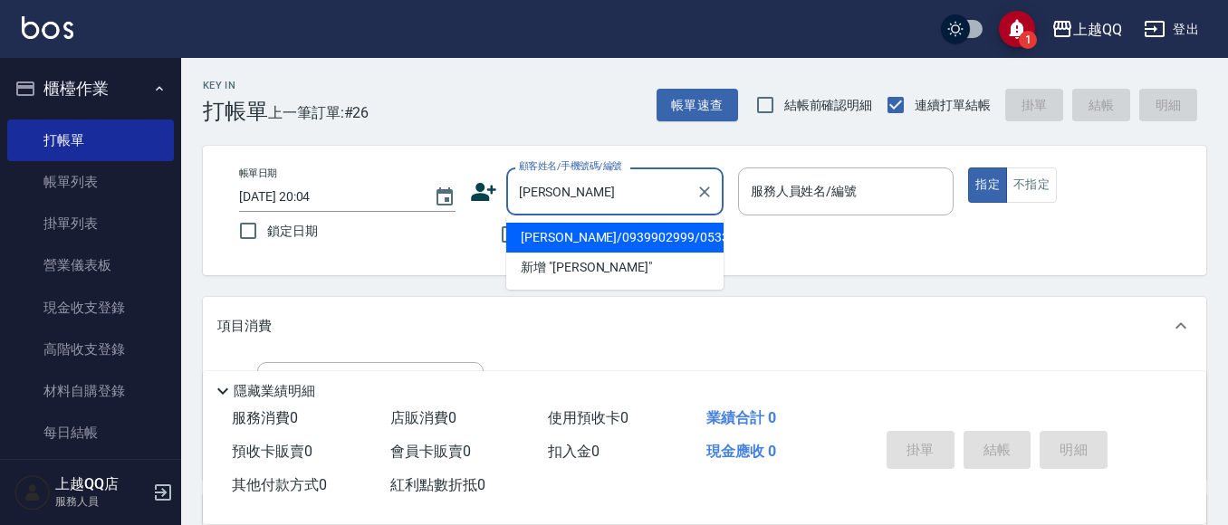
click at [579, 233] on li "[PERSON_NAME]/0939902999/0533" at bounding box center [614, 238] width 217 height 30
type input "[PERSON_NAME]/0939902999/0533"
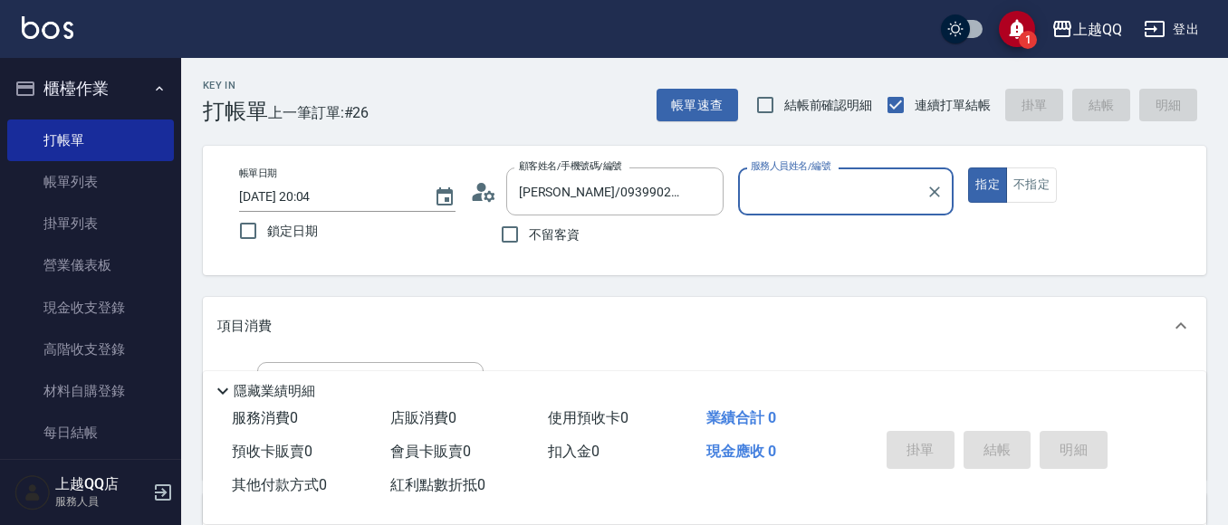
type input "佩怡-3"
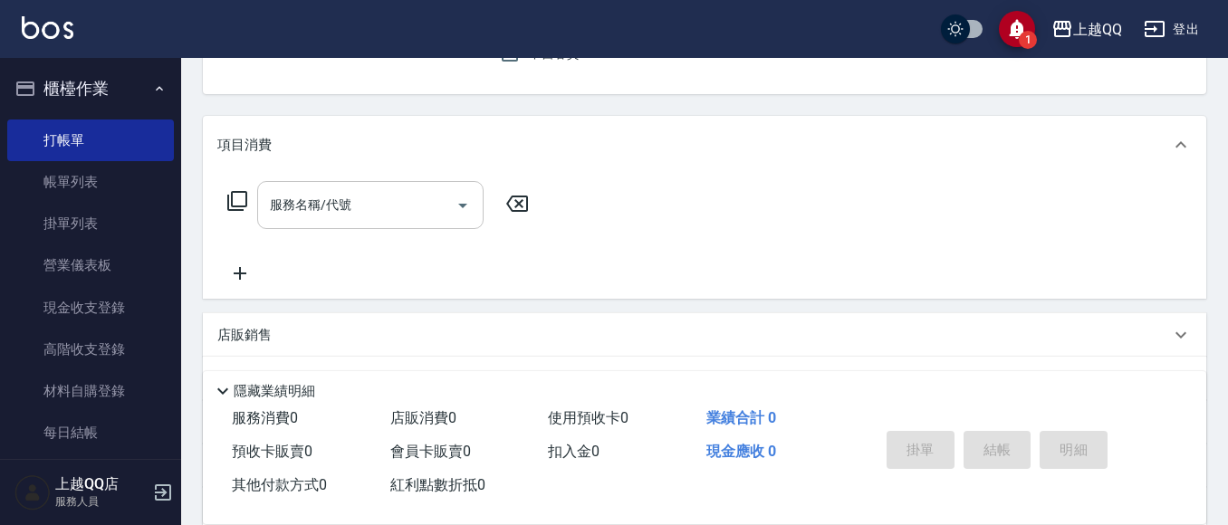
click at [305, 193] on input "服務名稱/代號" at bounding box center [356, 205] width 183 height 32
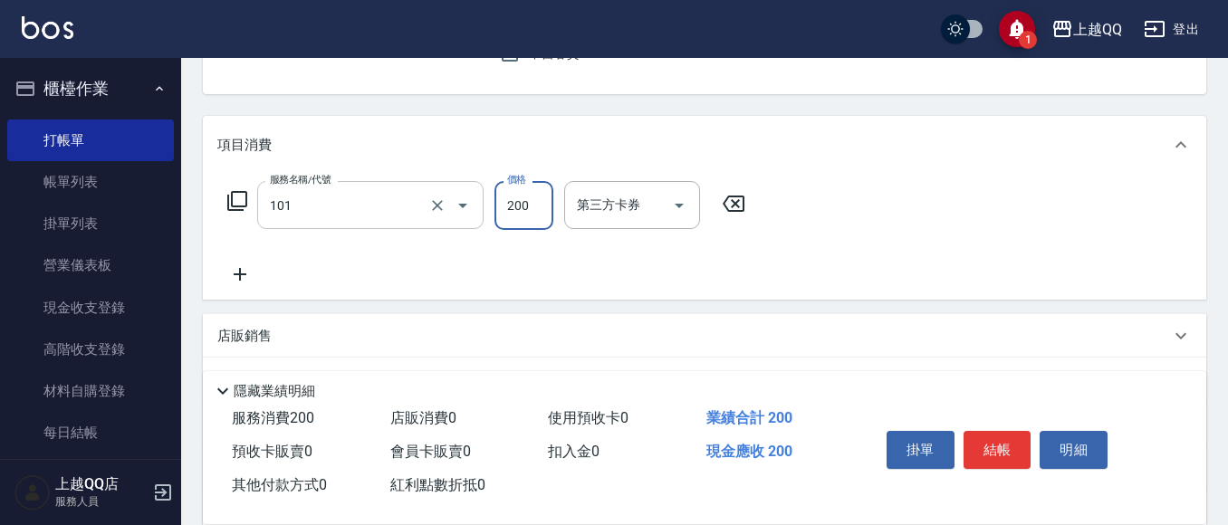
type input "洗髮(101)"
type input "230"
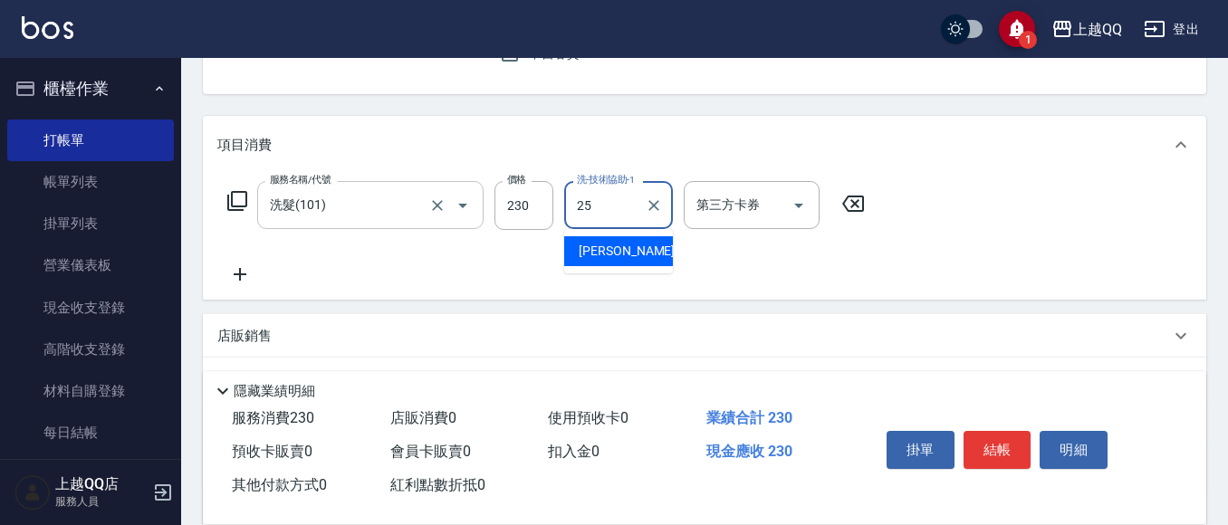
type input "[PERSON_NAME]-25"
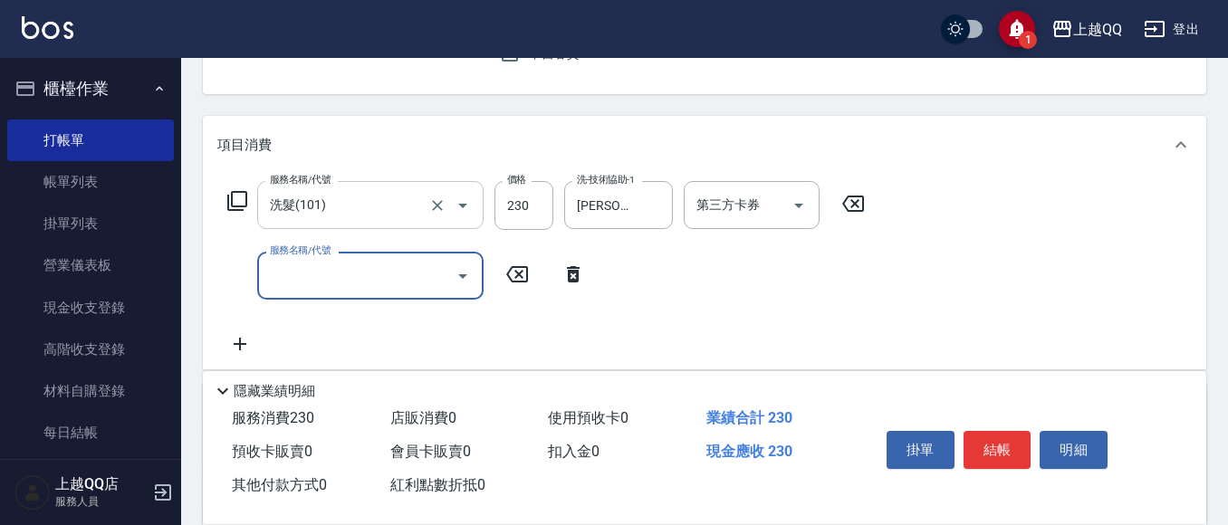
type input "2"
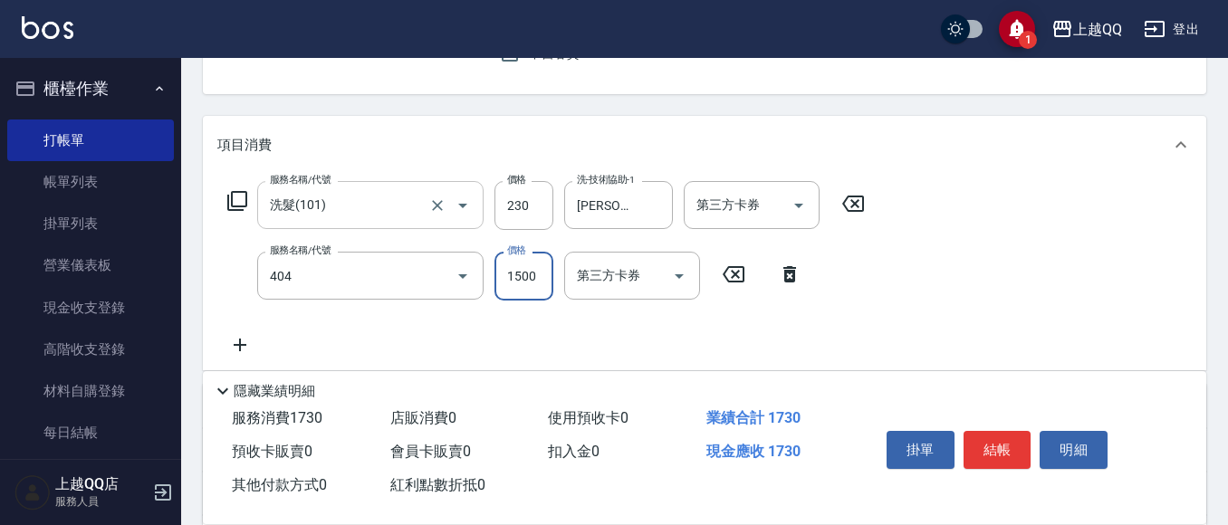
type input "設計染髮(404)"
type input "1200"
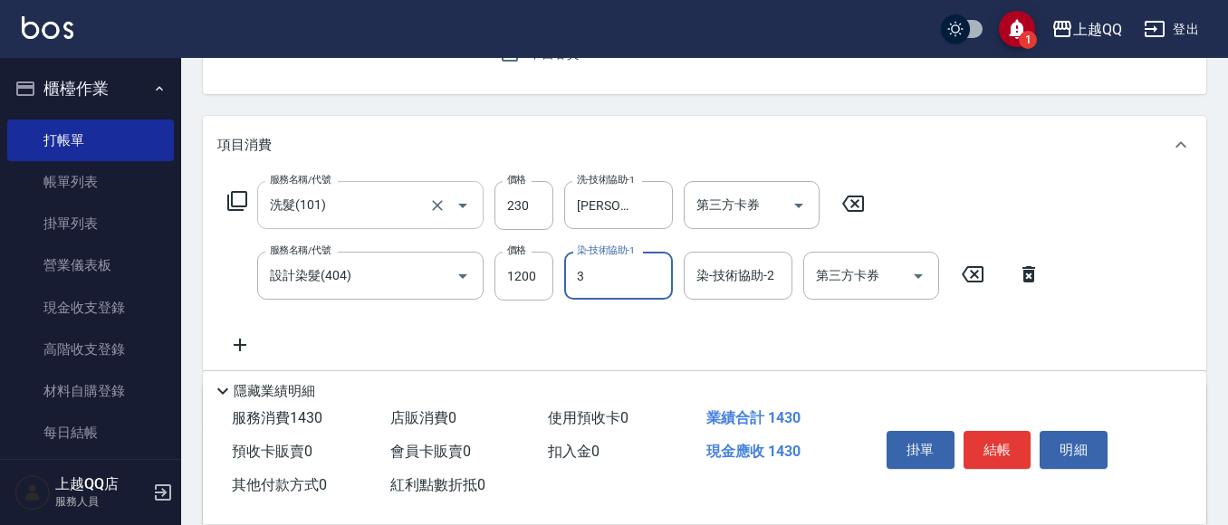
type input "佩怡-3"
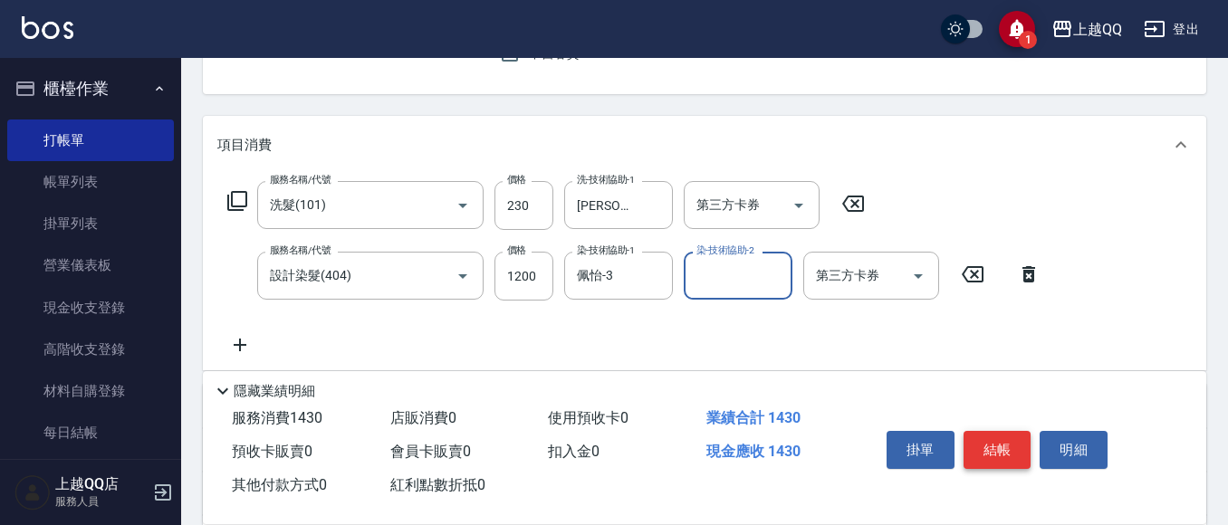
click at [1008, 431] on button "結帳" at bounding box center [997, 450] width 68 height 38
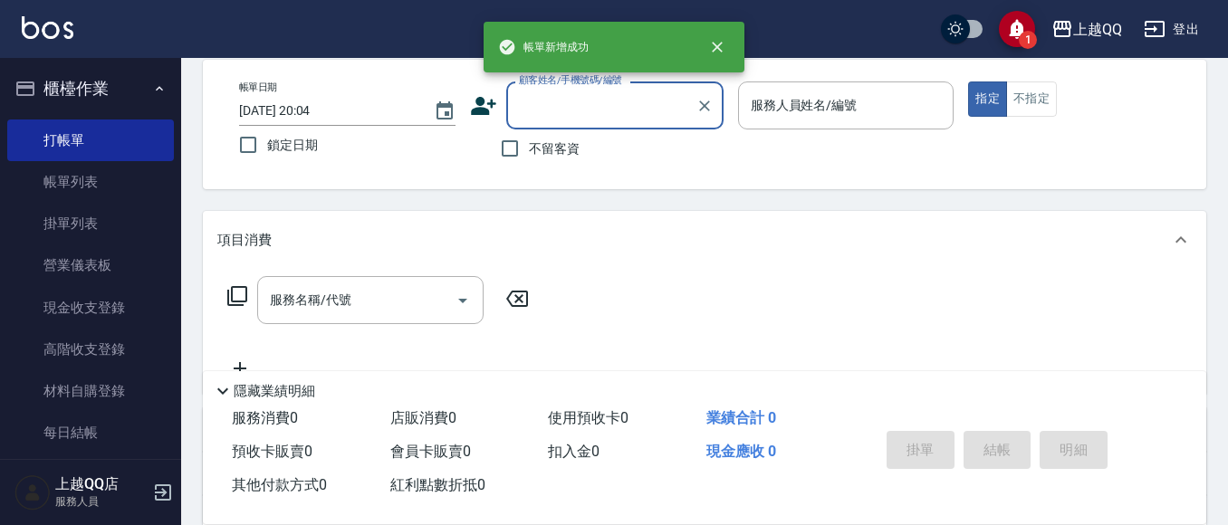
scroll to position [85, 0]
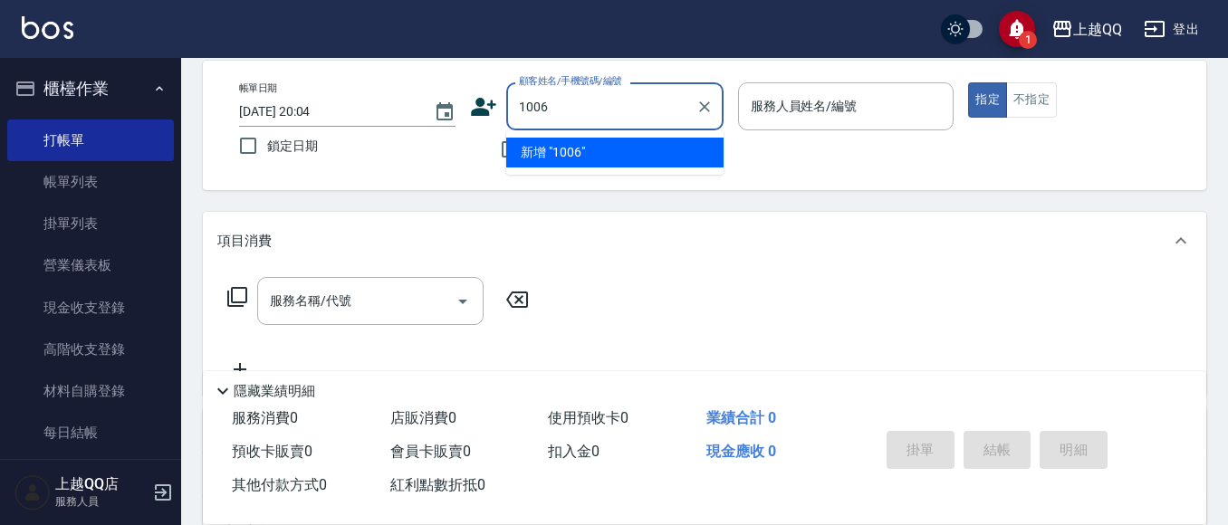
type input "1006"
click at [968, 82] on button "指定" at bounding box center [987, 99] width 39 height 35
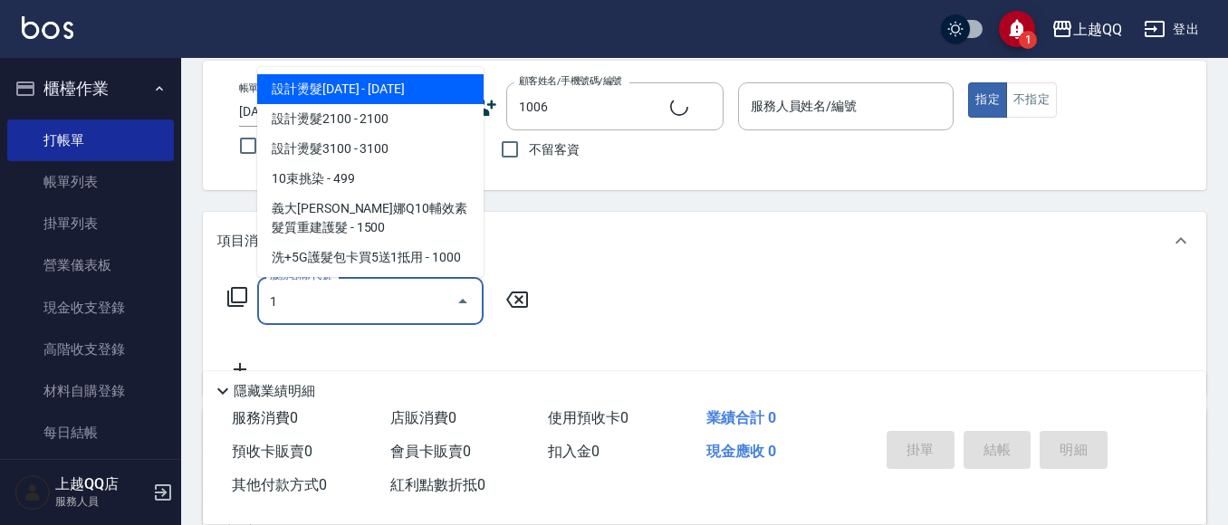
type input "10"
type input "[PERSON_NAME]/0912509908/1006"
type input "101"
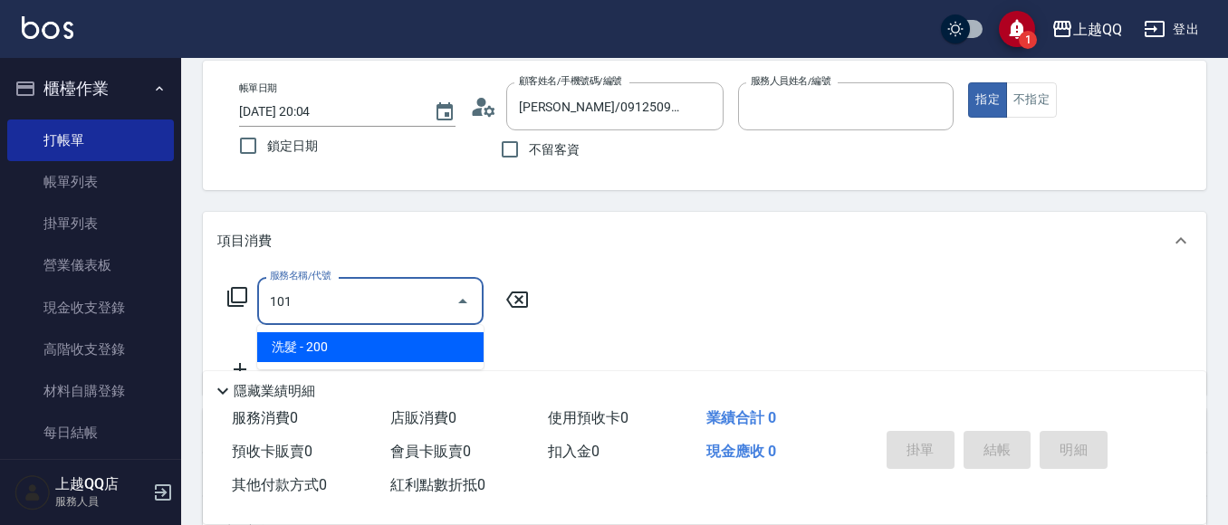
type input "佩怡-3"
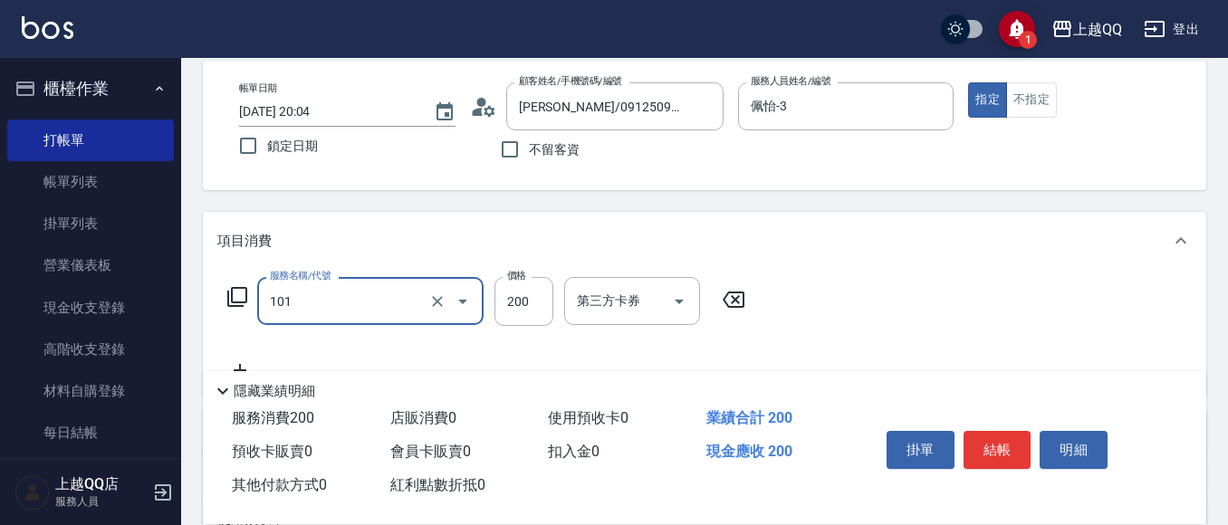
type input "洗髮(101)"
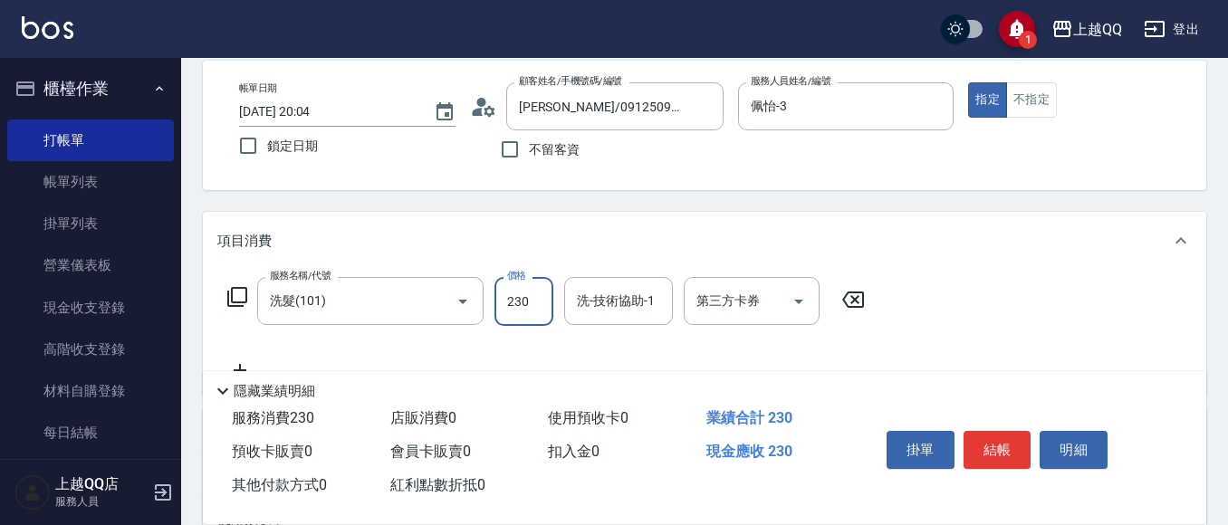
type input "230"
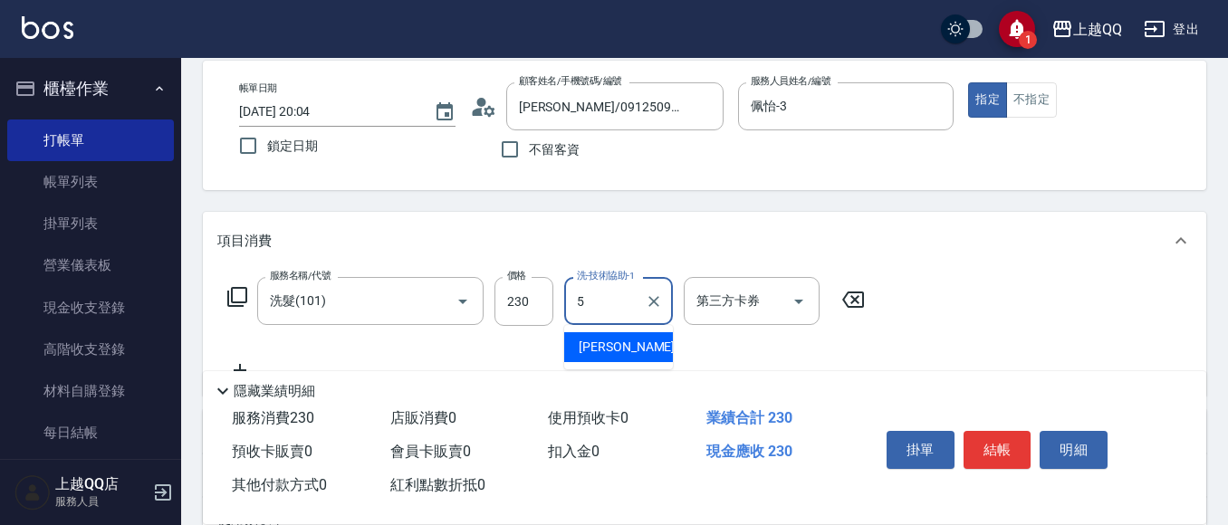
type input "[PERSON_NAME]5"
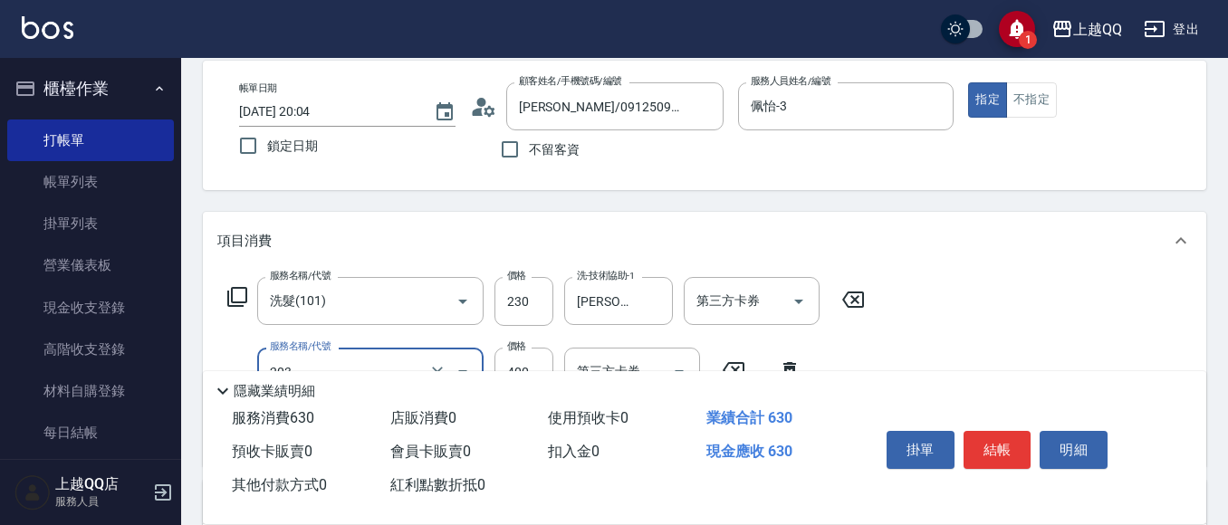
type input "指定單剪(203)"
type input "350"
type input "洗髮(101)"
type input "250"
type input "2"
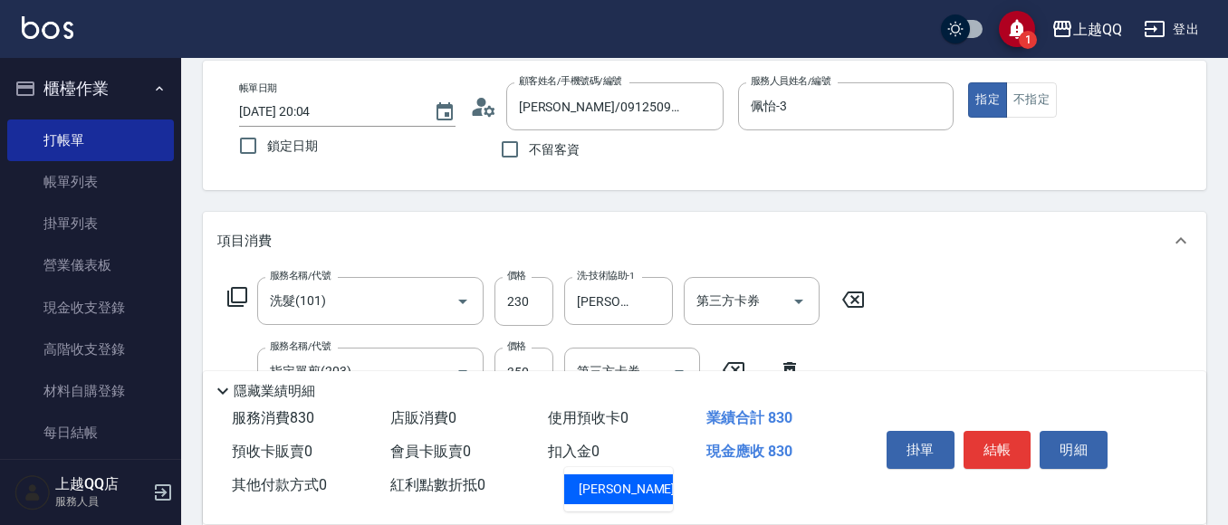
type input "[PERSON_NAME]5"
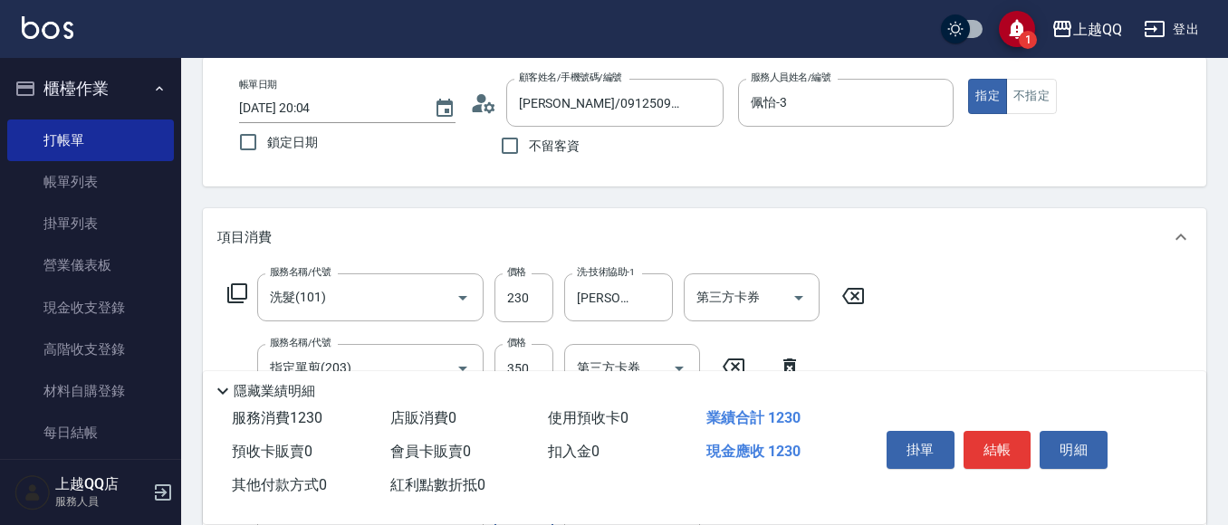
type input "指定單剪(203)"
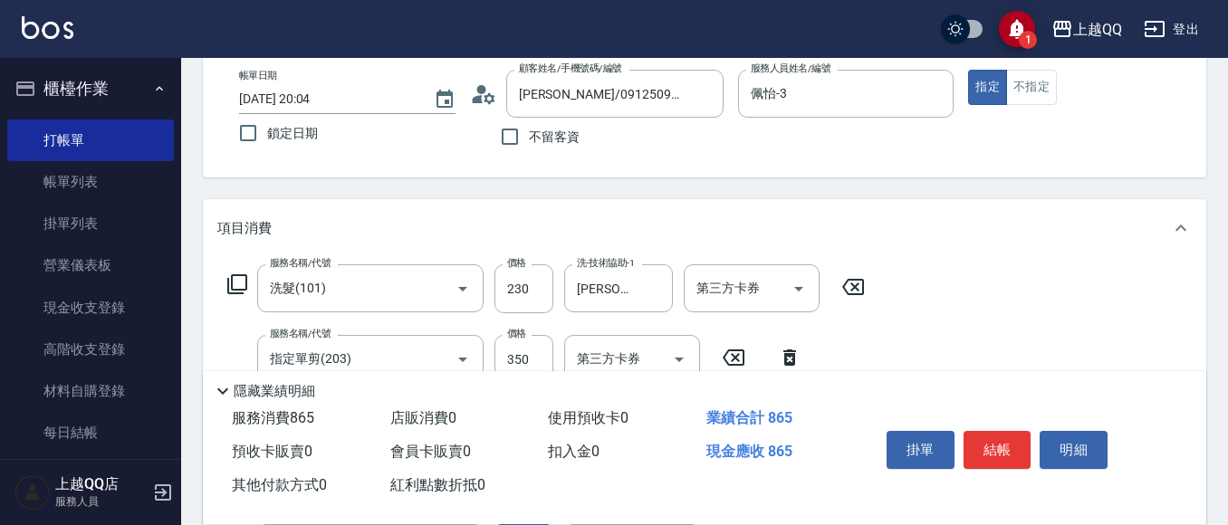
type input "350"
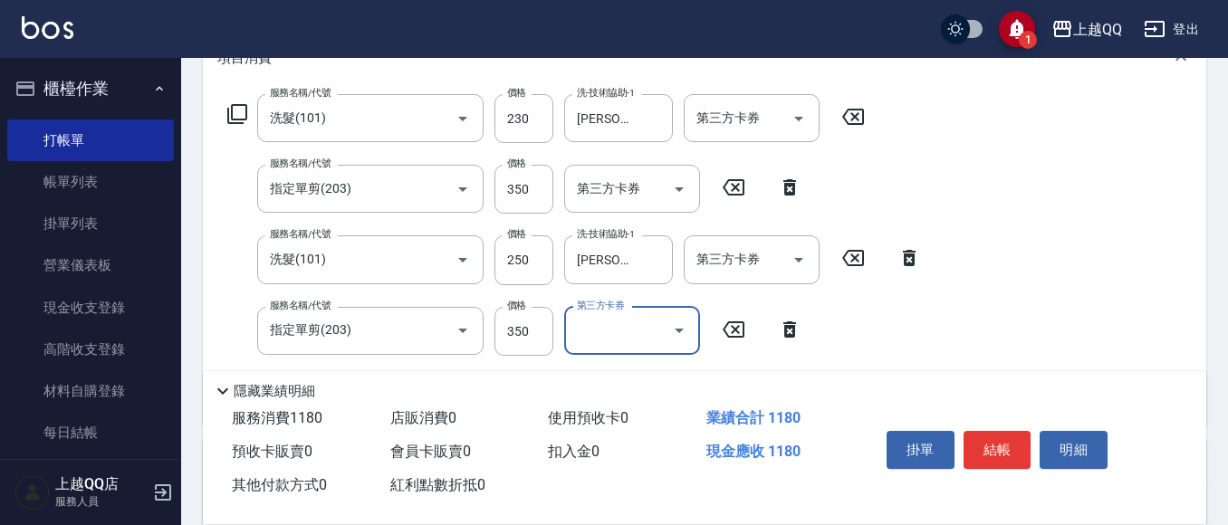
scroll to position [279, 0]
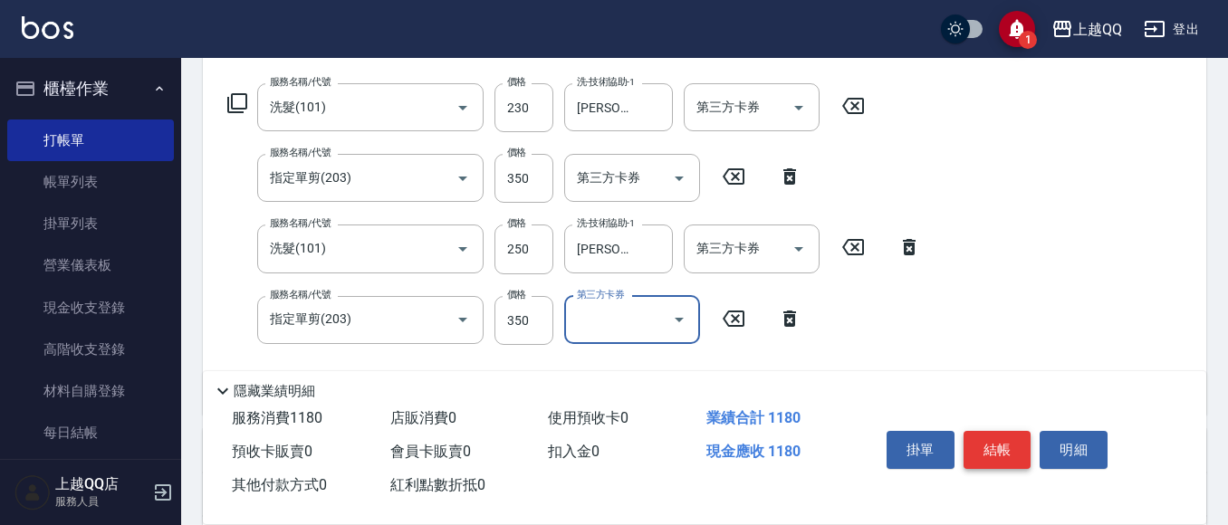
click at [1005, 431] on button "結帳" at bounding box center [997, 450] width 68 height 38
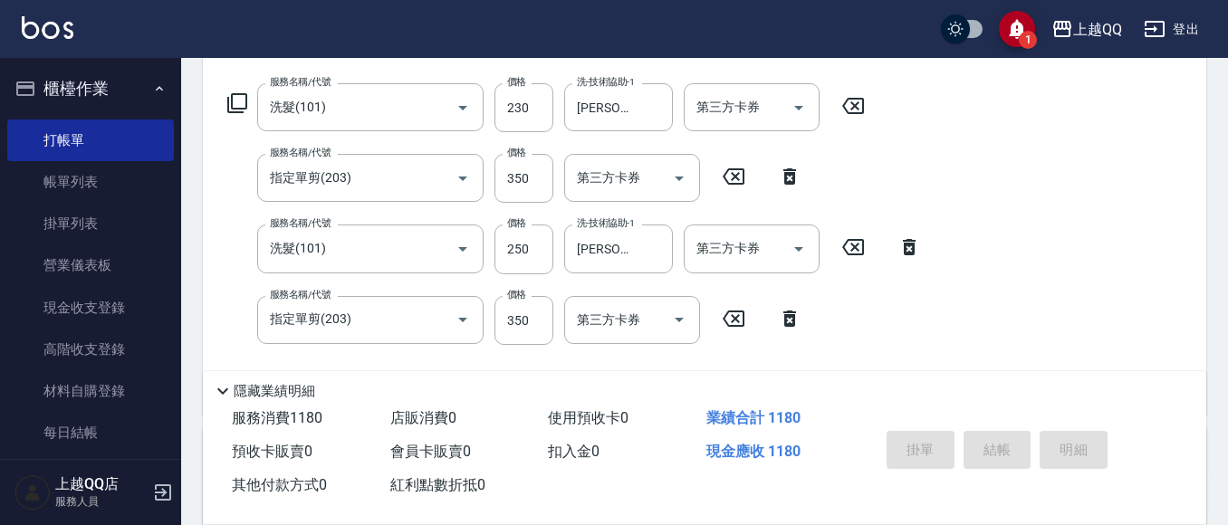
type input "[DATE] 20:05"
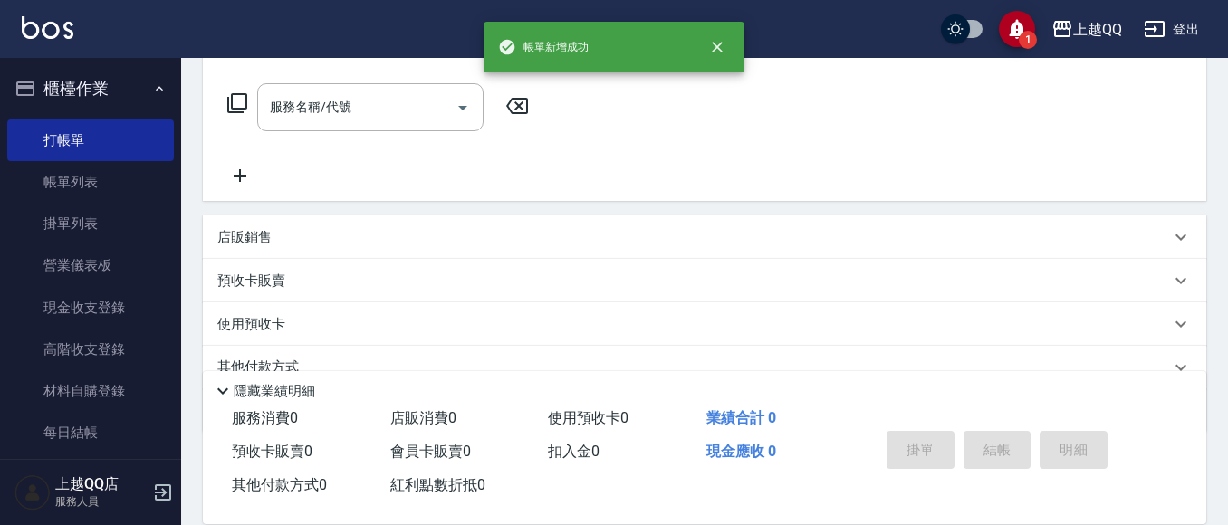
scroll to position [0, 0]
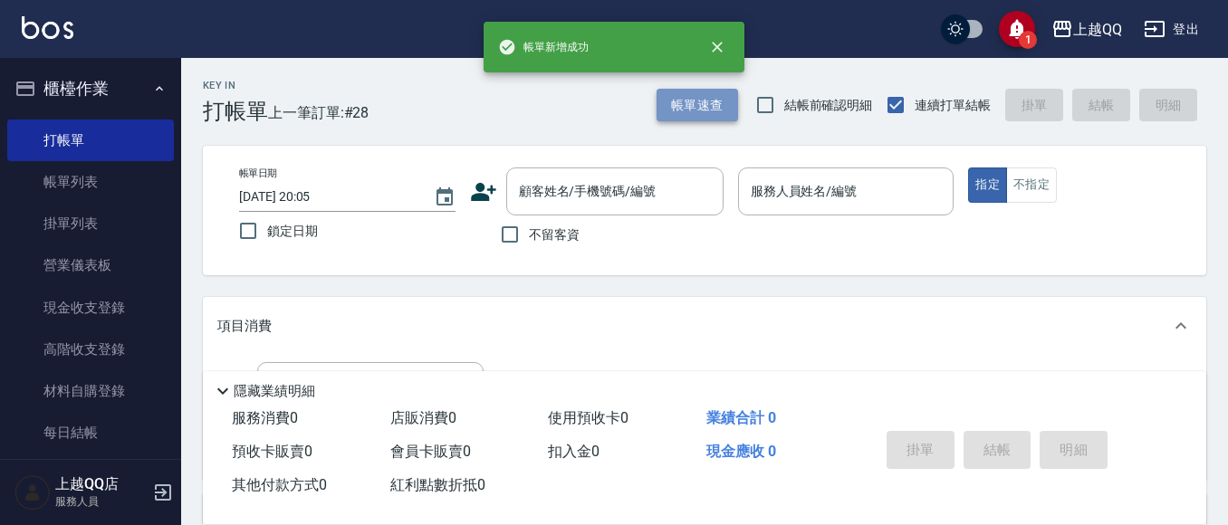
click at [717, 99] on button "帳單速查" at bounding box center [696, 106] width 81 height 34
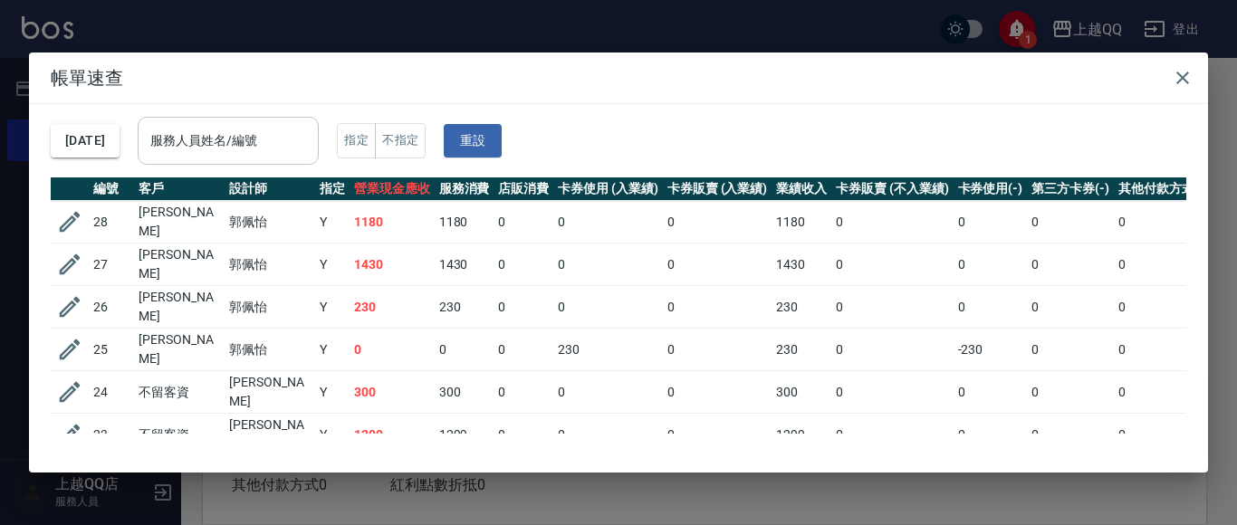
click at [304, 157] on input "服務人員姓名/編號" at bounding box center [228, 141] width 165 height 32
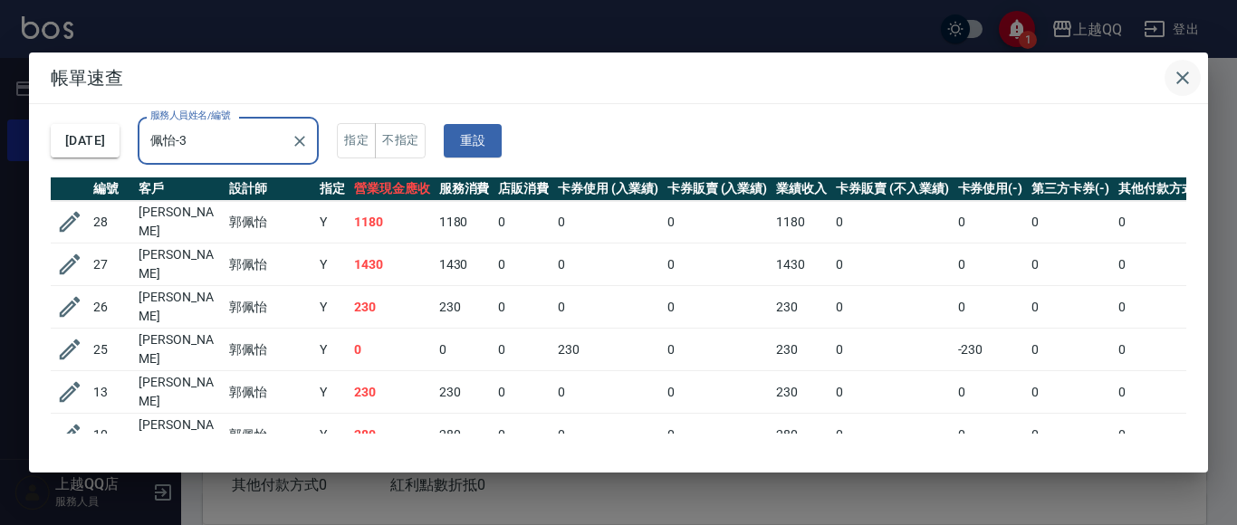
type input "佩怡-3"
click at [1171, 75] on button "button" at bounding box center [1182, 78] width 36 height 36
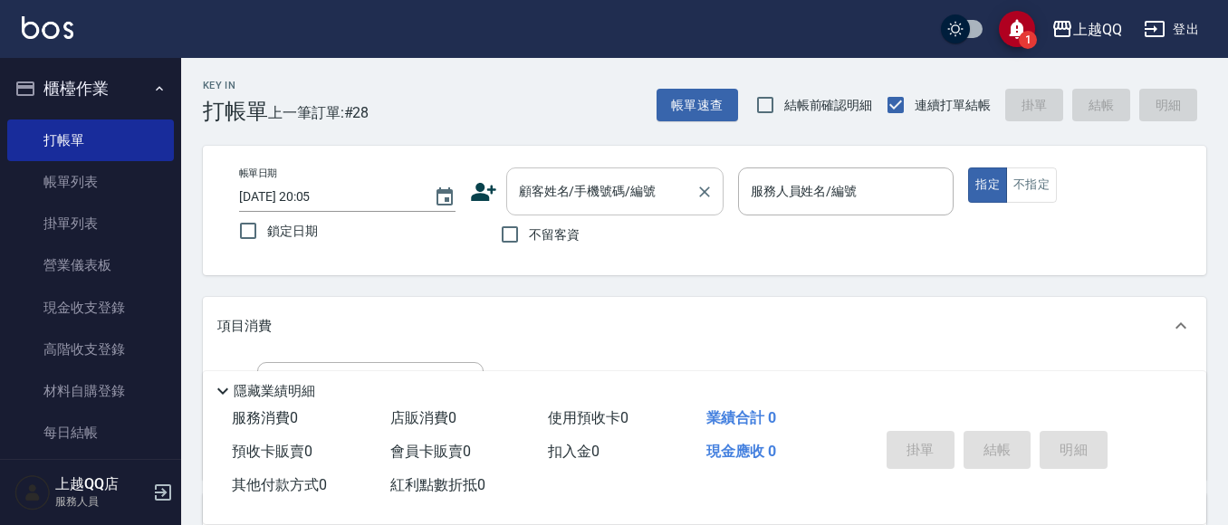
click at [570, 211] on div "顧客姓名/手機號碼/編號" at bounding box center [614, 192] width 217 height 48
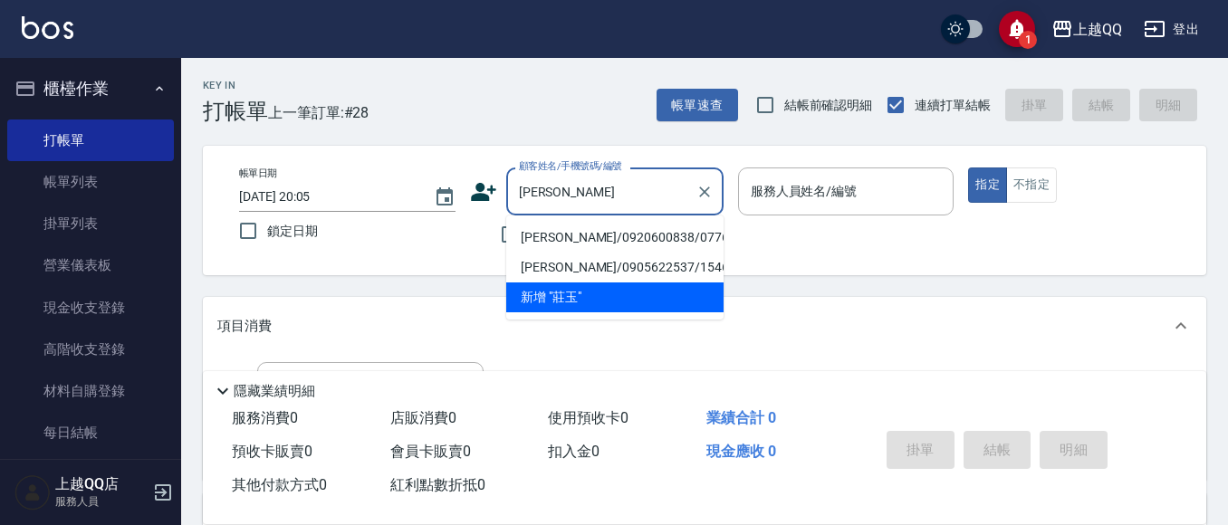
click at [579, 233] on li "[PERSON_NAME]/0920600838/0776" at bounding box center [614, 238] width 217 height 30
type input "[PERSON_NAME]/0920600838/0776"
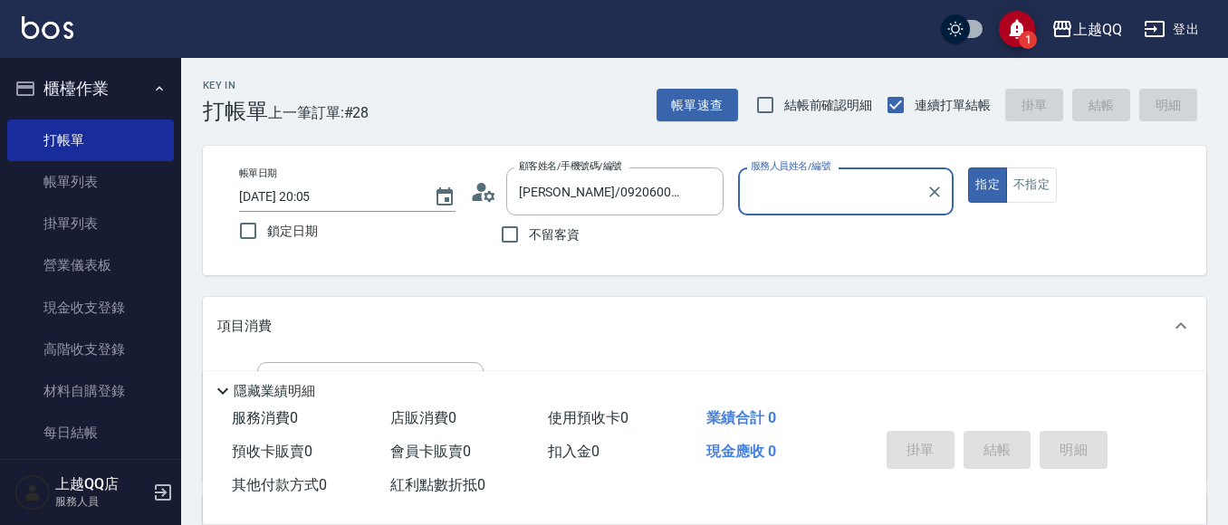
type input "佩怡-3"
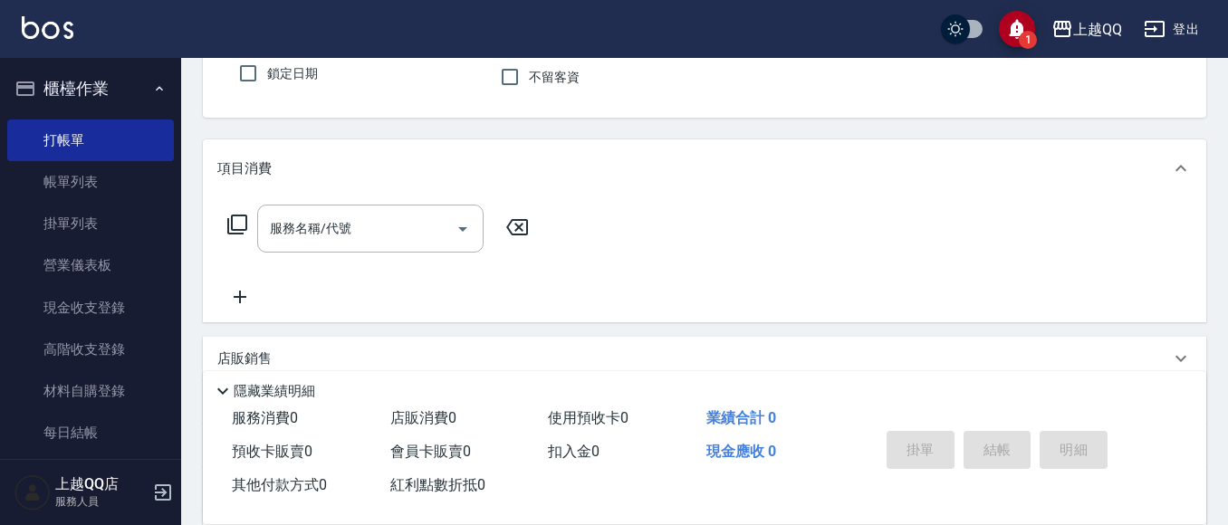
scroll to position [181, 0]
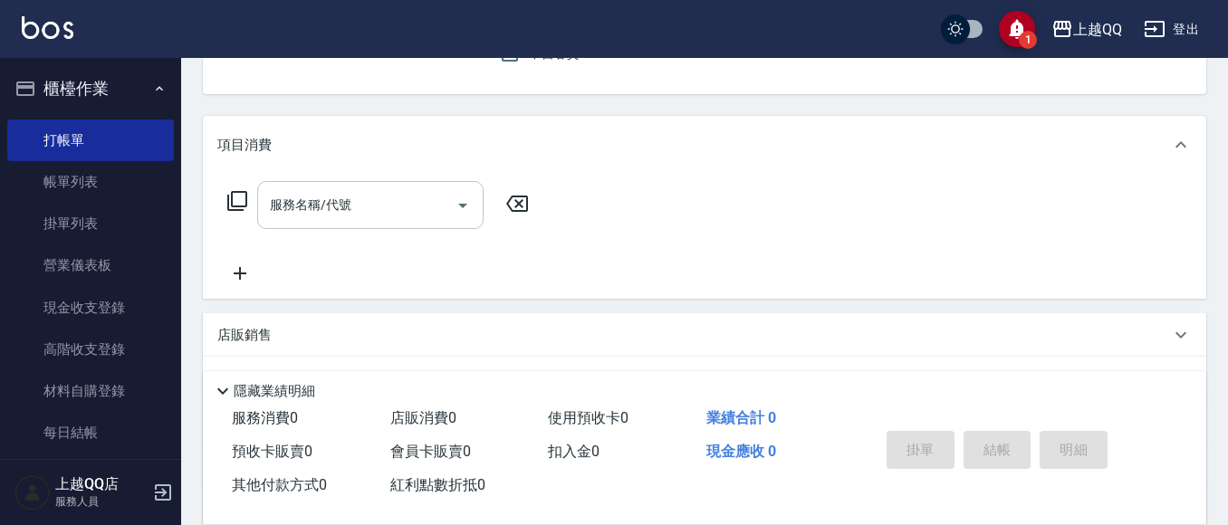
click at [316, 186] on div "服務名稱/代號" at bounding box center [370, 205] width 226 height 48
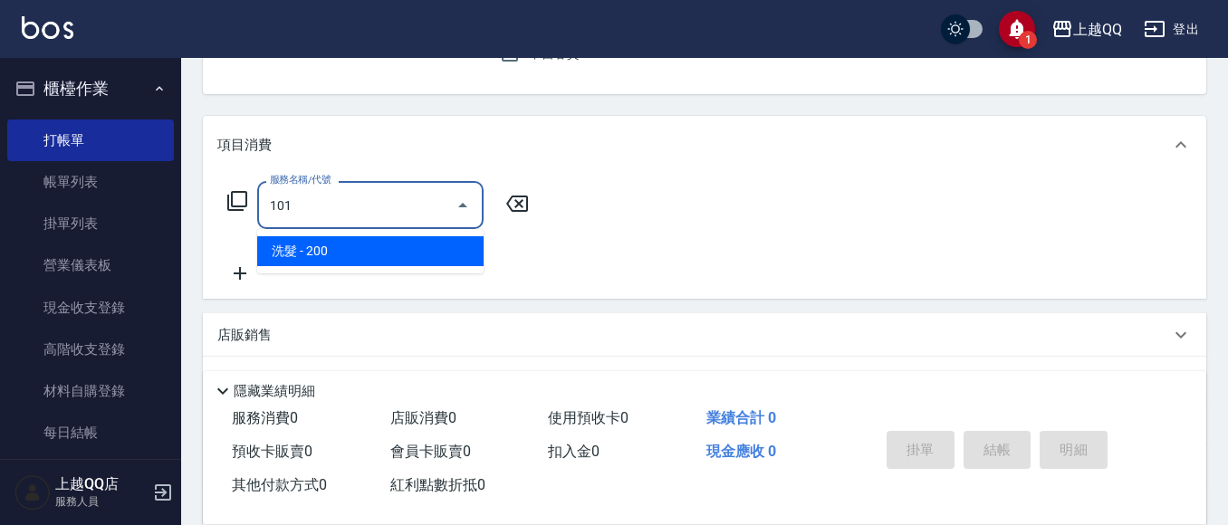
type input "洗髮(101)"
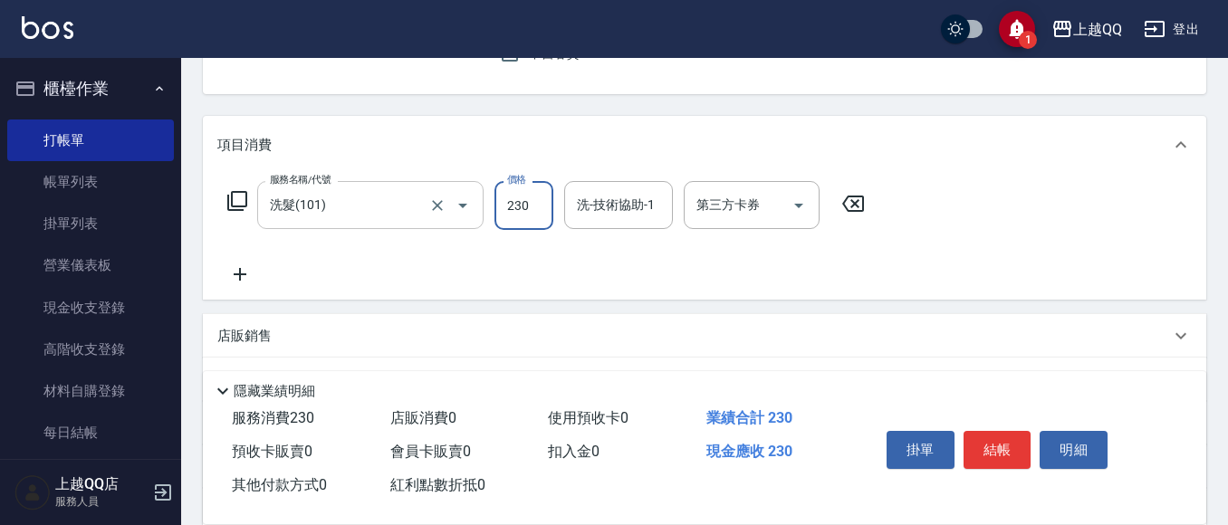
type input "230"
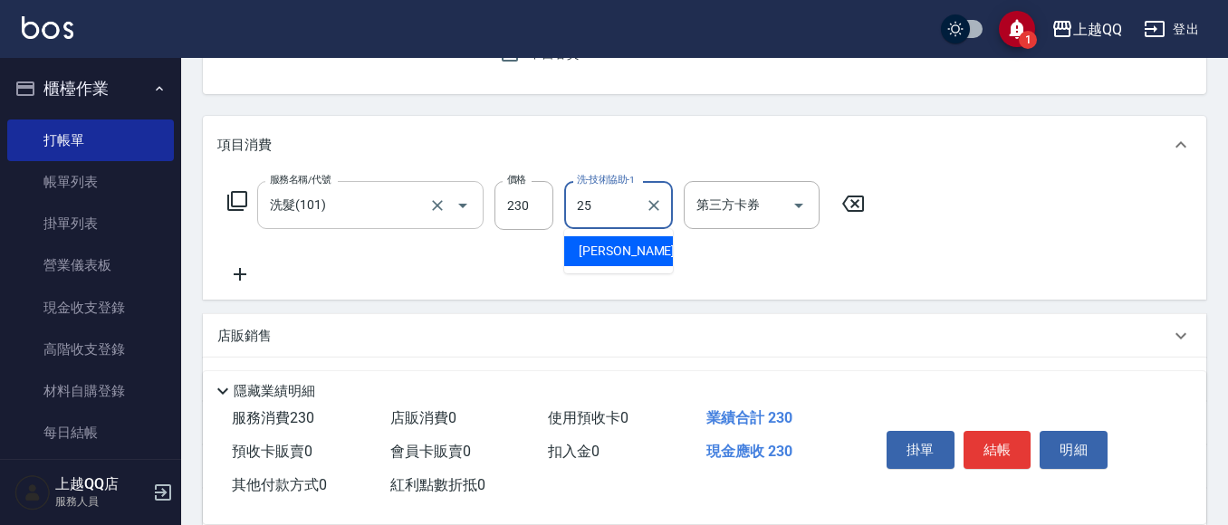
type input "[PERSON_NAME]-25"
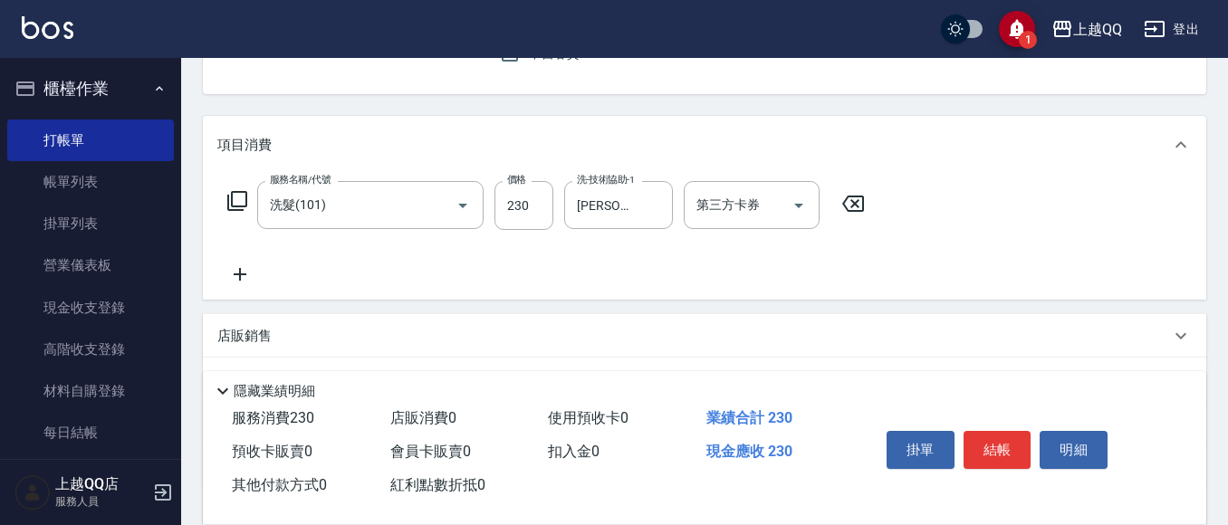
click at [968, 424] on div "掛單 結帳 明細" at bounding box center [997, 452] width 236 height 57
click at [972, 424] on div "掛單 結帳 明細" at bounding box center [997, 452] width 236 height 57
click at [960, 446] on div "掛單 結帳 明細" at bounding box center [997, 452] width 236 height 57
click at [993, 441] on button "結帳" at bounding box center [997, 450] width 68 height 38
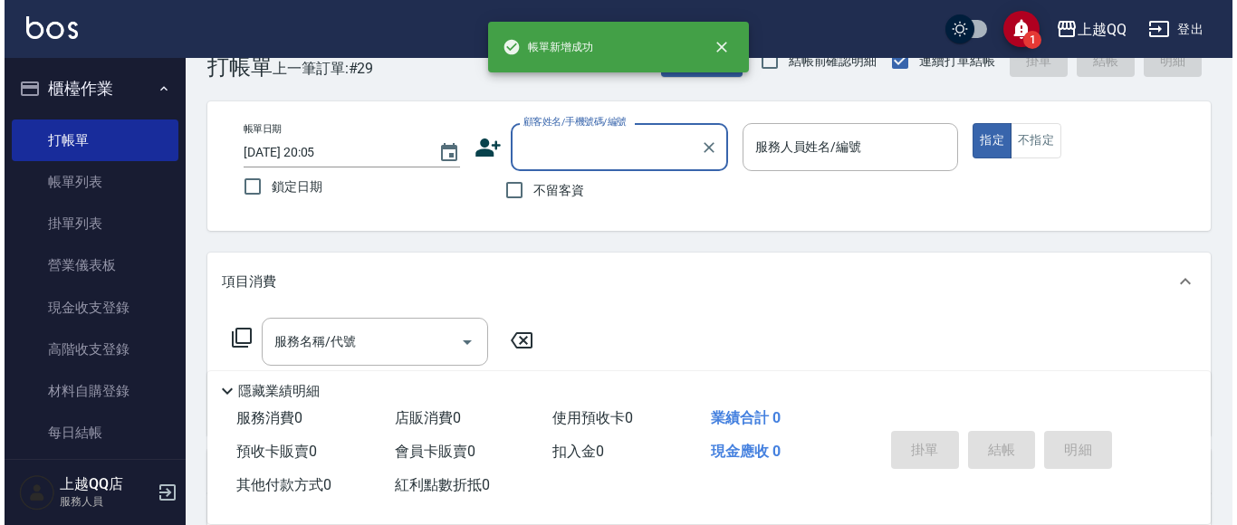
scroll to position [0, 0]
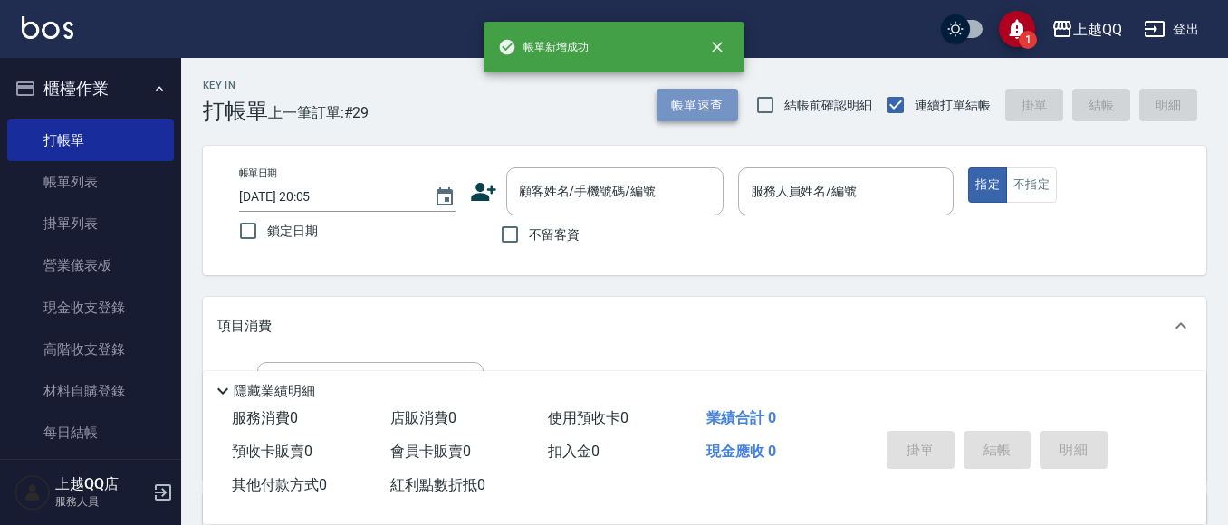
click at [723, 117] on button "帳單速查" at bounding box center [696, 106] width 81 height 34
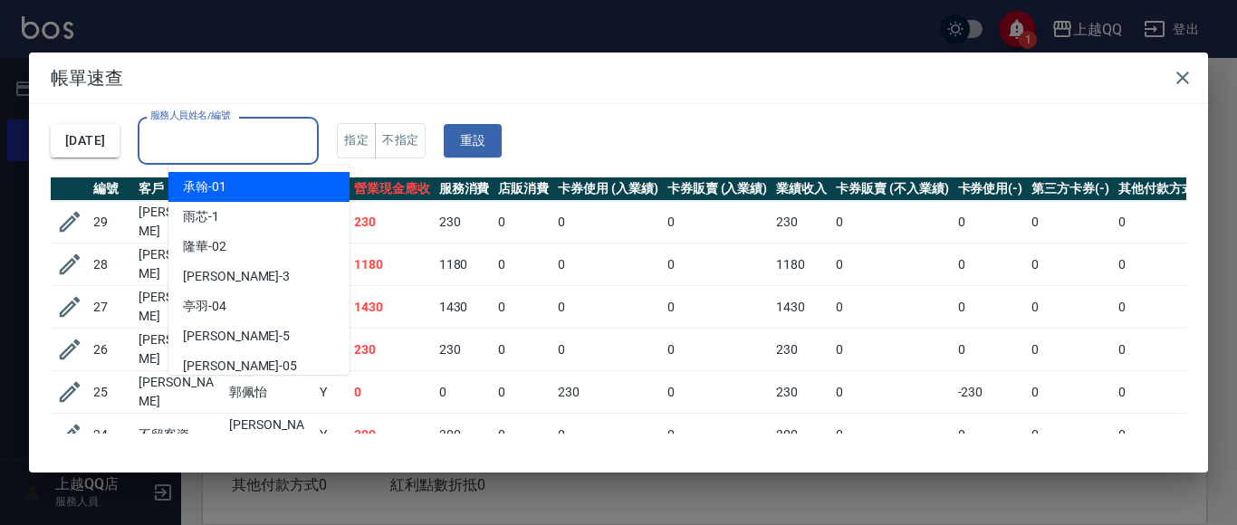
click at [311, 152] on input "服務人員姓名/編號" at bounding box center [228, 141] width 165 height 32
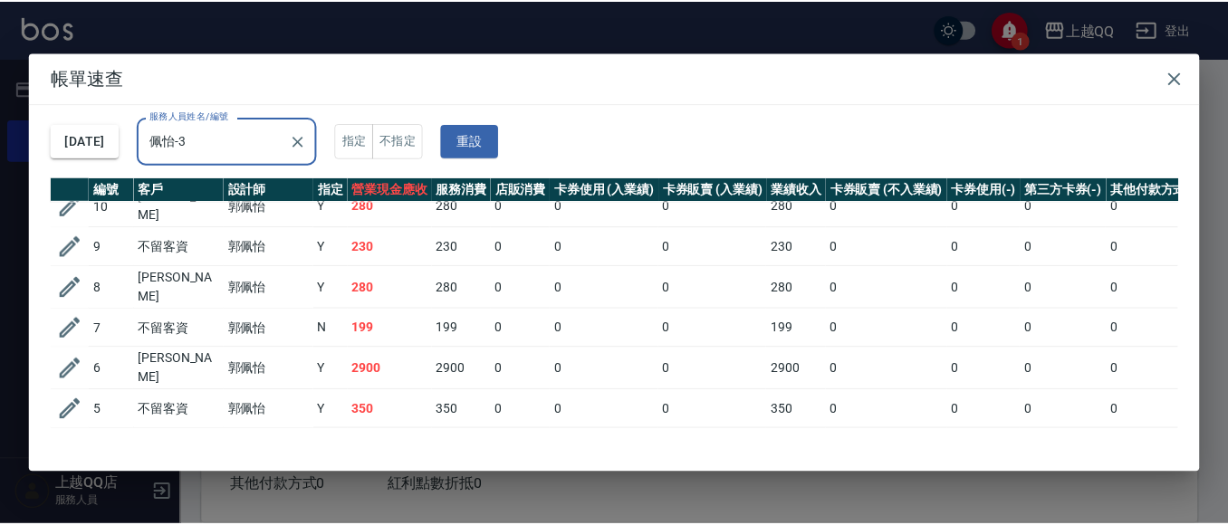
scroll to position [351, 0]
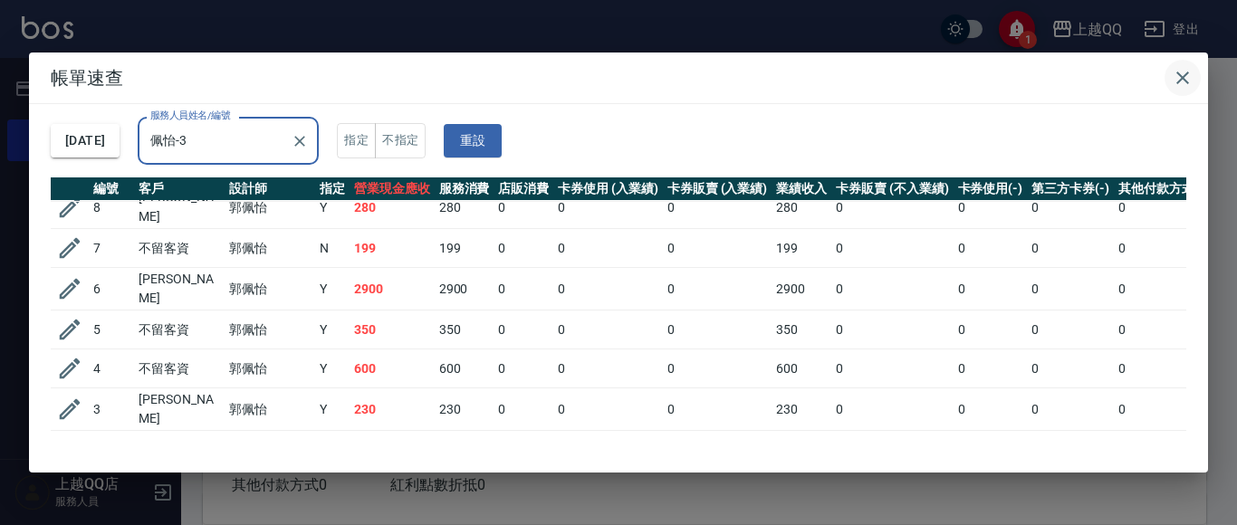
type input "佩怡-3"
click at [1189, 83] on icon "button" at bounding box center [1183, 78] width 22 height 22
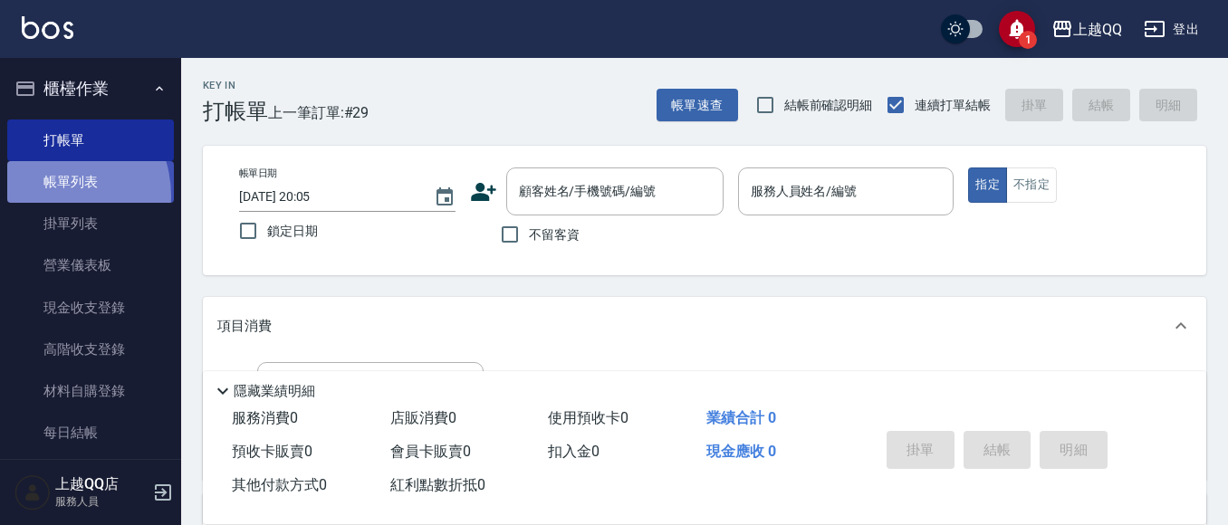
click at [53, 196] on link "帳單列表" at bounding box center [90, 182] width 167 height 42
click at [129, 172] on link "帳單列表" at bounding box center [90, 182] width 167 height 42
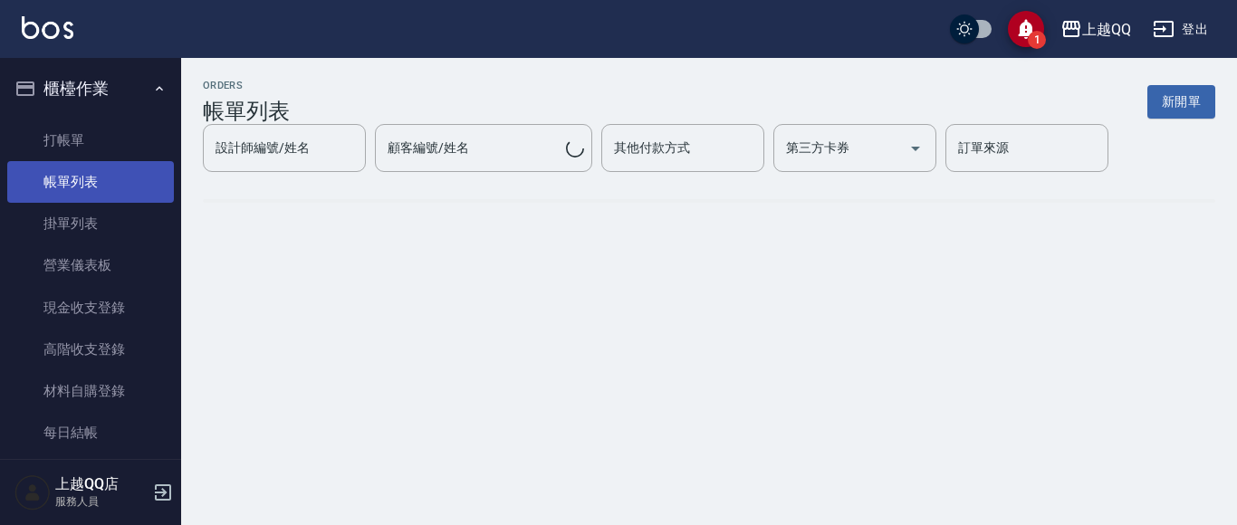
click at [136, 171] on link "帳單列表" at bounding box center [90, 182] width 167 height 42
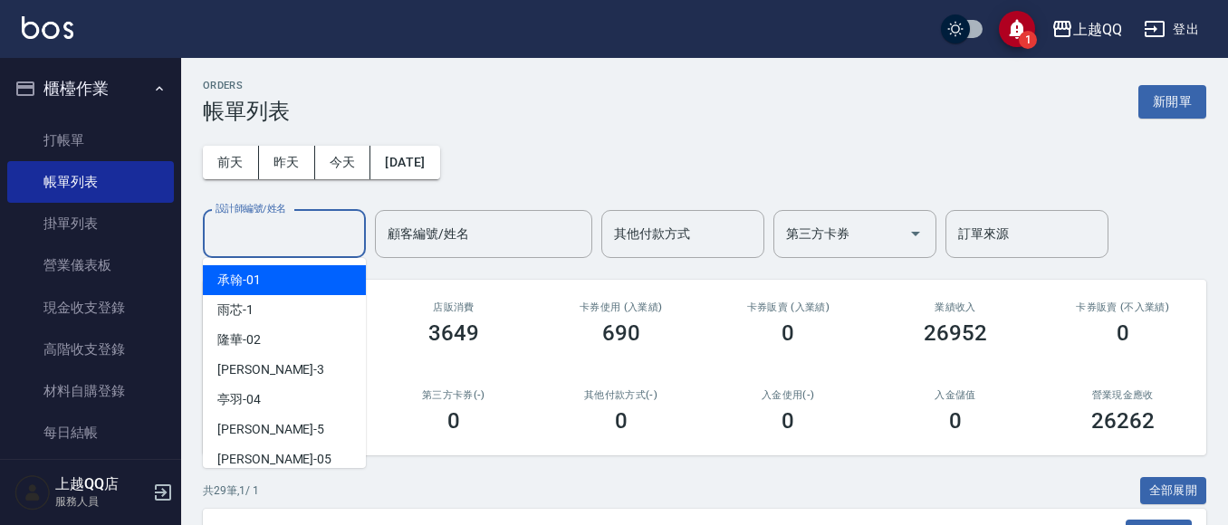
click at [283, 240] on input "設計師編號/姓名" at bounding box center [284, 234] width 147 height 32
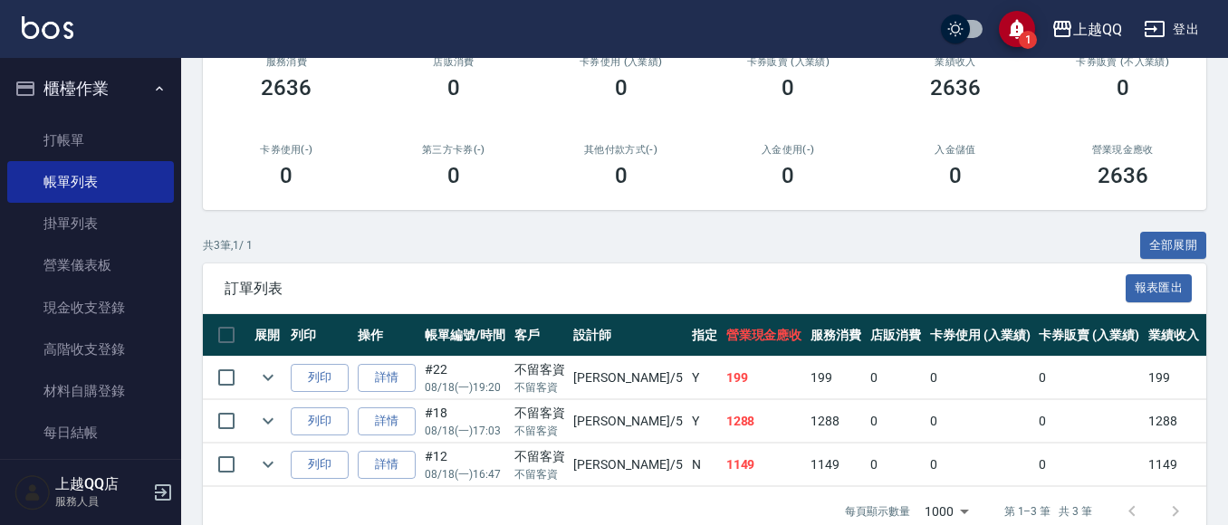
scroll to position [272, 0]
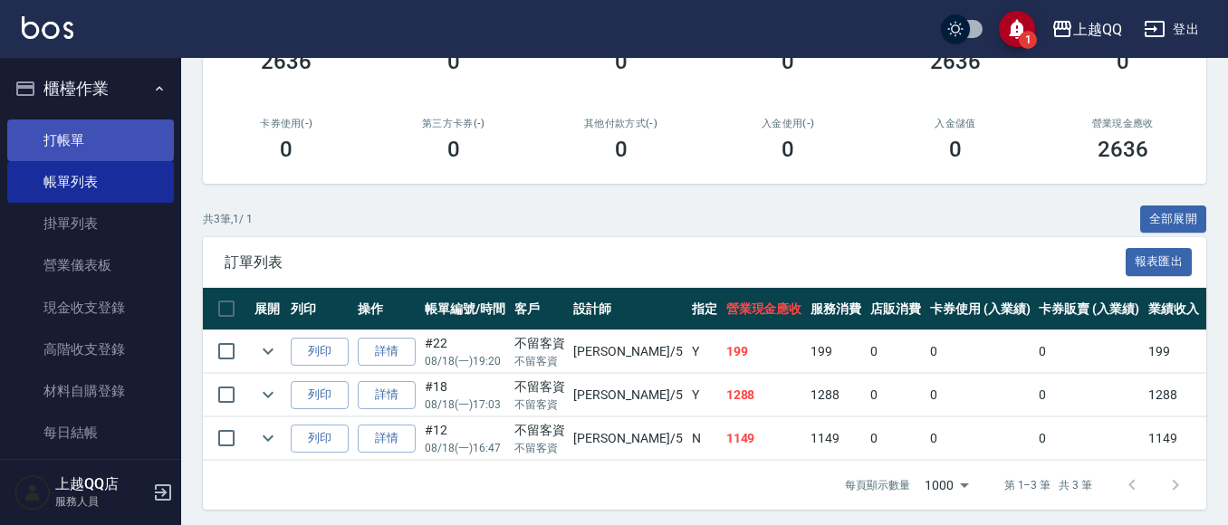
type input "[PERSON_NAME]5"
click at [22, 143] on link "打帳單" at bounding box center [90, 141] width 167 height 42
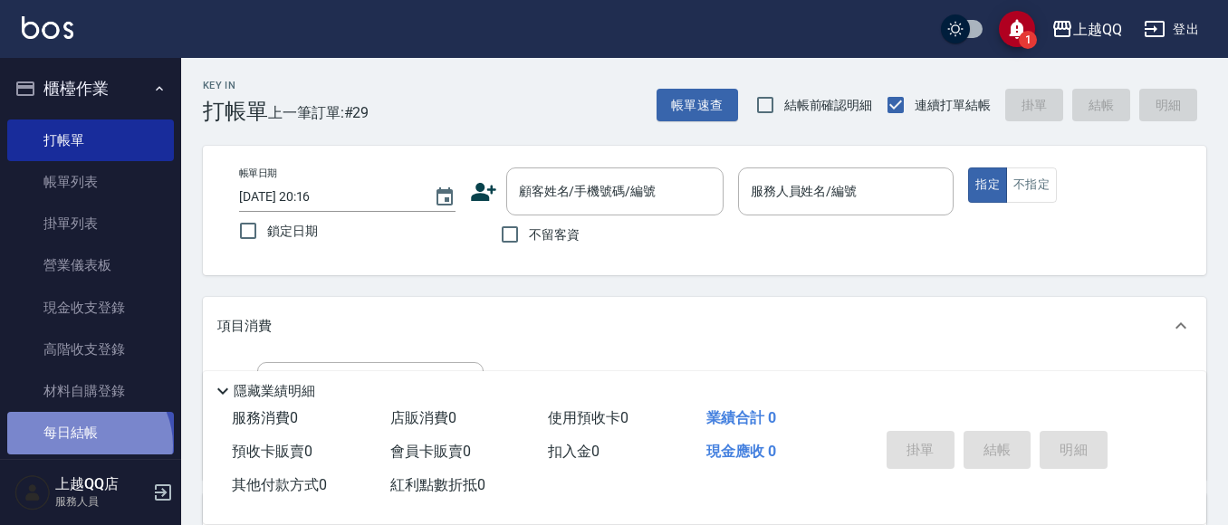
click at [85, 445] on link "每日結帳" at bounding box center [90, 433] width 167 height 42
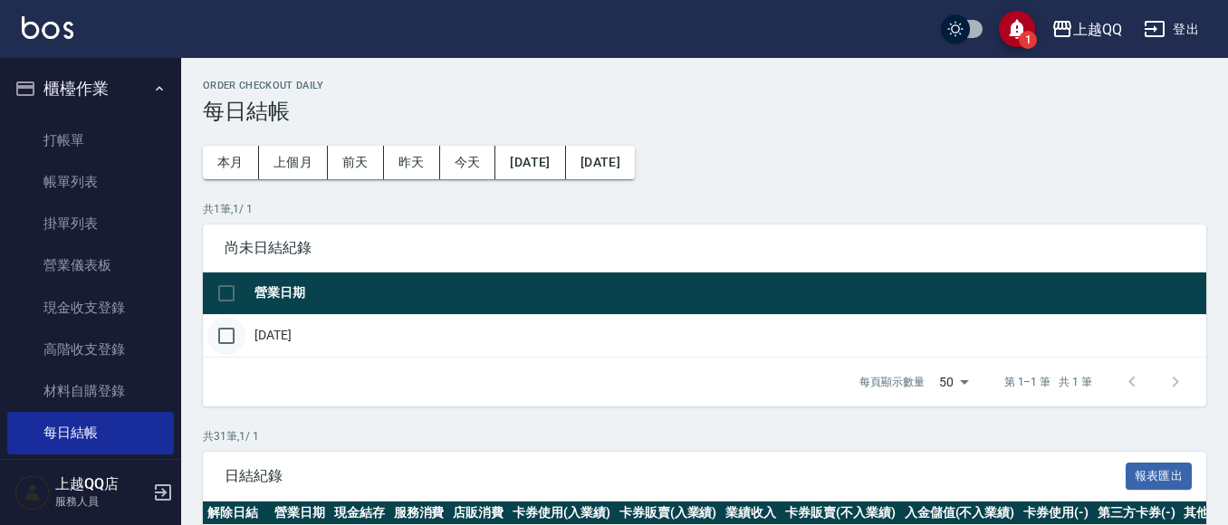
click at [240, 338] on input "checkbox" at bounding box center [226, 336] width 38 height 38
checkbox input "true"
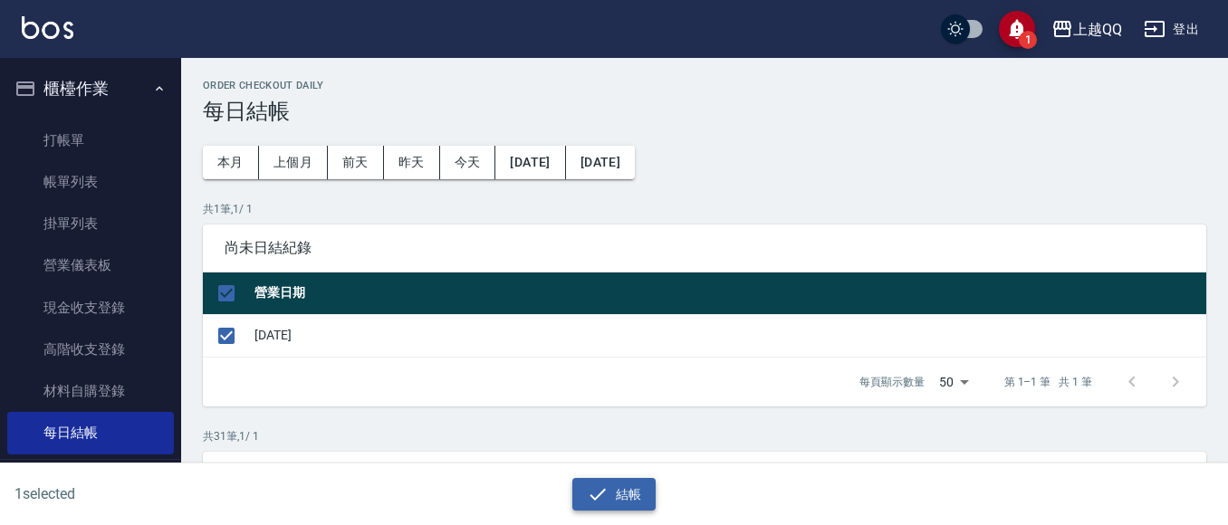
click at [599, 503] on icon "button" at bounding box center [598, 495] width 22 height 22
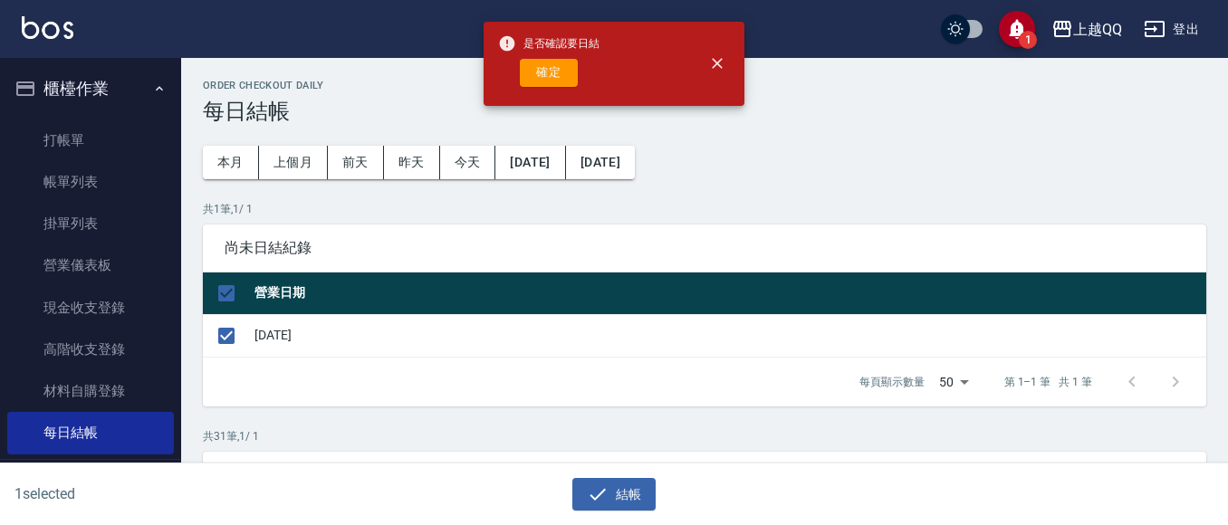
click at [551, 68] on button "確定" at bounding box center [549, 73] width 58 height 28
checkbox input "false"
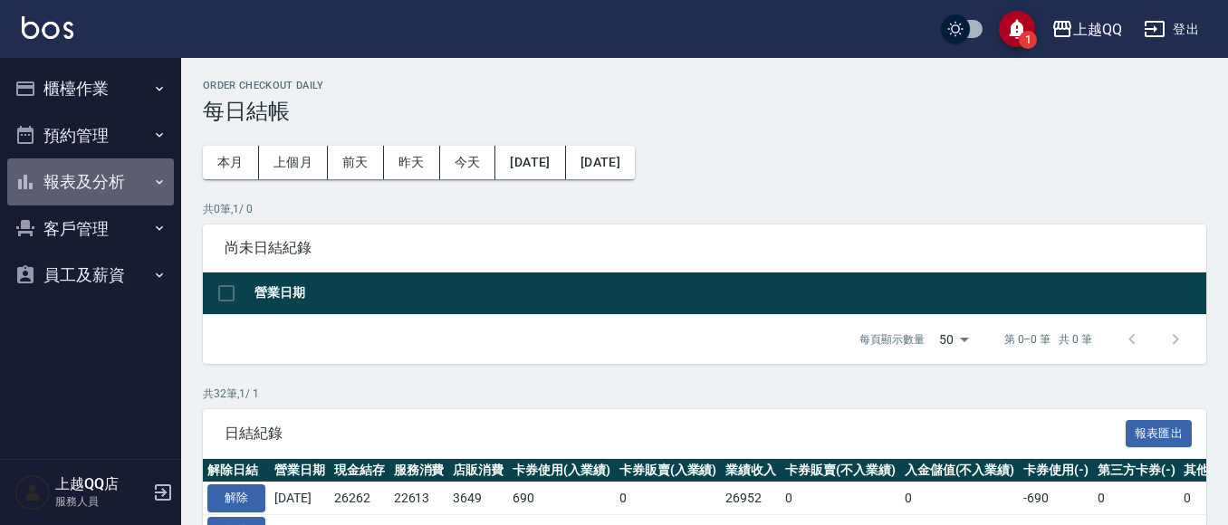
click at [79, 170] on button "報表及分析" at bounding box center [90, 181] width 167 height 47
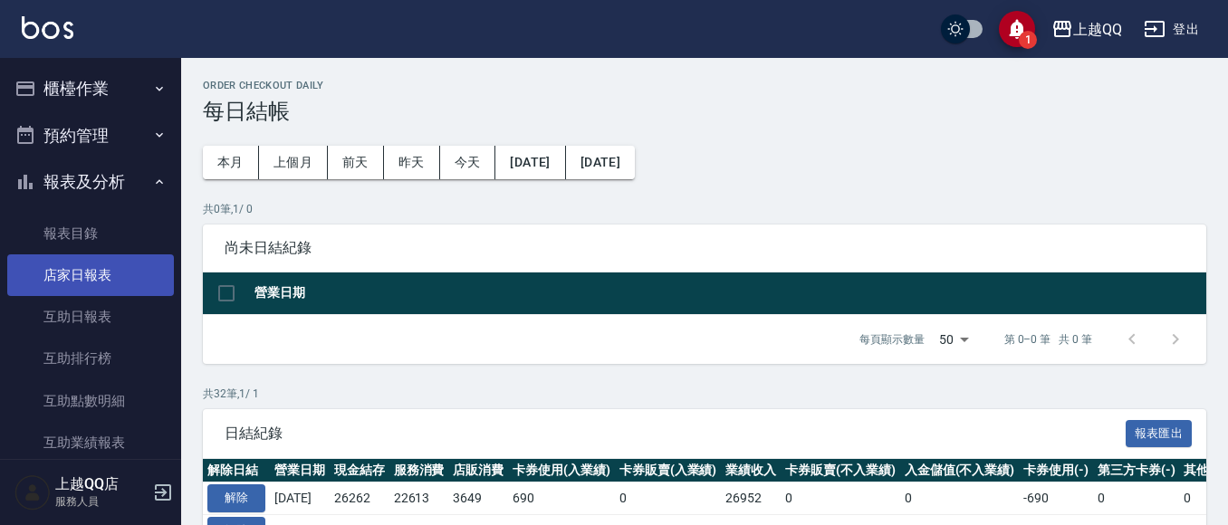
click at [107, 269] on link "店家日報表" at bounding box center [90, 275] width 167 height 42
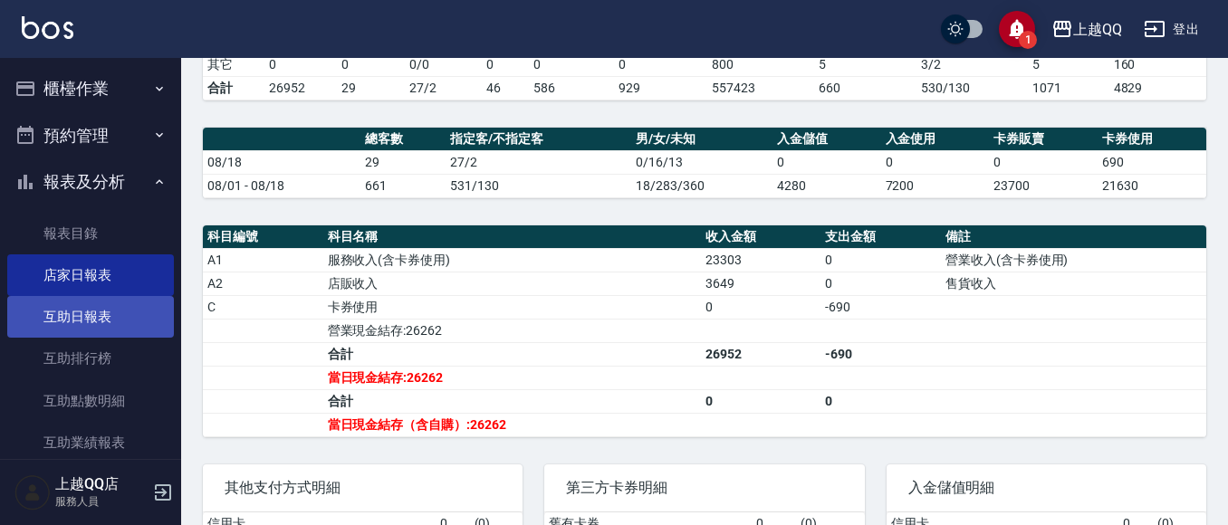
scroll to position [181, 0]
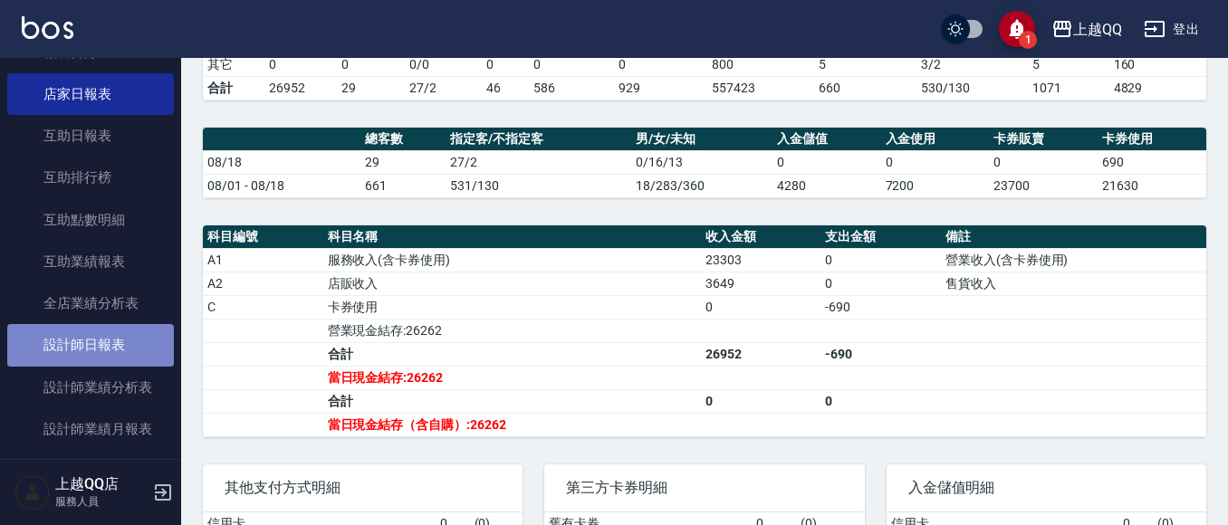
click at [111, 343] on link "設計師日報表" at bounding box center [90, 345] width 167 height 42
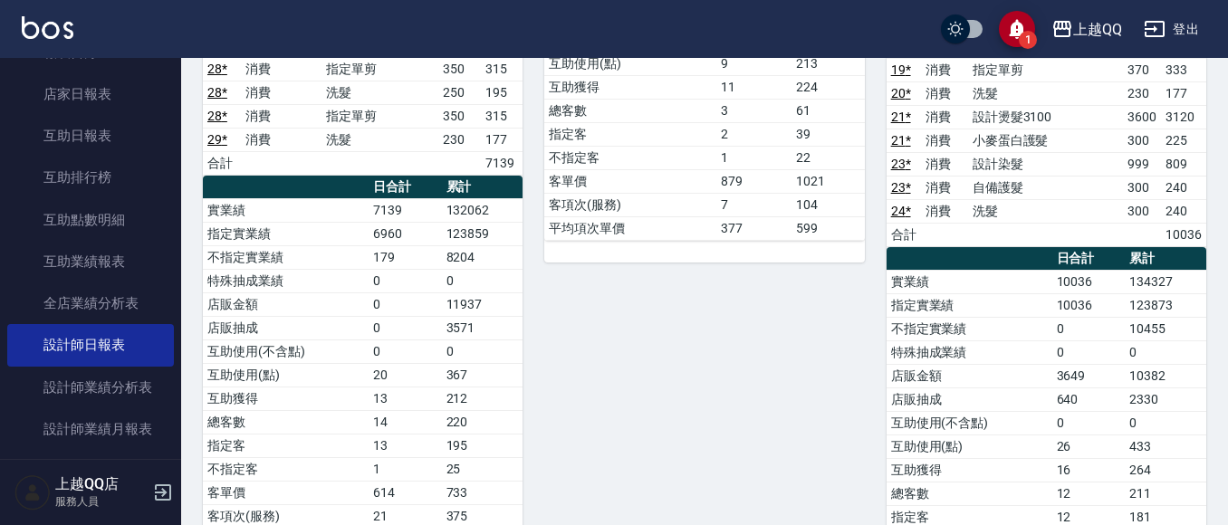
scroll to position [757, 0]
